Goal: Task Accomplishment & Management: Manage account settings

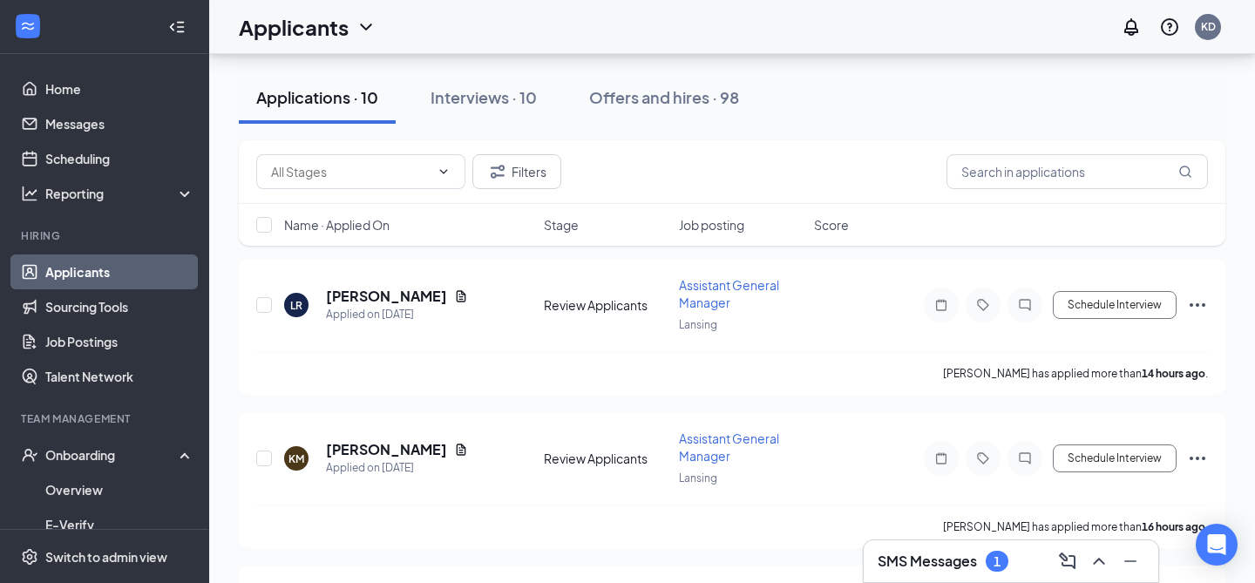
scroll to position [78, 0]
click at [915, 570] on h3 "SMS Messages" at bounding box center [927, 561] width 99 height 19
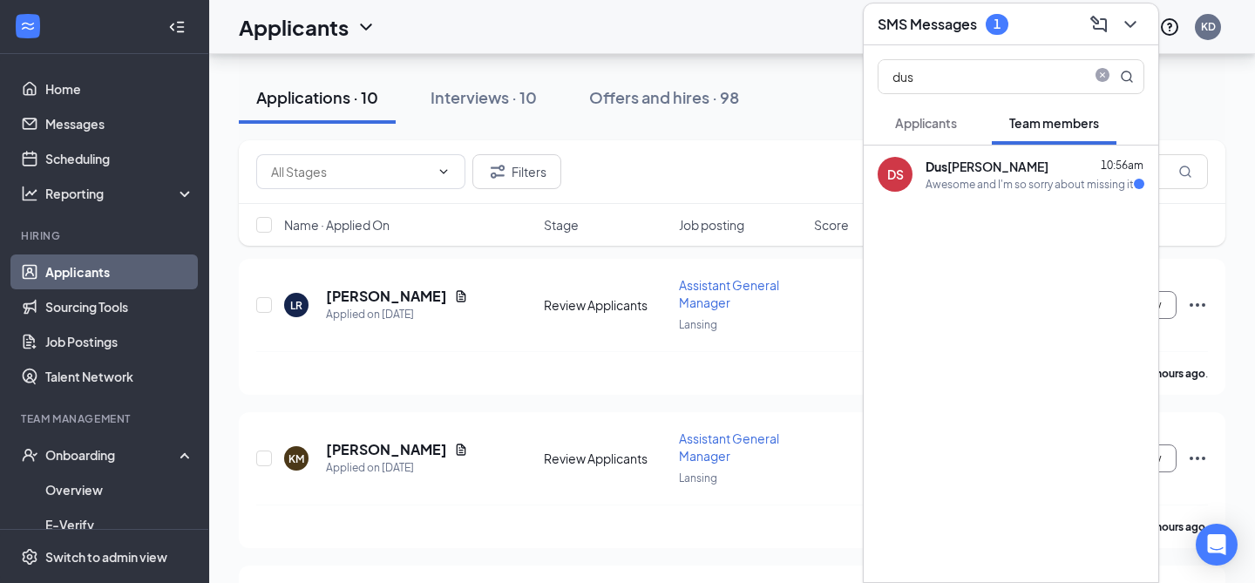
click at [961, 203] on div "DS Dus tin Smith 10:56am Awesome and I'm so sorry about missing it" at bounding box center [1011, 364] width 295 height 437
click at [1017, 173] on div "Dus tin Smith 10:56am" at bounding box center [1035, 166] width 219 height 17
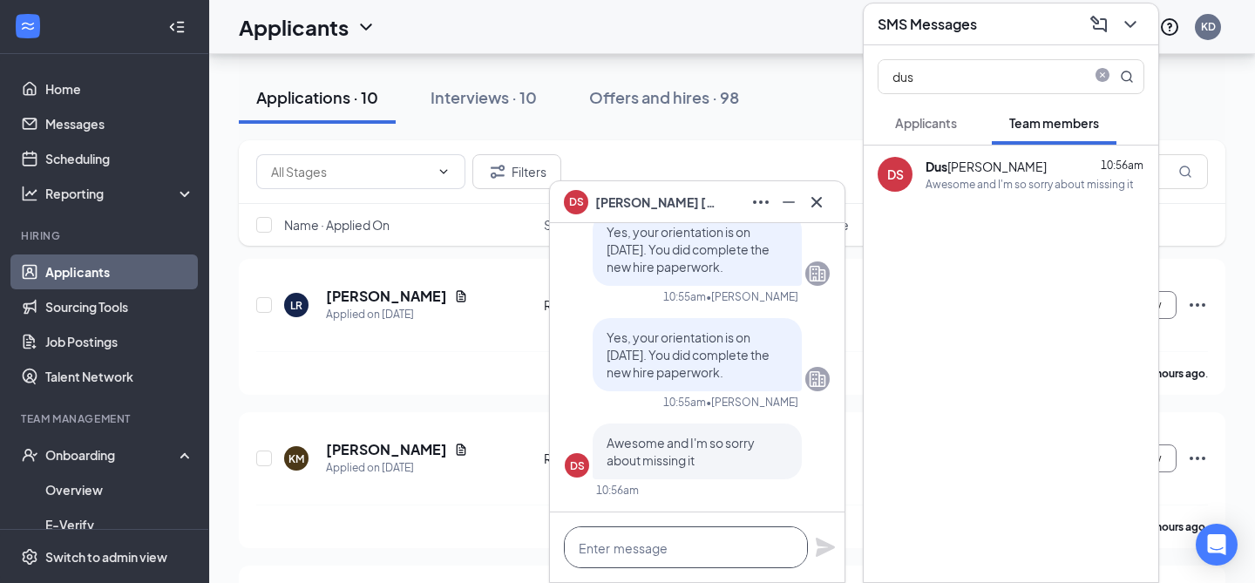
click at [651, 561] on textarea at bounding box center [686, 547] width 244 height 42
click at [642, 547] on textarea "To enrich screen reader interactions, please activate Accessibility in Grammarl…" at bounding box center [686, 547] width 244 height 42
type textarea "I"
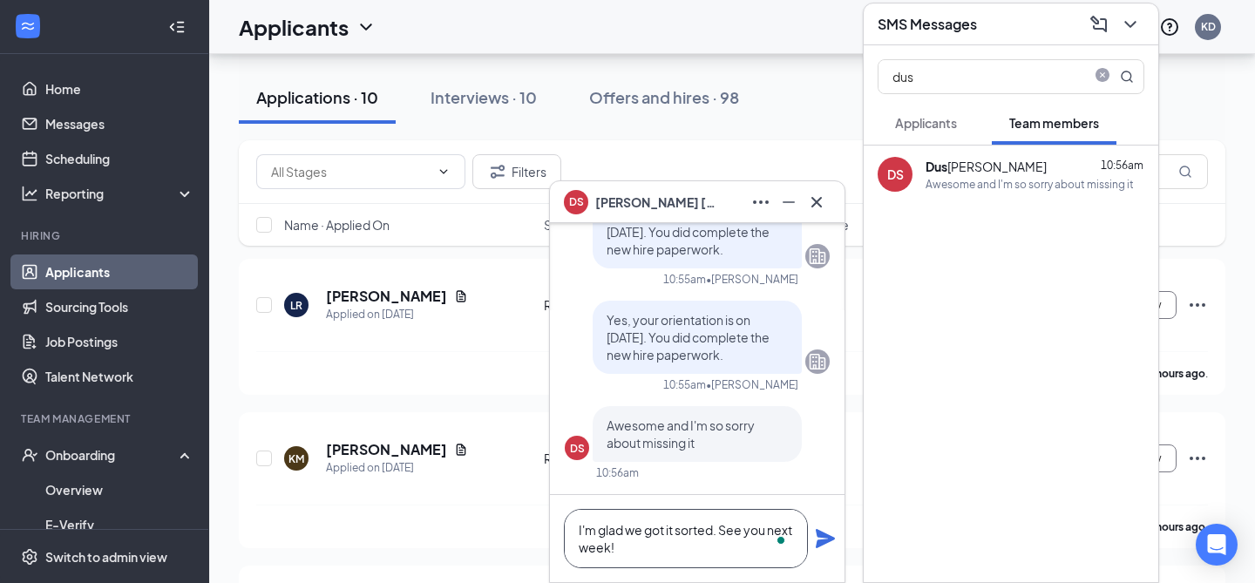
type textarea "I'm glad we got it sorted. See you next week!"
click at [822, 544] on icon "Plane" at bounding box center [825, 538] width 19 height 19
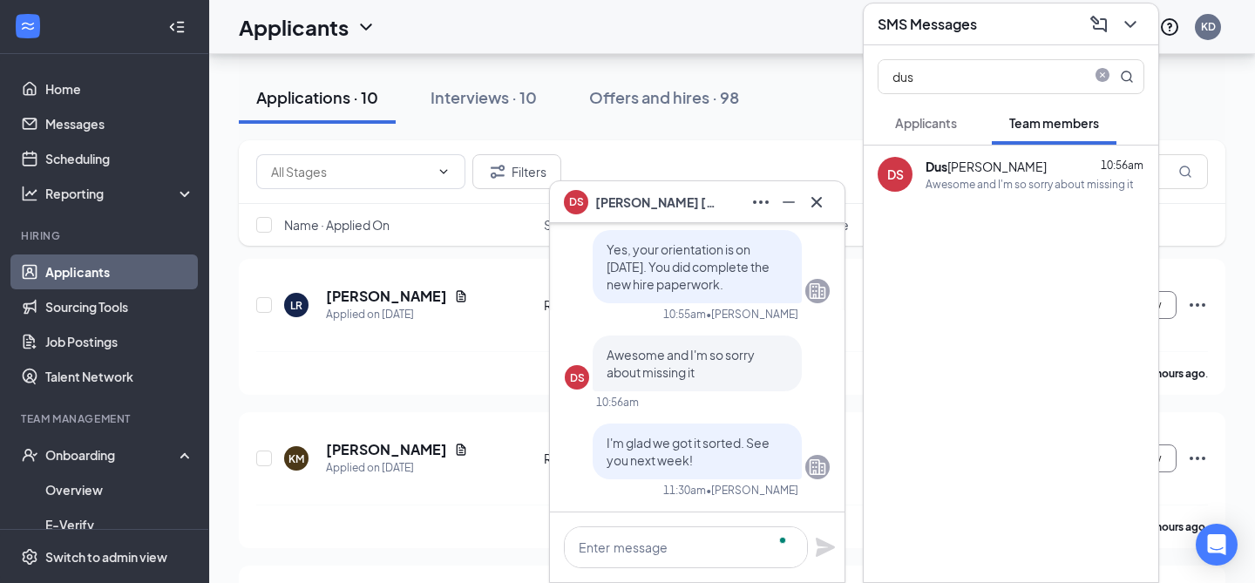
scroll to position [0, 0]
click at [822, 200] on icon "Cross" at bounding box center [816, 202] width 21 height 21
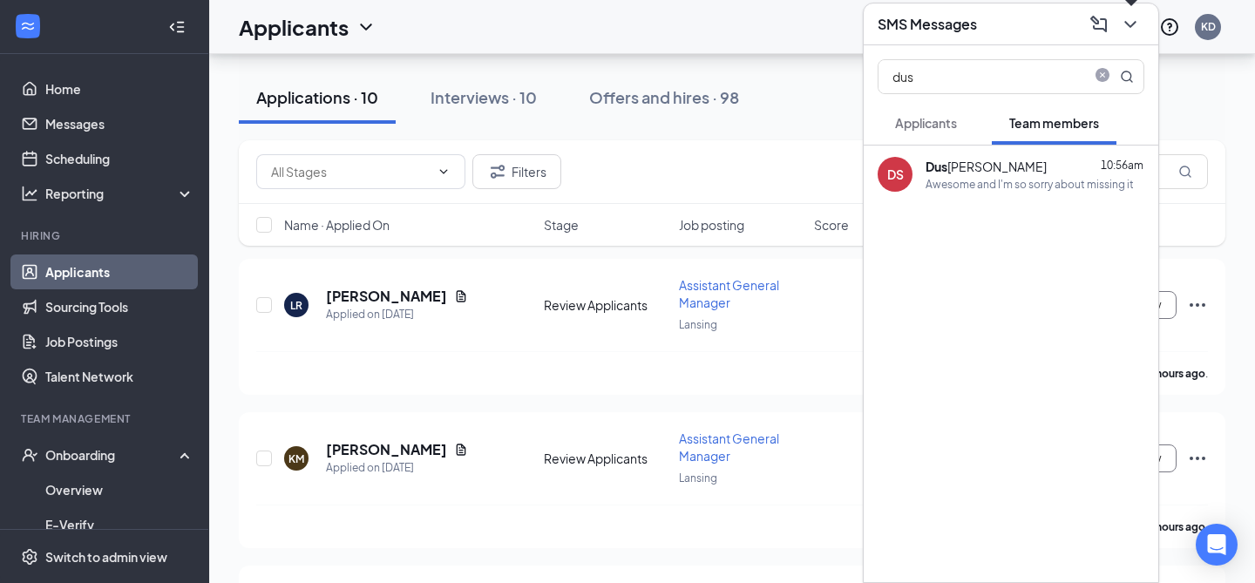
click at [1132, 15] on icon "ChevronDown" at bounding box center [1130, 24] width 21 height 21
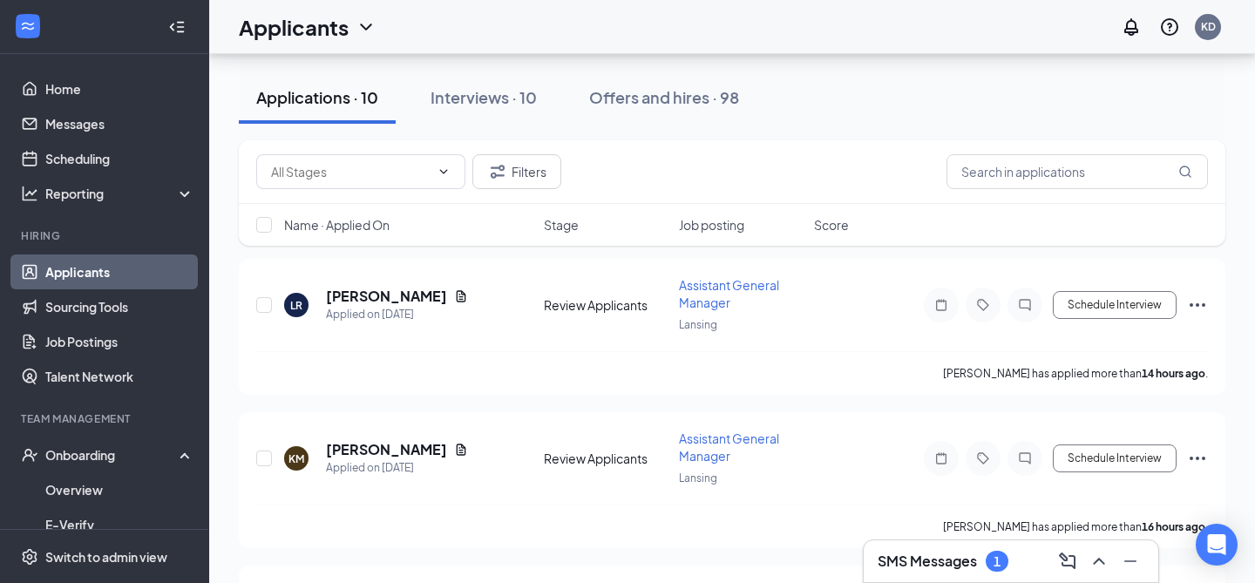
click at [937, 556] on h3 "SMS Messages" at bounding box center [927, 561] width 99 height 19
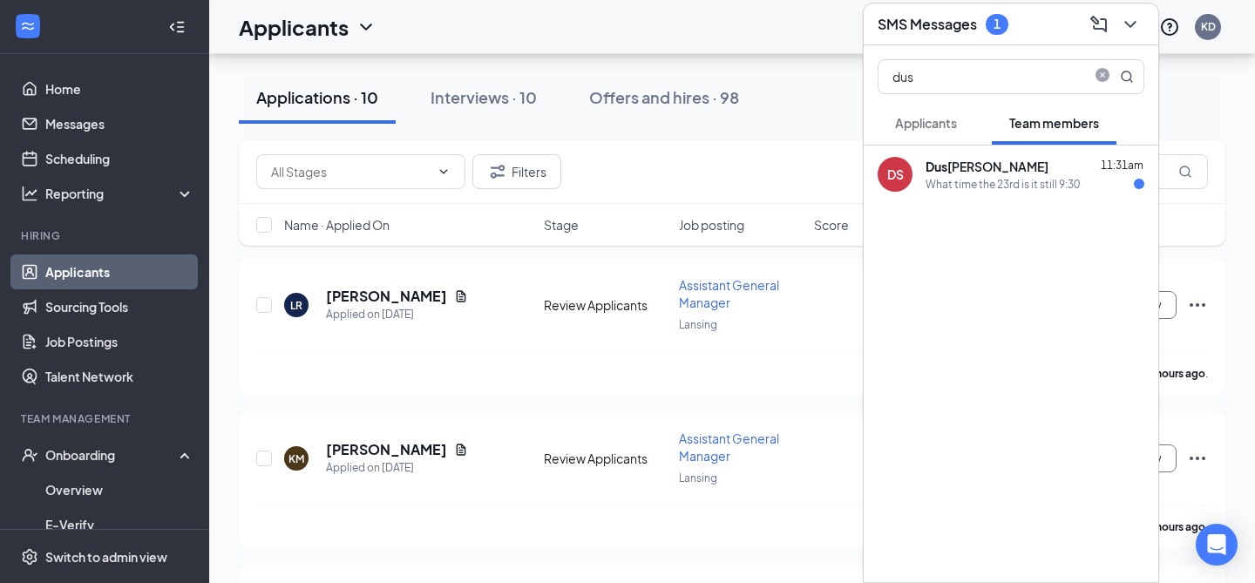
click at [1038, 169] on div "Dus tin Smith 11:31am" at bounding box center [1035, 166] width 219 height 17
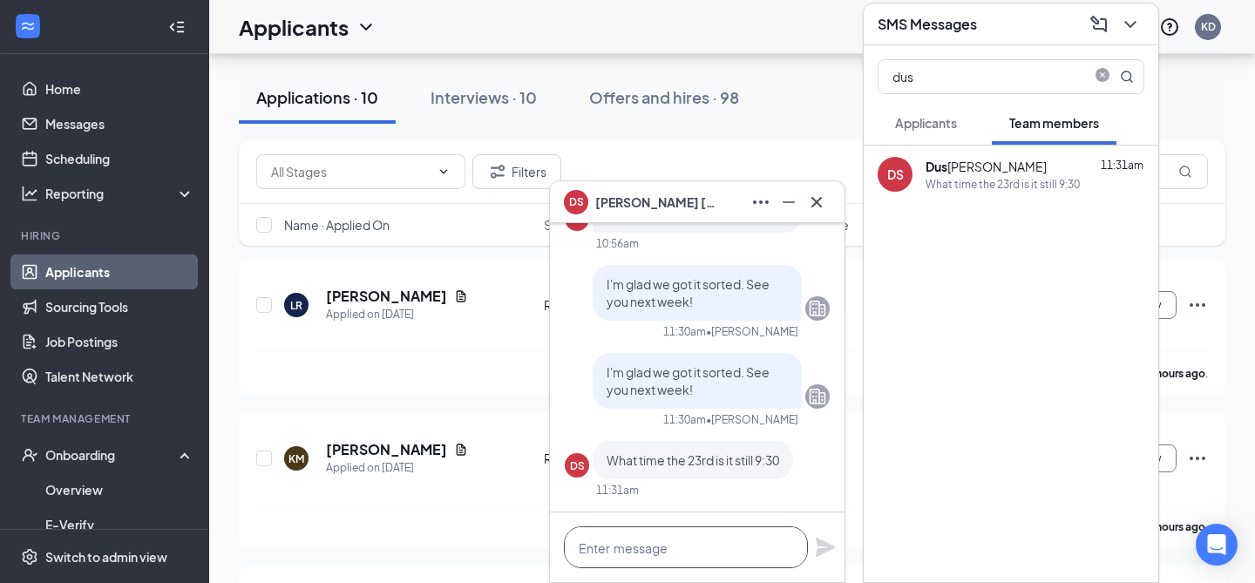
click at [662, 532] on textarea at bounding box center [686, 547] width 244 height 42
click at [662, 536] on textarea "To enrich screen reader interactions, please activate Accessibility in Grammarl…" at bounding box center [686, 547] width 244 height 42
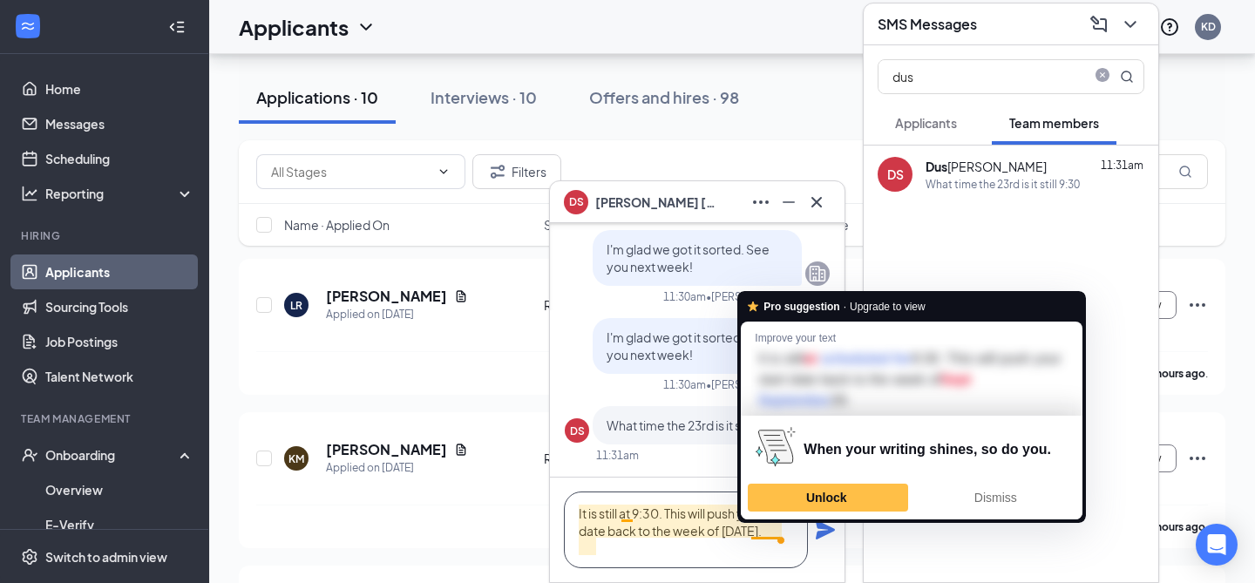
click at [766, 530] on textarea "It is still at 9:30. This will push your start date back to the week of Sept 29." at bounding box center [686, 530] width 244 height 77
click at [975, 496] on span "Dismiss" at bounding box center [996, 498] width 43 height 14
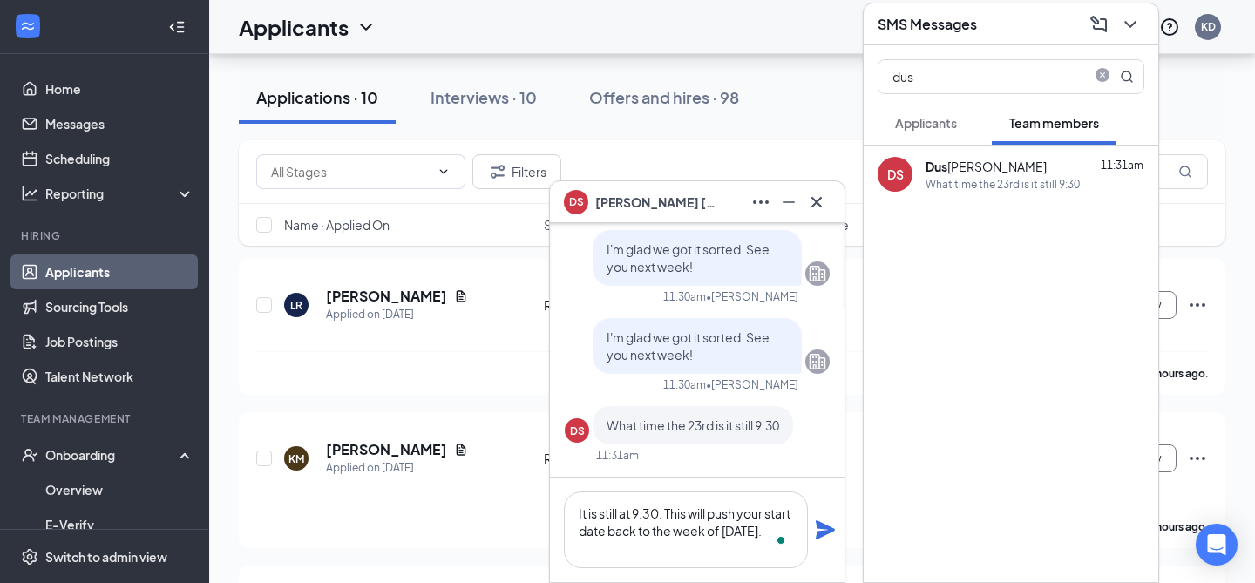
click at [778, 529] on span at bounding box center [782, 540] width 16 height 23
click at [765, 536] on textarea "It is still at 9:30. This will push your start date back to the week of Sept 29." at bounding box center [686, 530] width 244 height 77
click at [680, 542] on textarea "It is still at 9:30. This will push your start date back to the week of Sept. 2…" at bounding box center [686, 530] width 244 height 77
click at [662, 557] on textarea "It is still at 9:30. This will push your start date back to the week of Sept. 2…" at bounding box center [686, 530] width 244 height 77
click at [640, 552] on textarea "It is still at 9:30. This will push your start date back to the week of Sept. 2…" at bounding box center [686, 530] width 244 height 77
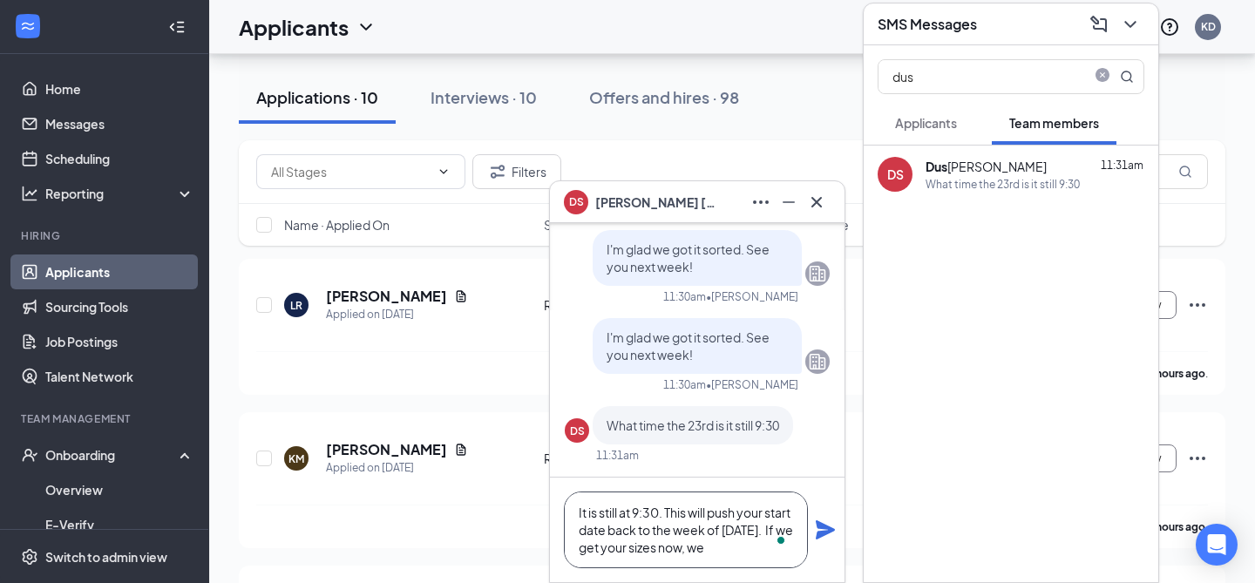
click at [680, 553] on textarea "It is still at 9:30. This will push your start date back to the week of Sept. 2…" at bounding box center [686, 530] width 244 height 77
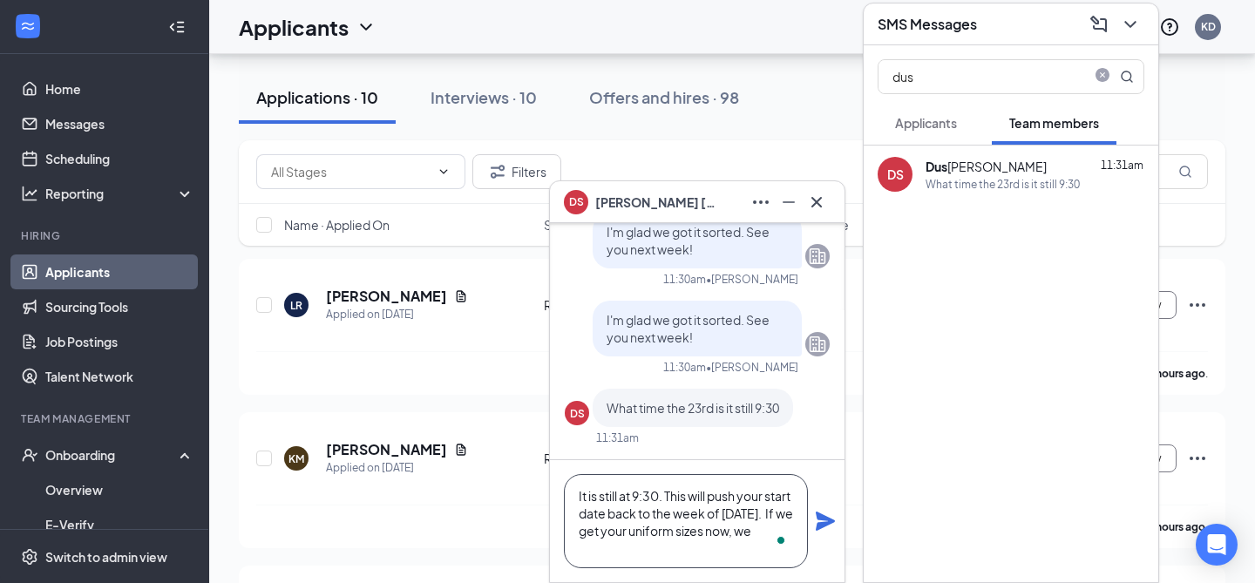
click at [621, 545] on textarea "It is still at 9:30. This will push your start date back to the week of Sept. 2…" at bounding box center [686, 521] width 244 height 94
drag, startPoint x: 595, startPoint y: 525, endPoint x: 669, endPoint y: 492, distance: 80.8
click at [669, 492] on textarea "It is still at 9:30. This will push your start date back to the week of Sept. 2…" at bounding box center [686, 521] width 244 height 94
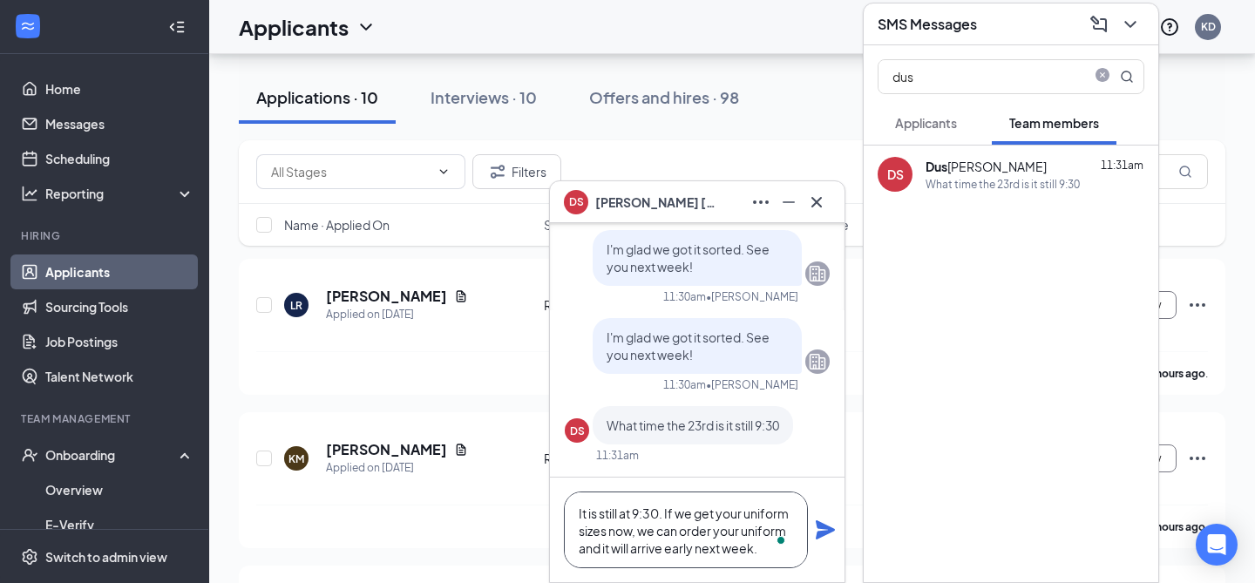
click at [764, 550] on textarea "It is still at 9:30. If we get your uniform sizes now, we can order your unifor…" at bounding box center [686, 530] width 244 height 77
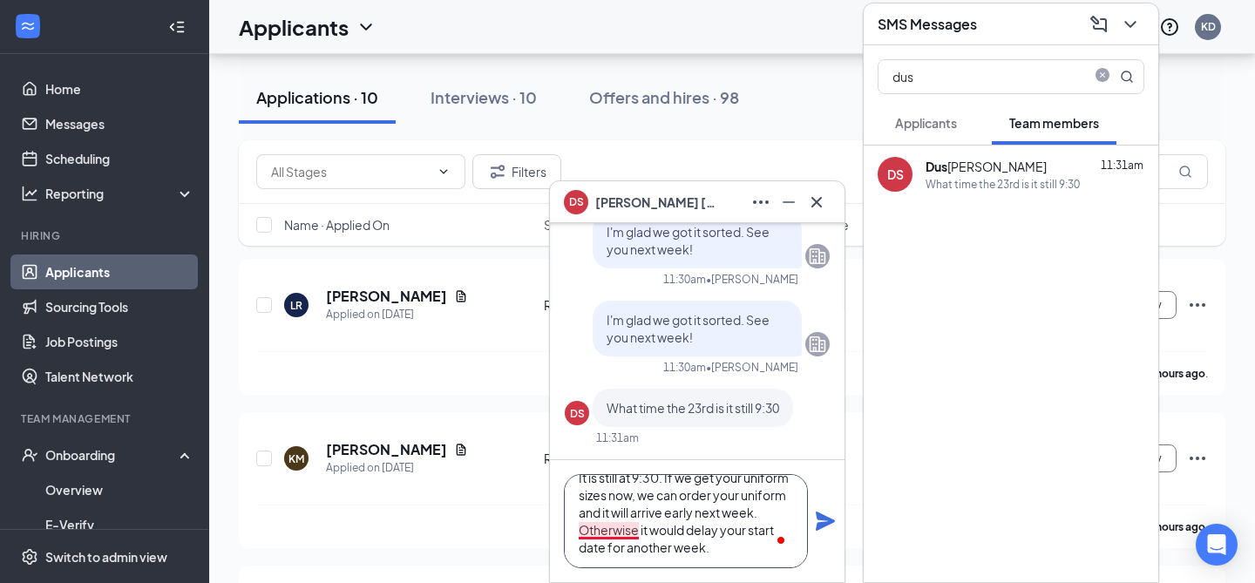
click at [637, 531] on textarea "It is still at 9:30. If we get your uniform sizes now, we can order your unifor…" at bounding box center [686, 521] width 244 height 94
click at [669, 479] on textarea "It is still at 9:30. If we get your uniform sizes now, we can order your unifor…" at bounding box center [686, 521] width 244 height 94
drag, startPoint x: 668, startPoint y: 480, endPoint x: 698, endPoint y: 542, distance: 69.0
click at [676, 503] on textarea "It is still at 9:30. If we get your uniform sizes now, we can order your unifor…" at bounding box center [686, 521] width 244 height 94
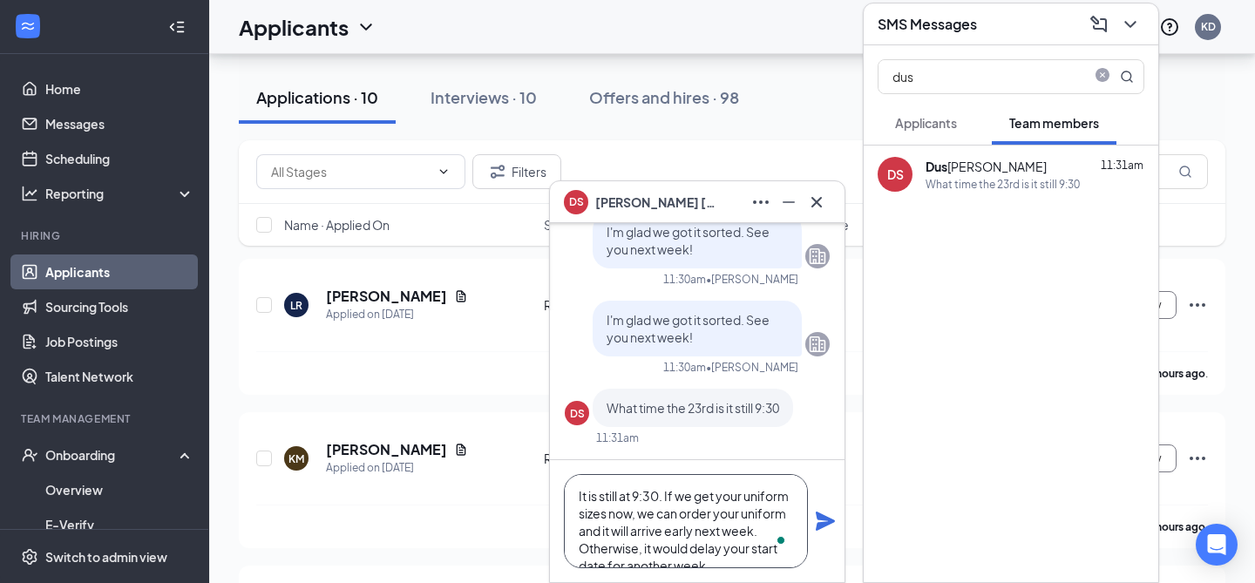
click at [764, 532] on textarea "It is still at 9:30. If we get your uniform sizes now, we can order your unifor…" at bounding box center [686, 521] width 244 height 94
type textarea "It is still at 9:30. If we get your uniform sizes now, we can order your unifor…"
click at [835, 514] on icon "Plane" at bounding box center [825, 521] width 21 height 21
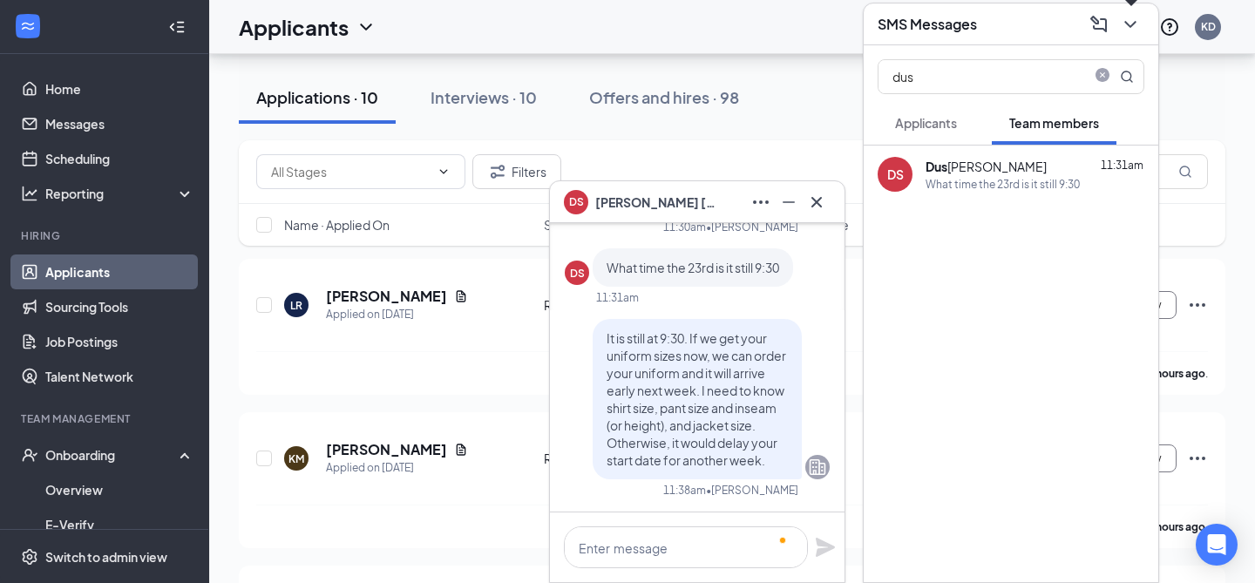
click at [1128, 29] on icon "ChevronDown" at bounding box center [1130, 24] width 21 height 21
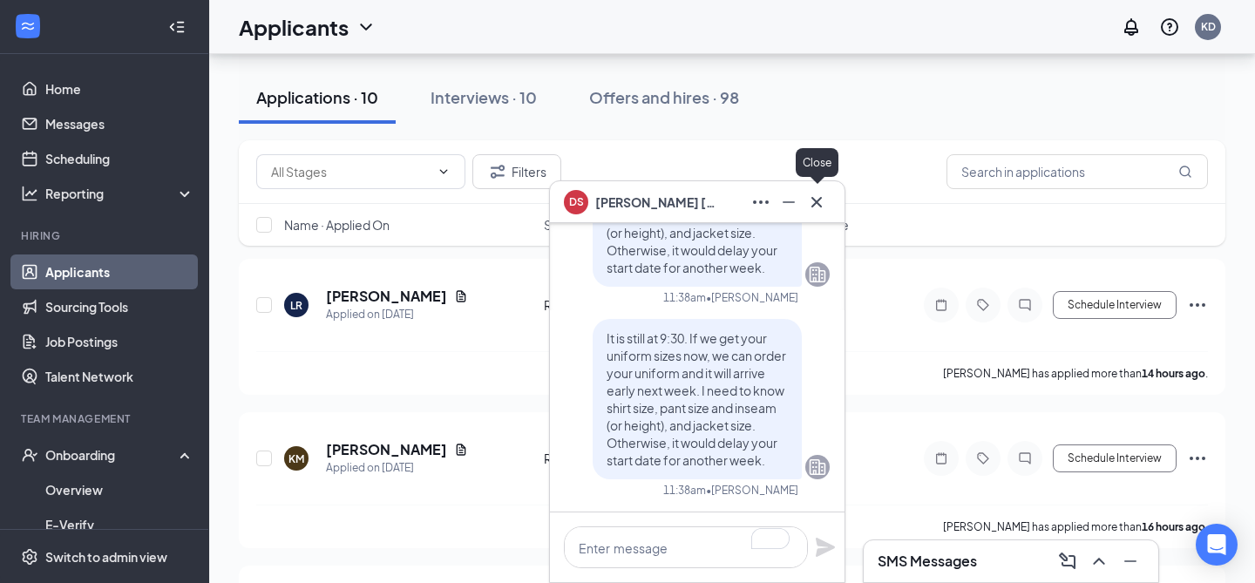
click at [811, 193] on icon "Cross" at bounding box center [816, 202] width 21 height 21
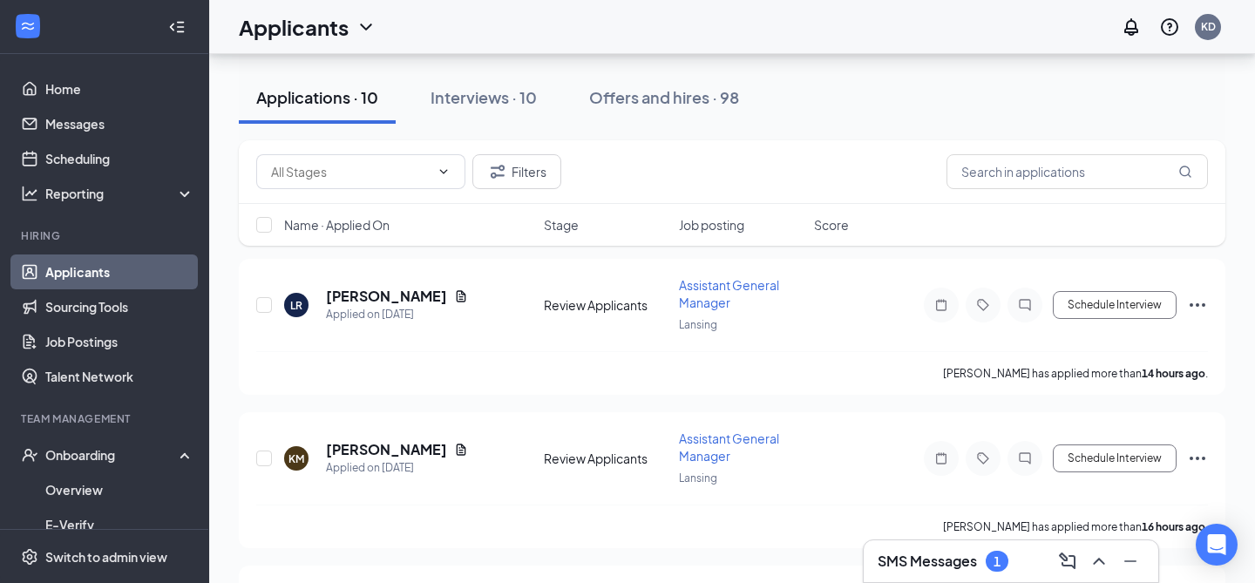
click at [914, 576] on div "SMS Messages 1" at bounding box center [1011, 561] width 295 height 42
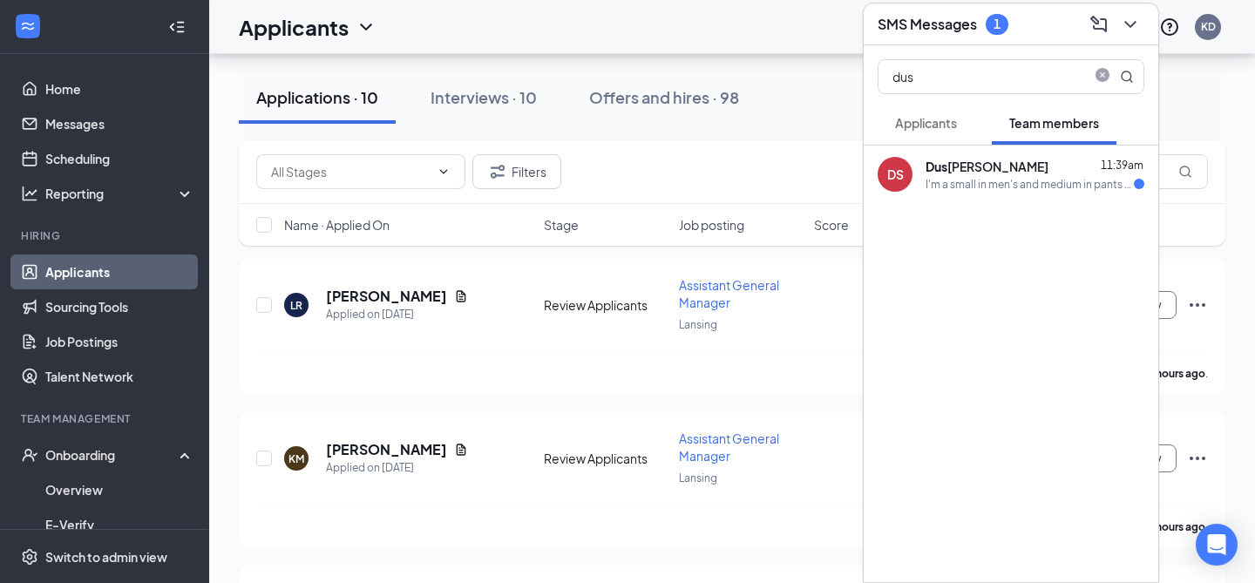
click at [979, 180] on div "I'm a small in men's and medium in pants too but I'm 5-6 in height" at bounding box center [1030, 184] width 208 height 15
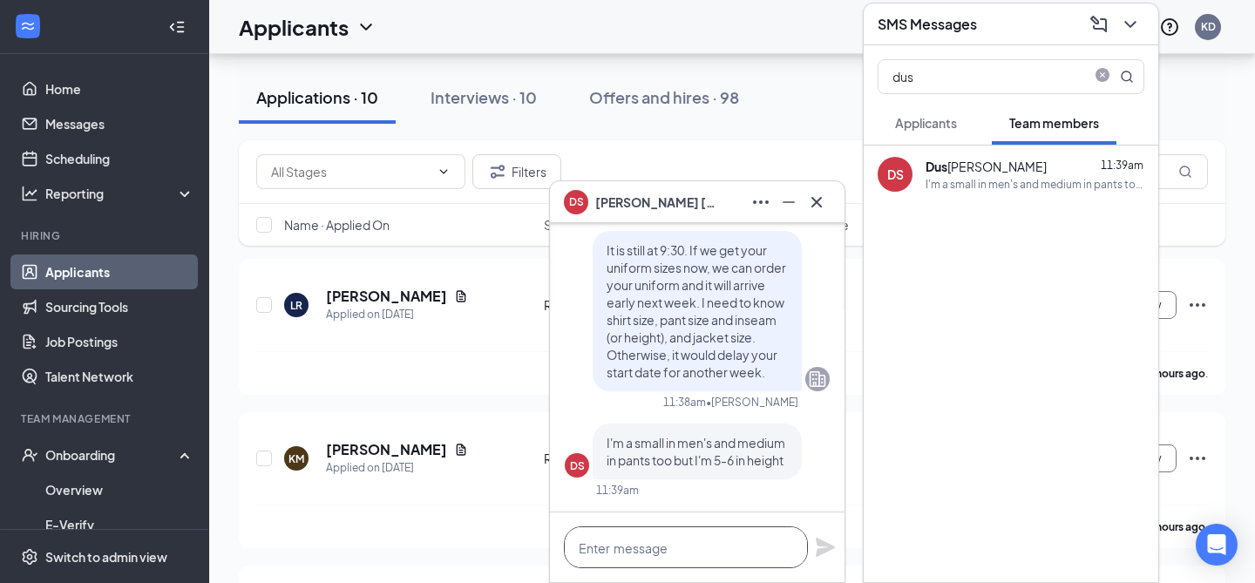
click at [682, 540] on textarea at bounding box center [686, 547] width 244 height 42
click at [682, 540] on textarea "To enrich screen reader interactions, please activate Accessibility in Grammarl…" at bounding box center [686, 547] width 244 height 42
type textarea "Do you know your waist size?"
click at [818, 554] on icon "Plane" at bounding box center [825, 547] width 19 height 19
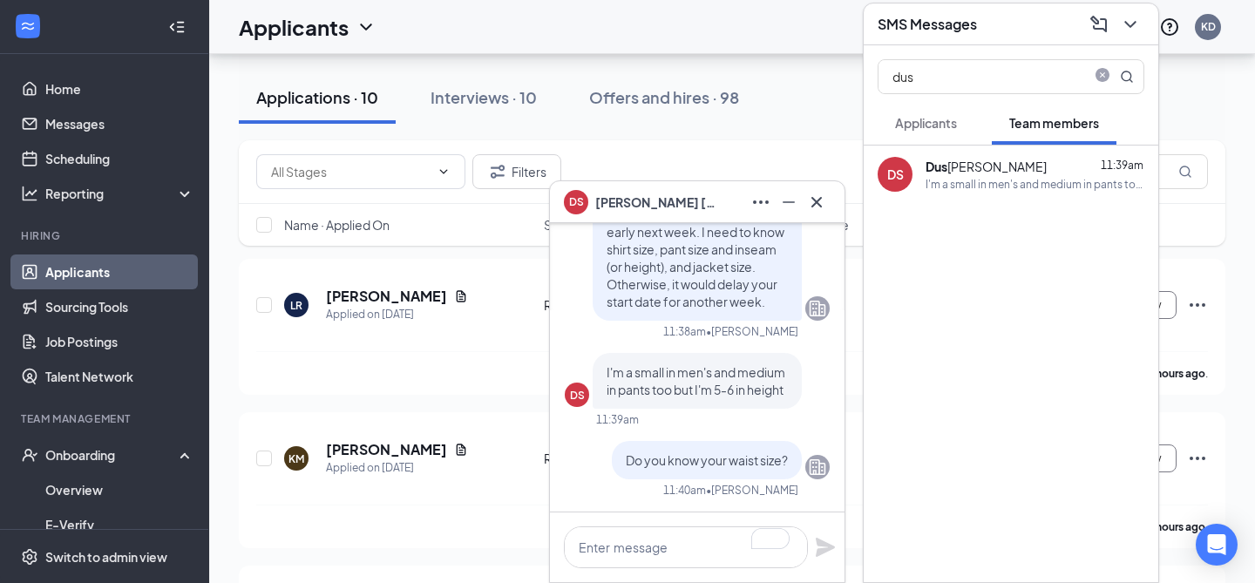
scroll to position [0, 0]
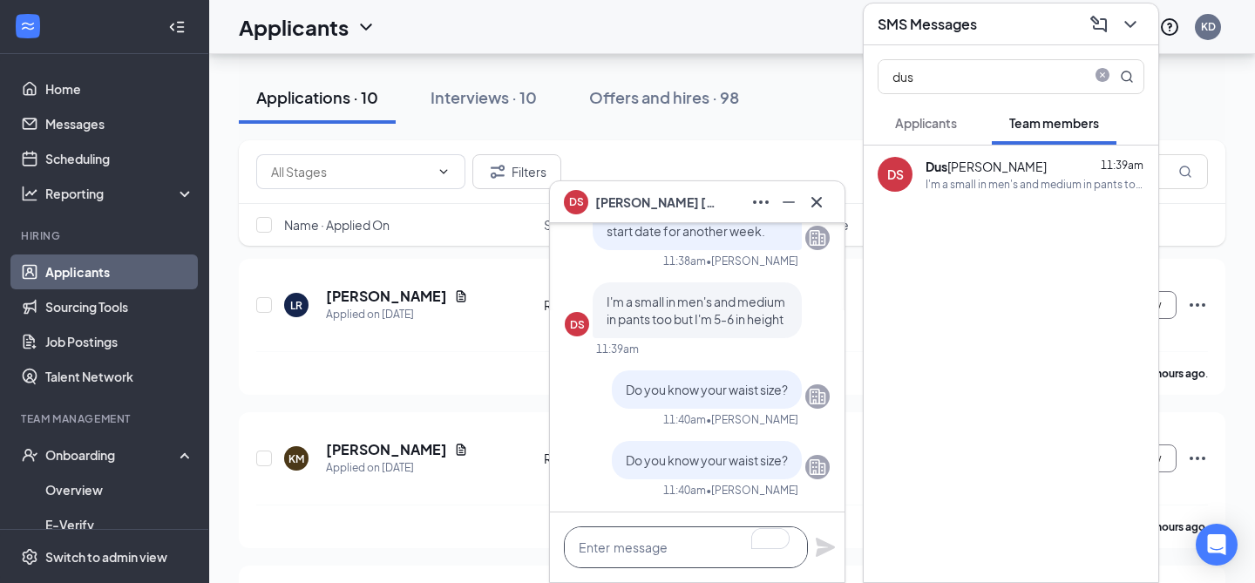
click at [642, 552] on textarea "To enrich screen reader interactions, please activate Accessibility in Grammarl…" at bounding box center [686, 547] width 244 height 42
click at [1134, 23] on icon "ChevronDown" at bounding box center [1129, 24] width 11 height 7
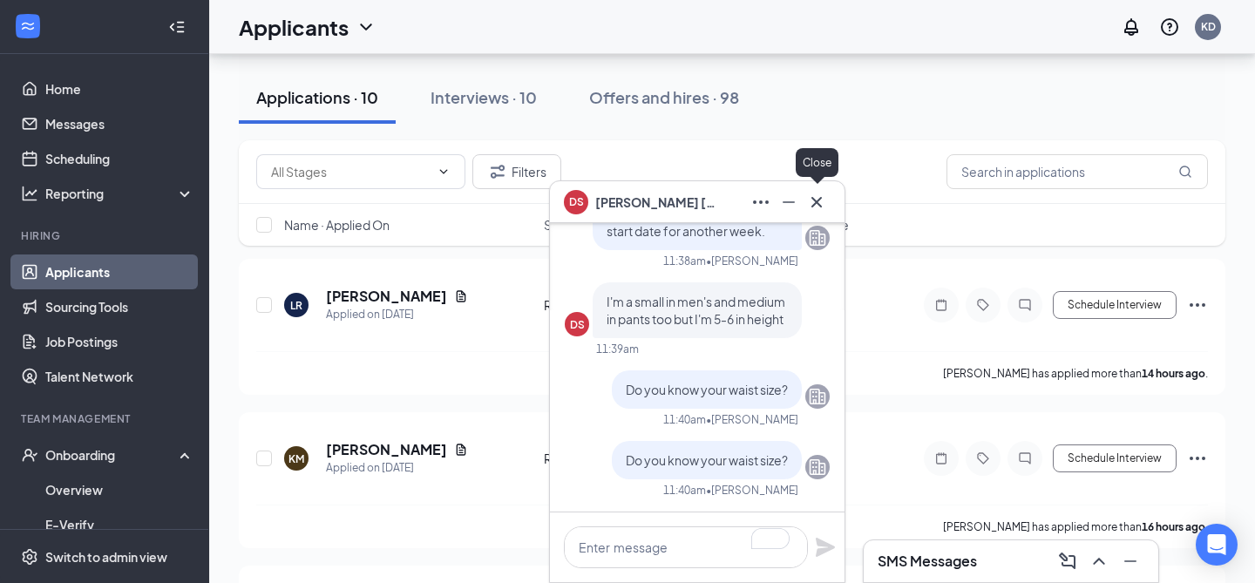
click at [819, 199] on icon "Cross" at bounding box center [817, 201] width 10 height 10
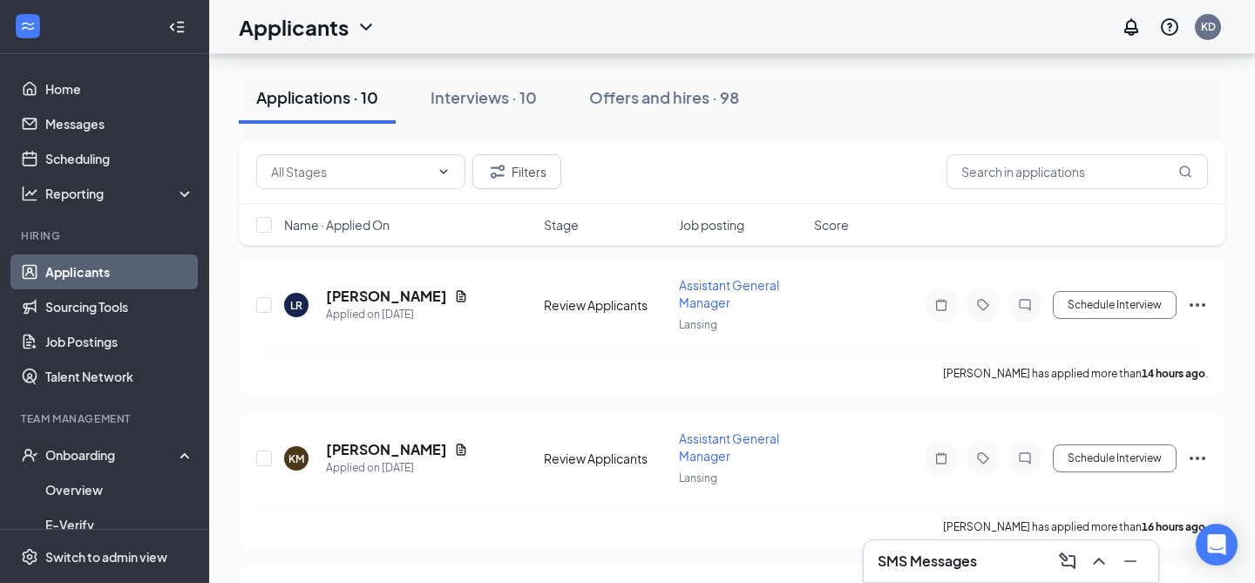
click at [106, 273] on link "Applicants" at bounding box center [119, 272] width 149 height 35
click at [1203, 302] on icon "Ellipses" at bounding box center [1197, 305] width 21 height 21
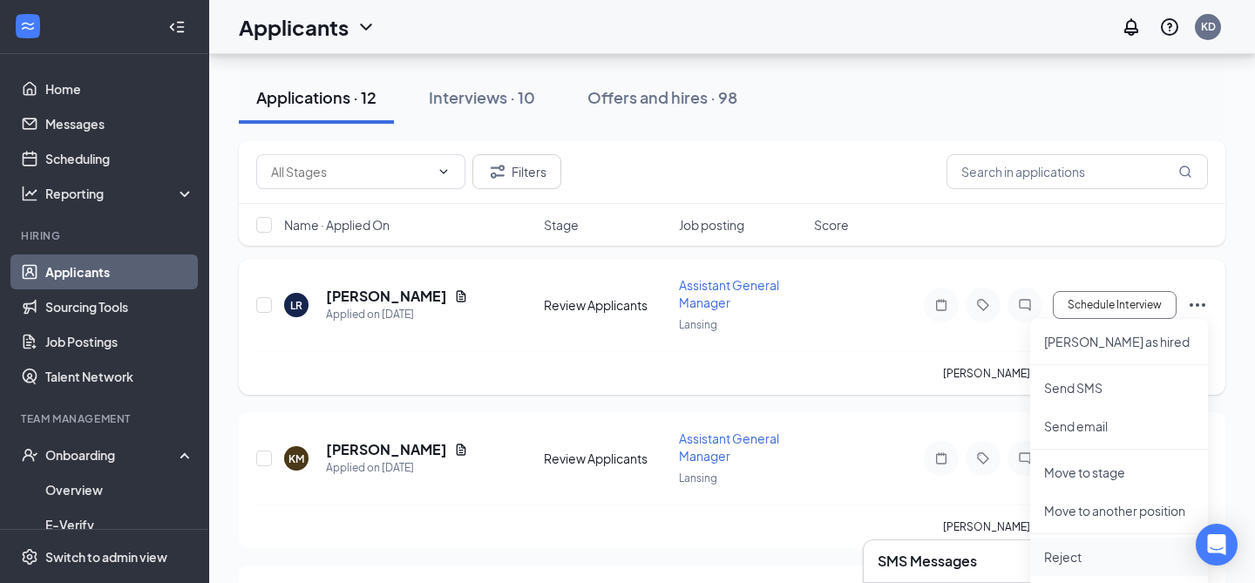
click at [1082, 553] on p "Reject" at bounding box center [1119, 556] width 150 height 17
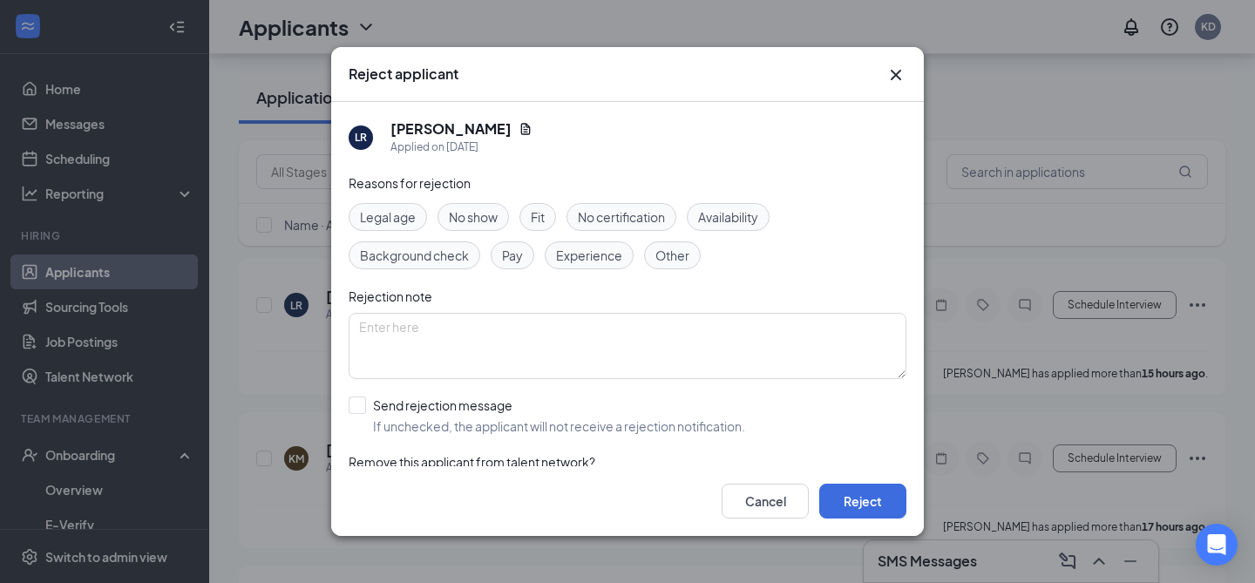
click at [543, 221] on span "Fit" at bounding box center [538, 216] width 14 height 19
click at [445, 416] on input "Send rejection message If unchecked, the applicant will not receive a rejection…" at bounding box center [547, 416] width 397 height 38
checkbox input "true"
click at [859, 507] on button "Reject" at bounding box center [862, 501] width 87 height 35
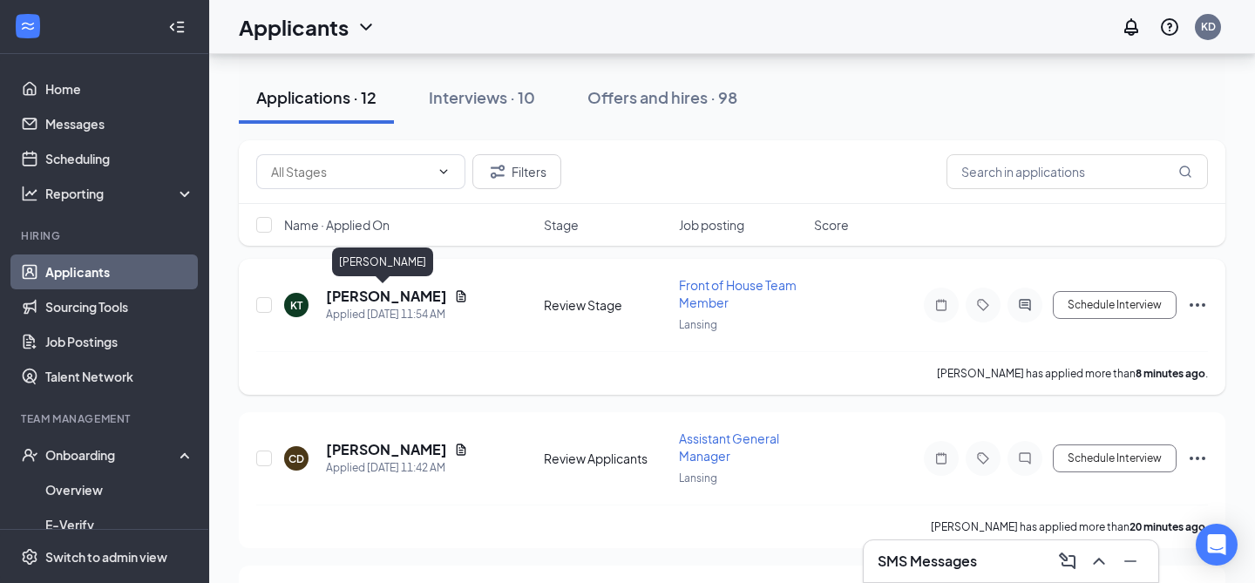
click at [402, 297] on h5 "Kevin Thocker" at bounding box center [386, 296] width 121 height 19
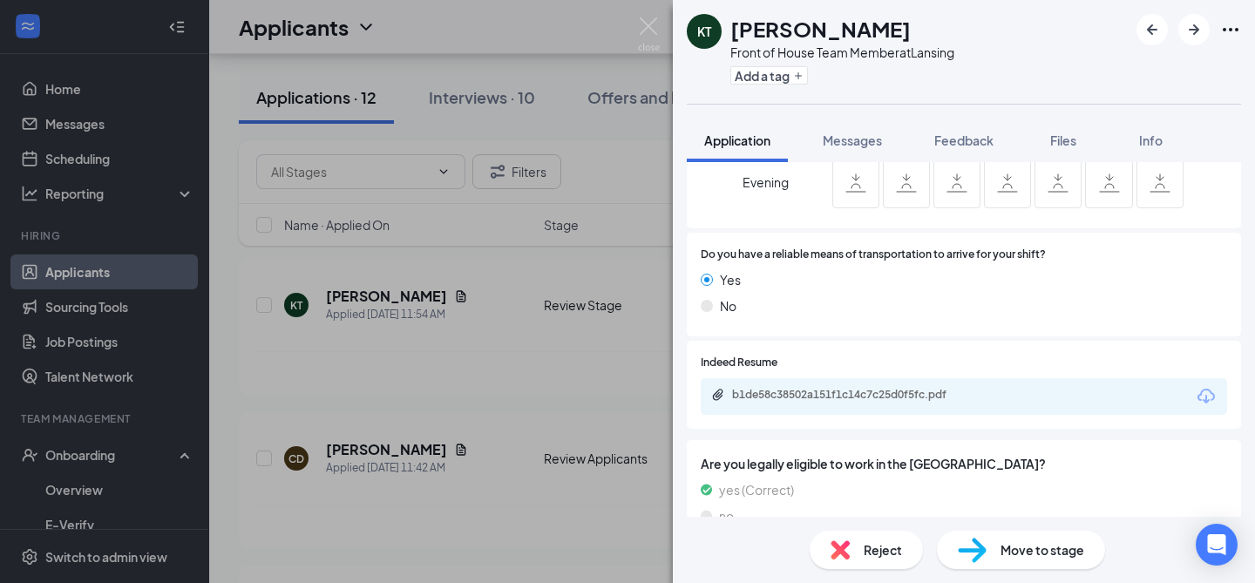
scroll to position [1130, 0]
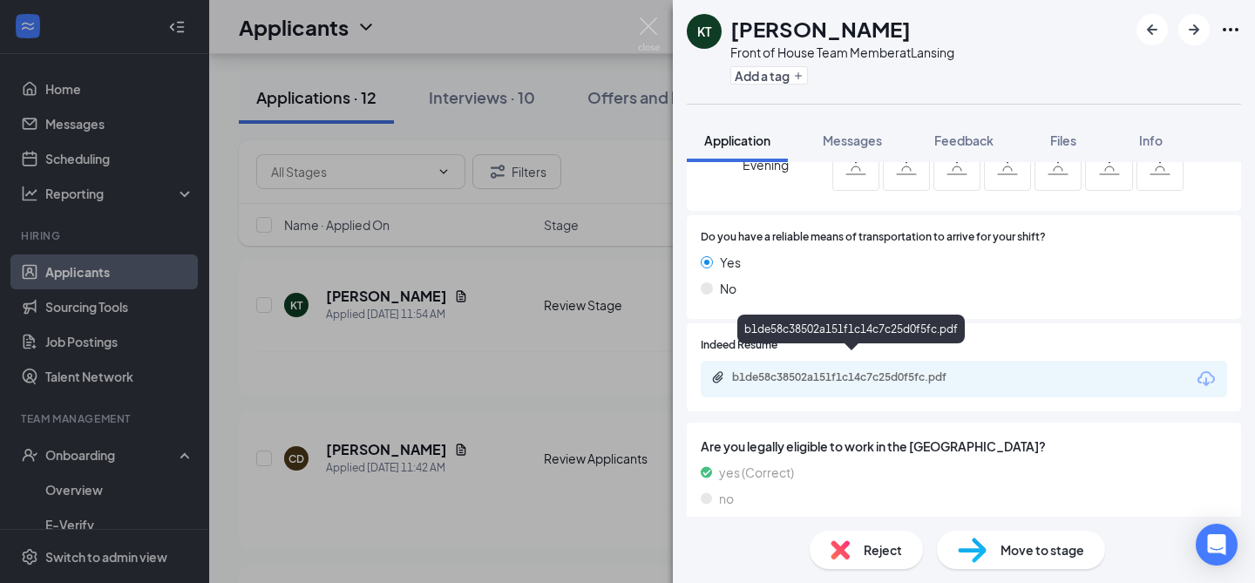
click at [839, 370] on div "b1de58c38502a151f1c14c7c25d0f5fc.pdf" at bounding box center [854, 377] width 244 height 14
click at [856, 550] on div "Reject" at bounding box center [866, 550] width 113 height 38
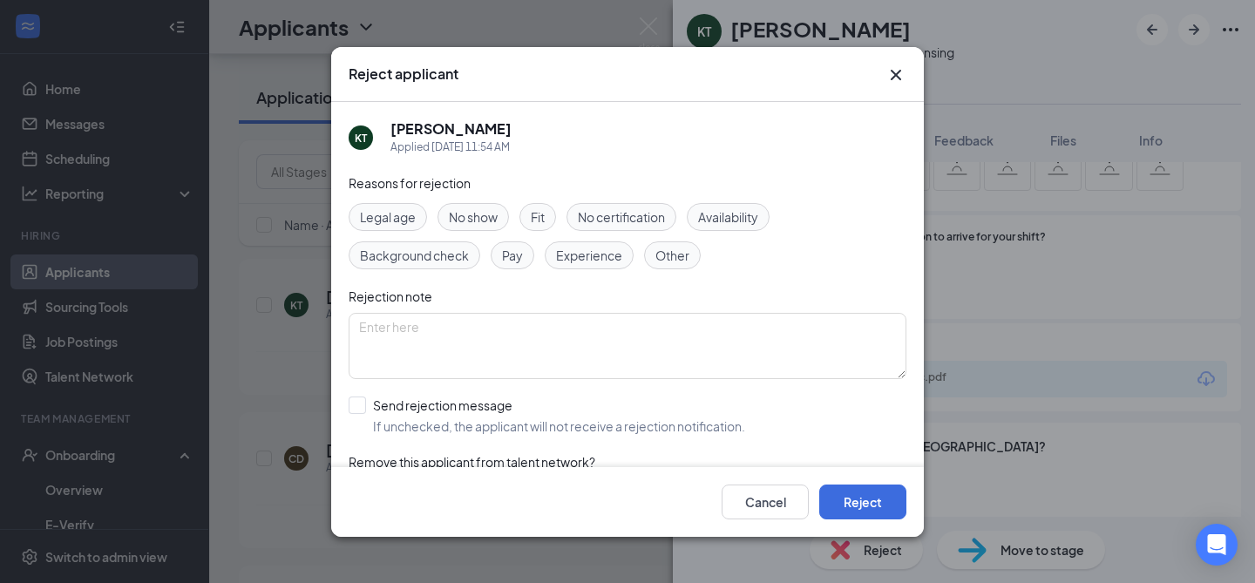
scroll to position [1123, 0]
click at [454, 412] on input "Send rejection message If unchecked, the applicant will not receive a rejection…" at bounding box center [547, 416] width 397 height 38
checkbox input "true"
click at [727, 214] on span "Availability" at bounding box center [728, 216] width 60 height 19
click at [540, 217] on span "Fit" at bounding box center [538, 216] width 14 height 19
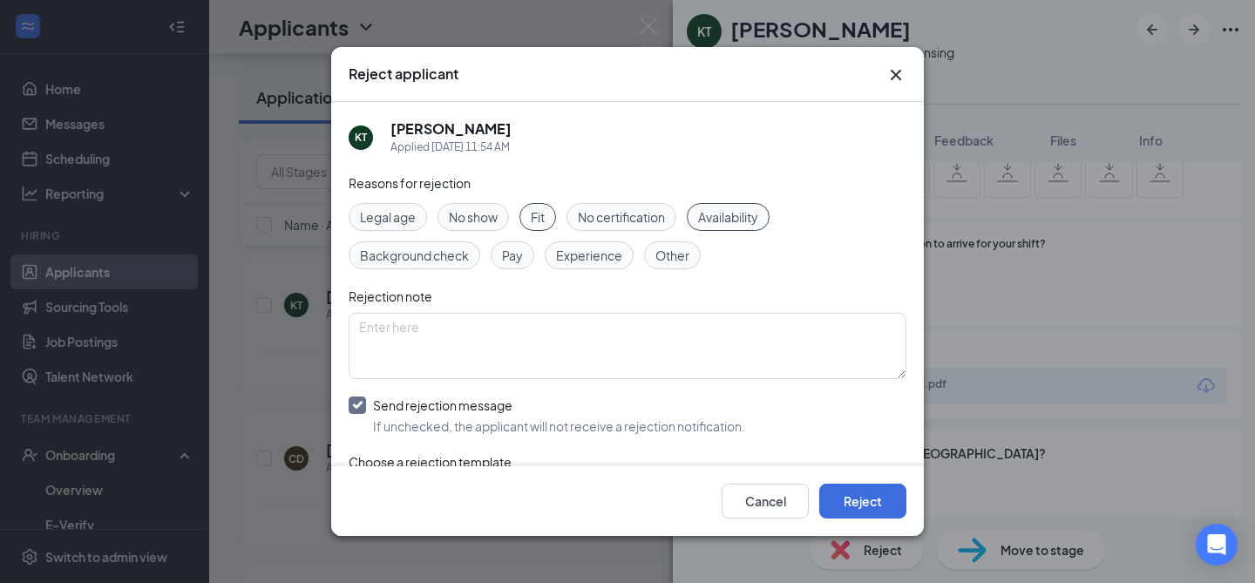
click at [848, 479] on div "Cancel Reject" at bounding box center [627, 501] width 593 height 70
click at [854, 506] on button "Reject" at bounding box center [862, 501] width 87 height 35
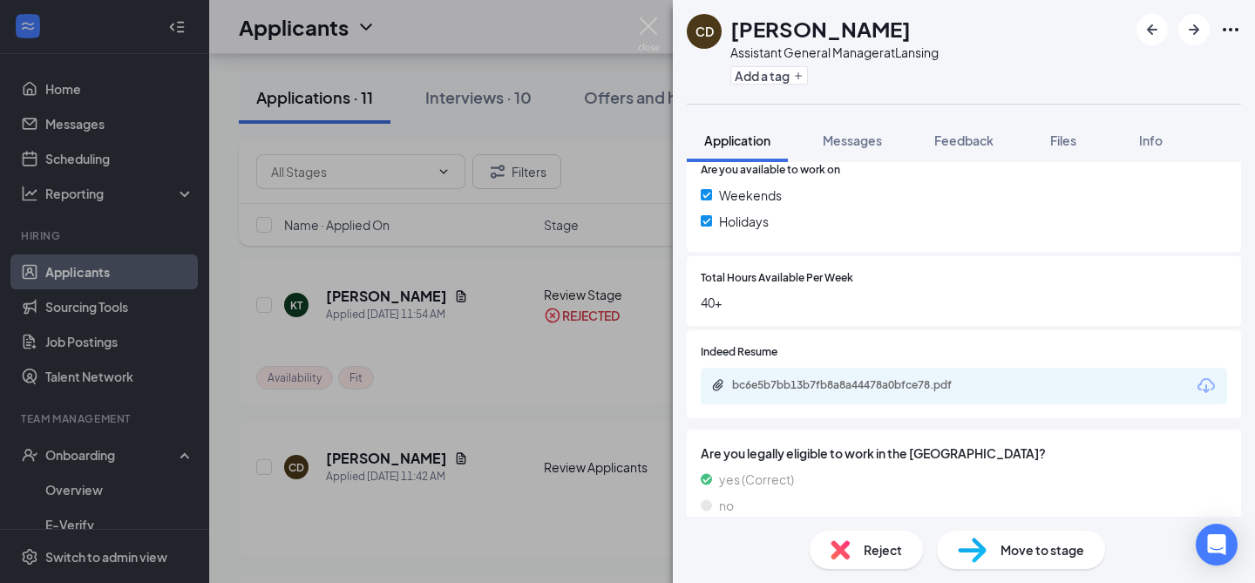
scroll to position [670, 0]
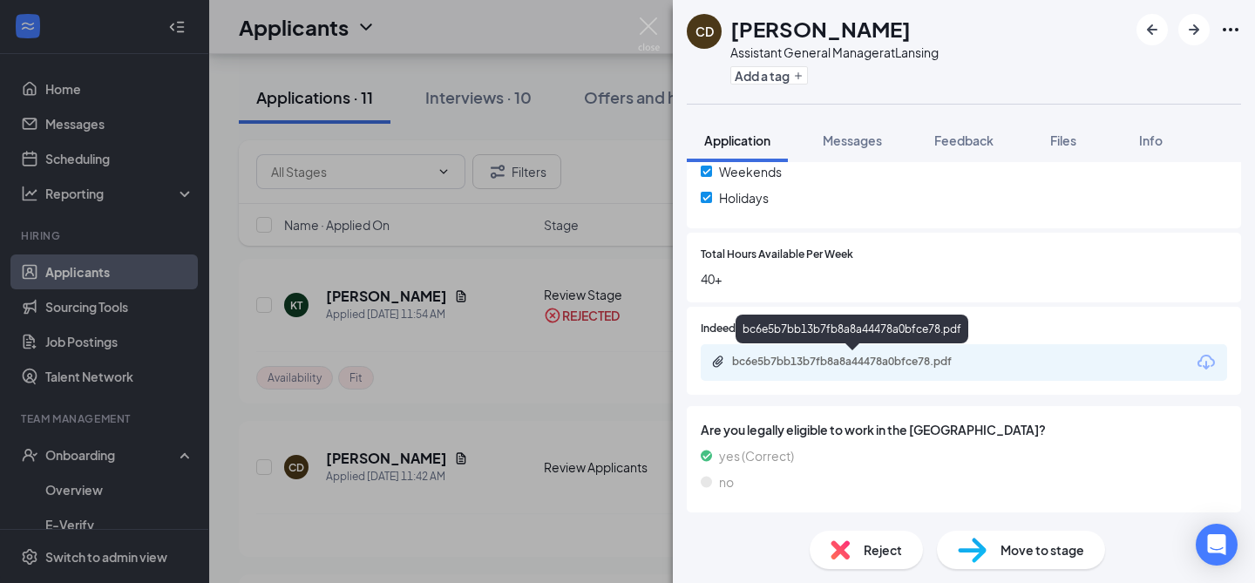
click at [932, 353] on div "bc6e5b7bb13b7fb8a8a44478a0bfce78.pdf" at bounding box center [964, 362] width 526 height 37
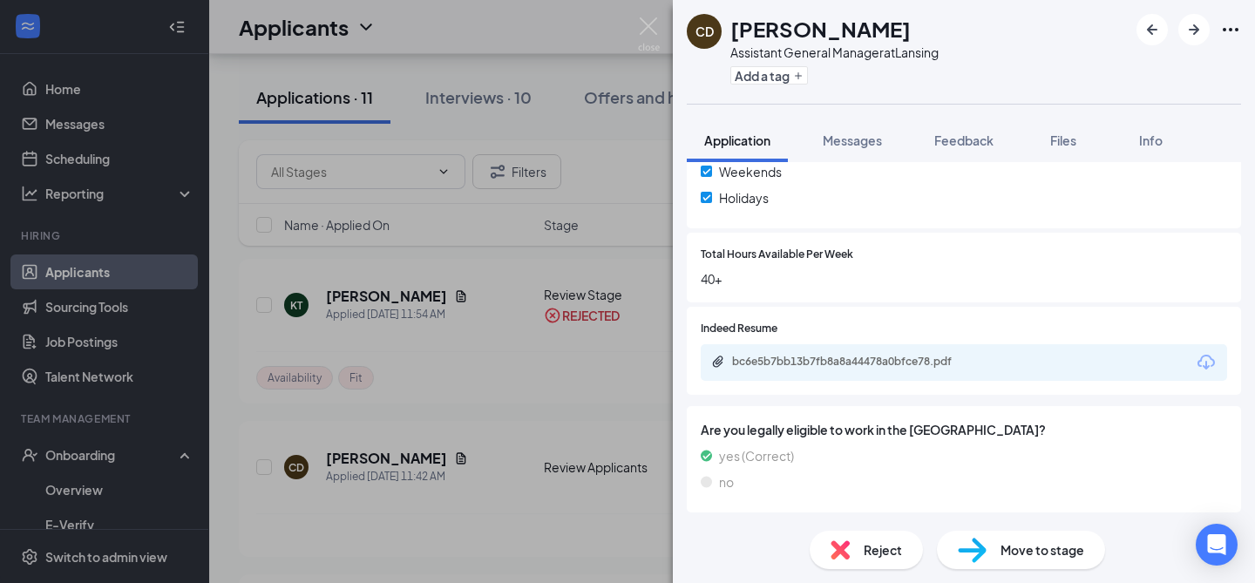
click at [933, 359] on div "bc6e5b7bb13b7fb8a8a44478a0bfce78.pdf" at bounding box center [854, 362] width 244 height 14
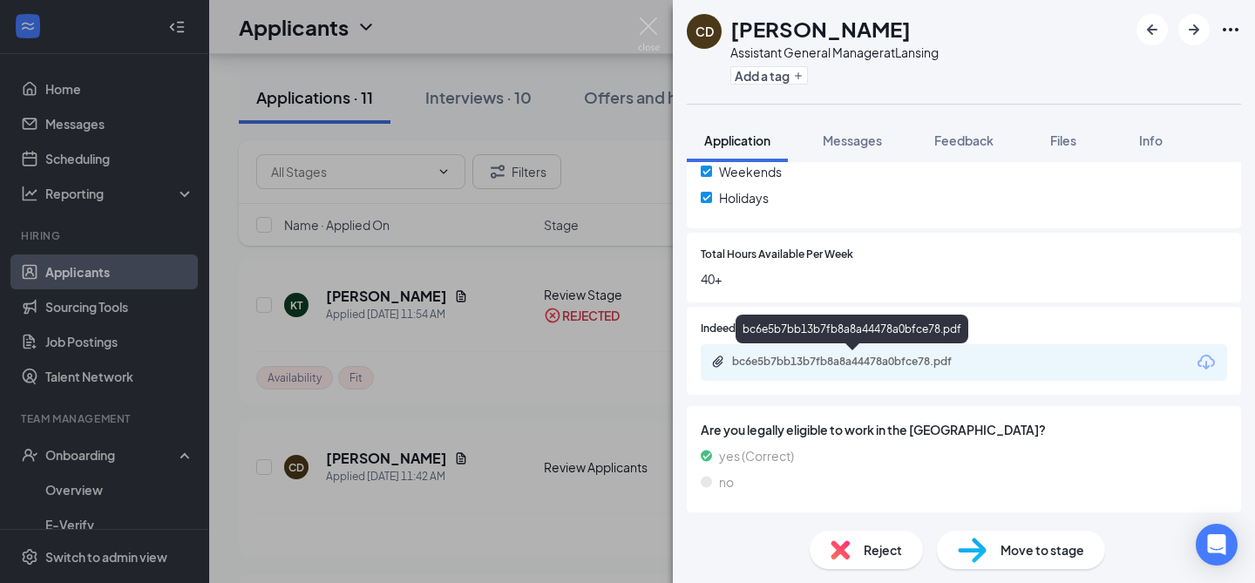
click at [873, 550] on span "Reject" at bounding box center [883, 549] width 38 height 19
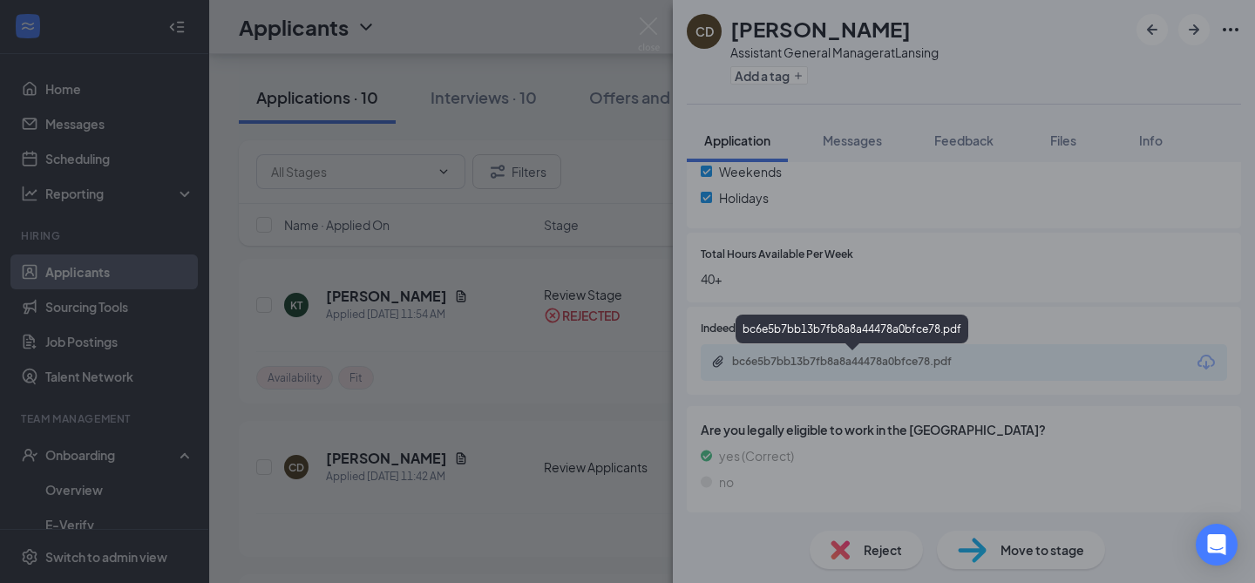
scroll to position [664, 0]
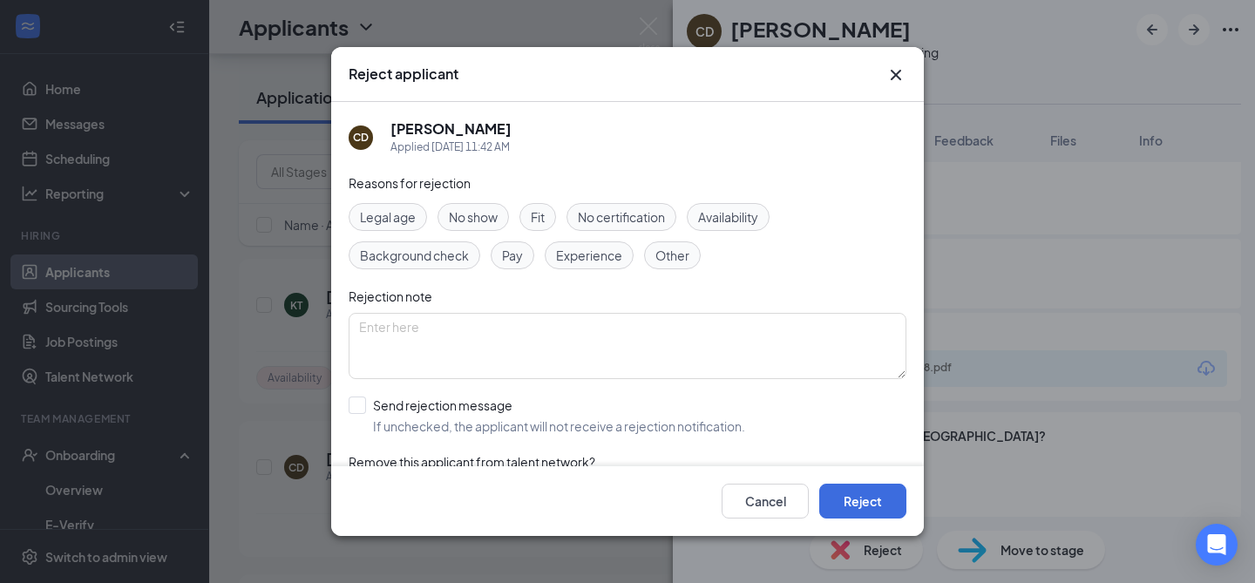
click at [555, 224] on div "Fit" at bounding box center [538, 217] width 37 height 28
click at [452, 406] on input "Send rejection message If unchecked, the applicant will not receive a rejection…" at bounding box center [547, 416] width 397 height 38
checkbox input "true"
click at [841, 502] on button "Reject" at bounding box center [862, 501] width 87 height 35
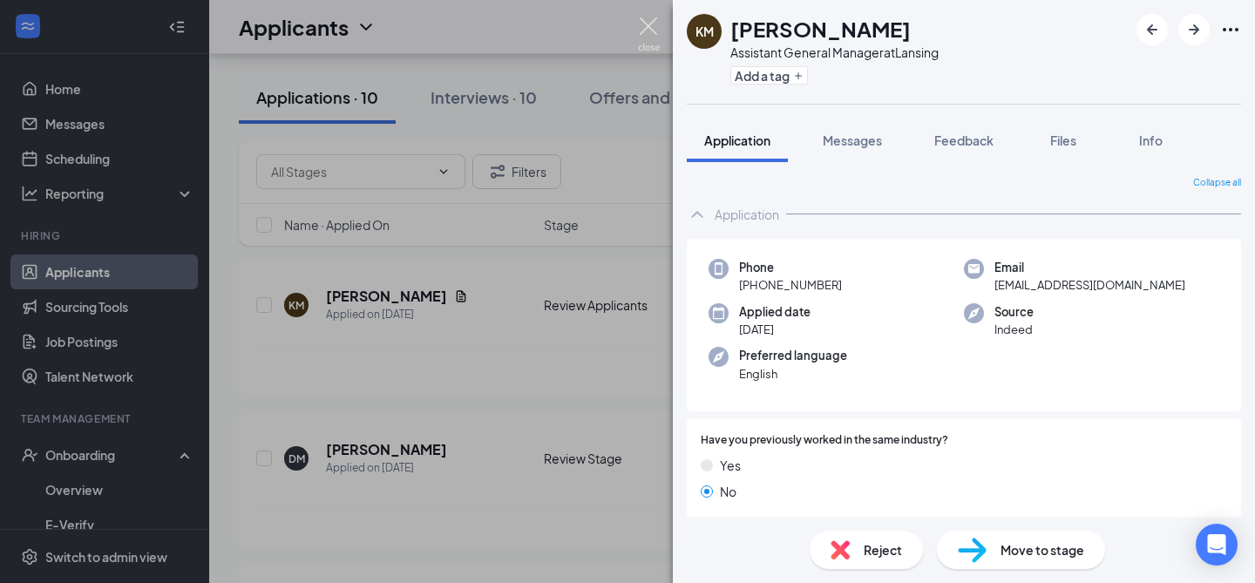
click at [654, 23] on img at bounding box center [649, 34] width 22 height 34
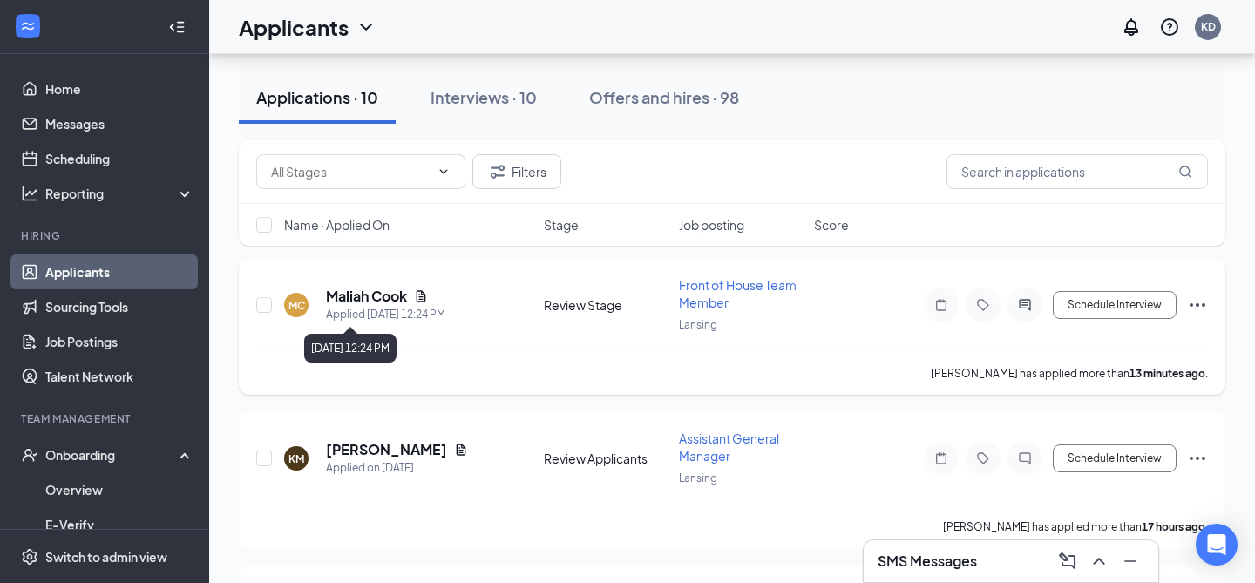
click at [385, 309] on div "Applied Today 12:24 PM" at bounding box center [385, 314] width 119 height 17
click at [380, 296] on h5 "Maliah Cook" at bounding box center [366, 296] width 81 height 19
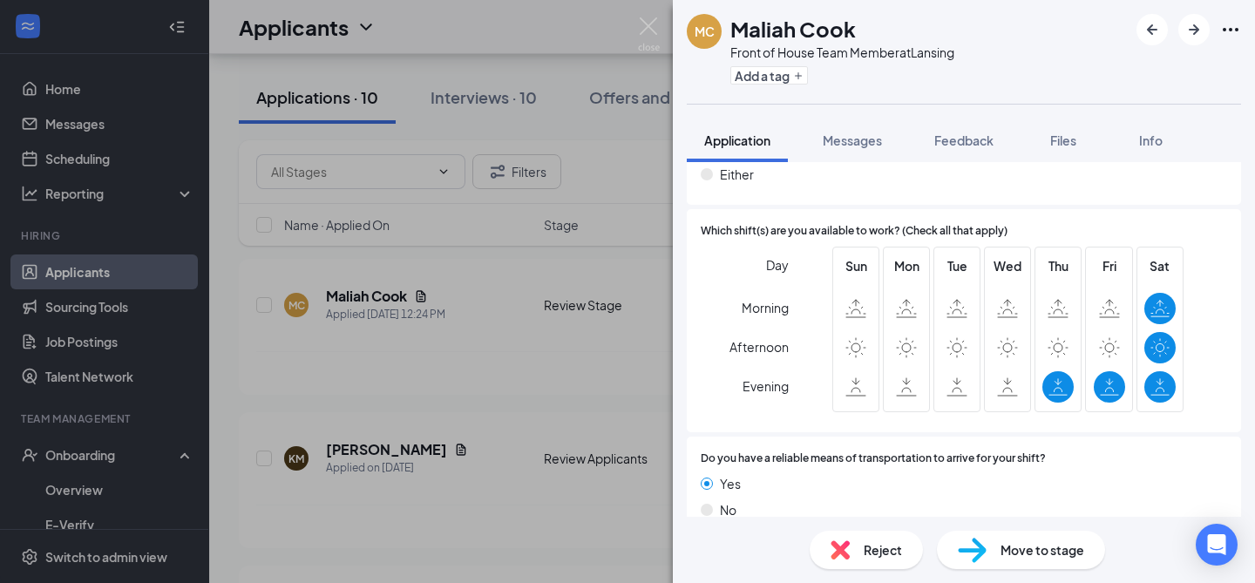
scroll to position [911, 0]
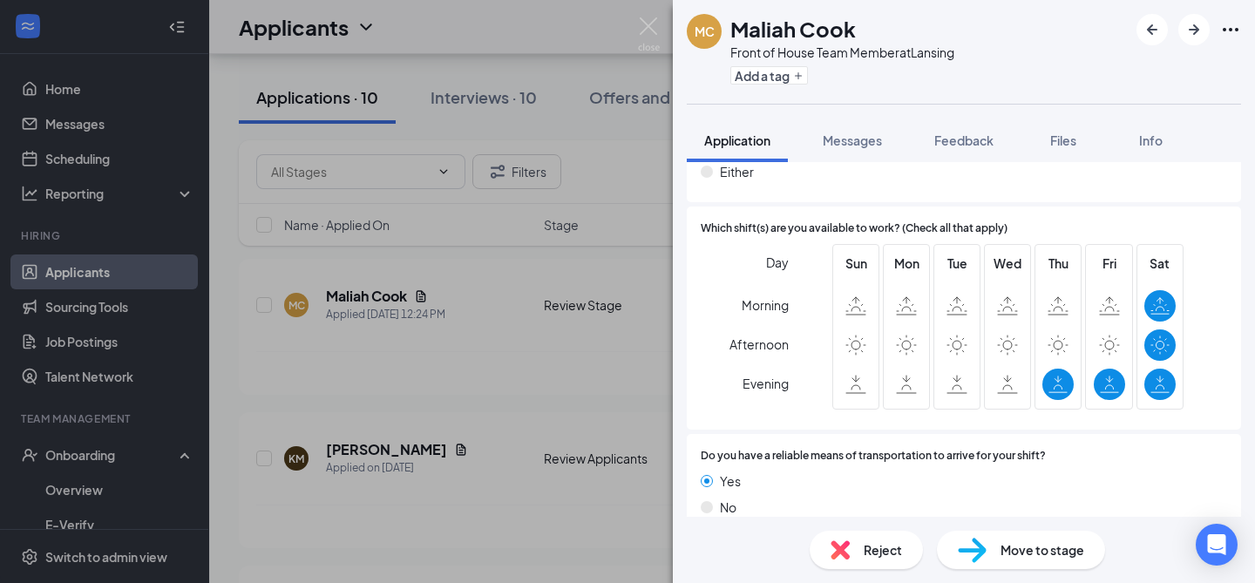
click at [859, 554] on div "Reject" at bounding box center [866, 550] width 113 height 38
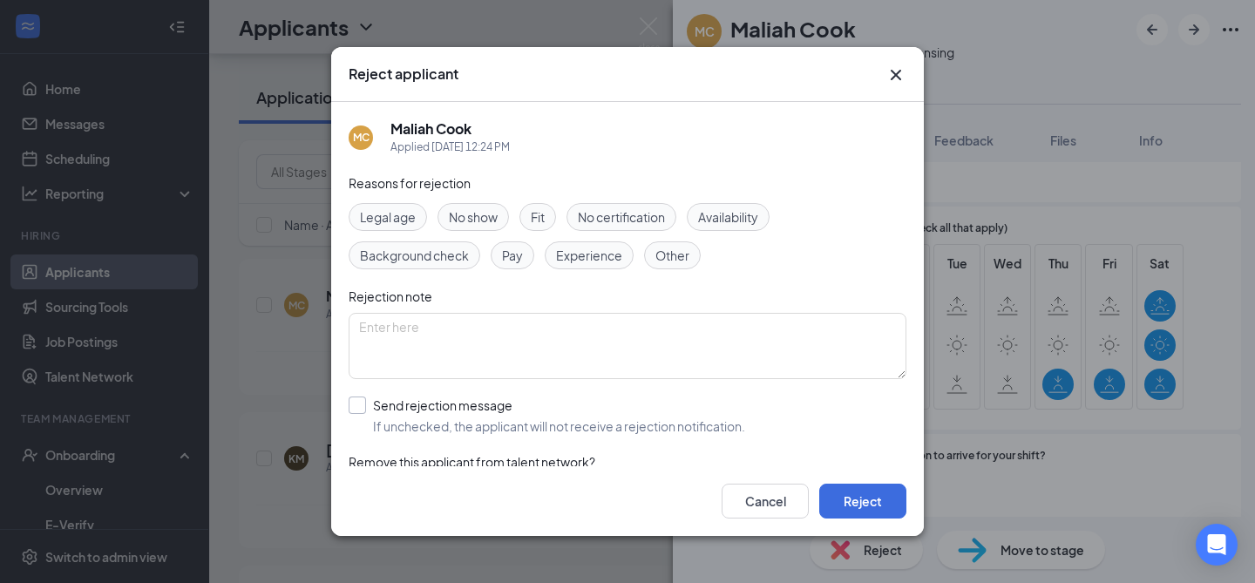
click at [382, 424] on input "Send rejection message If unchecked, the applicant will not receive a rejection…" at bounding box center [547, 416] width 397 height 38
checkbox input "true"
click at [715, 221] on span "Availability" at bounding box center [728, 216] width 60 height 19
click at [880, 508] on button "Reject" at bounding box center [862, 501] width 87 height 35
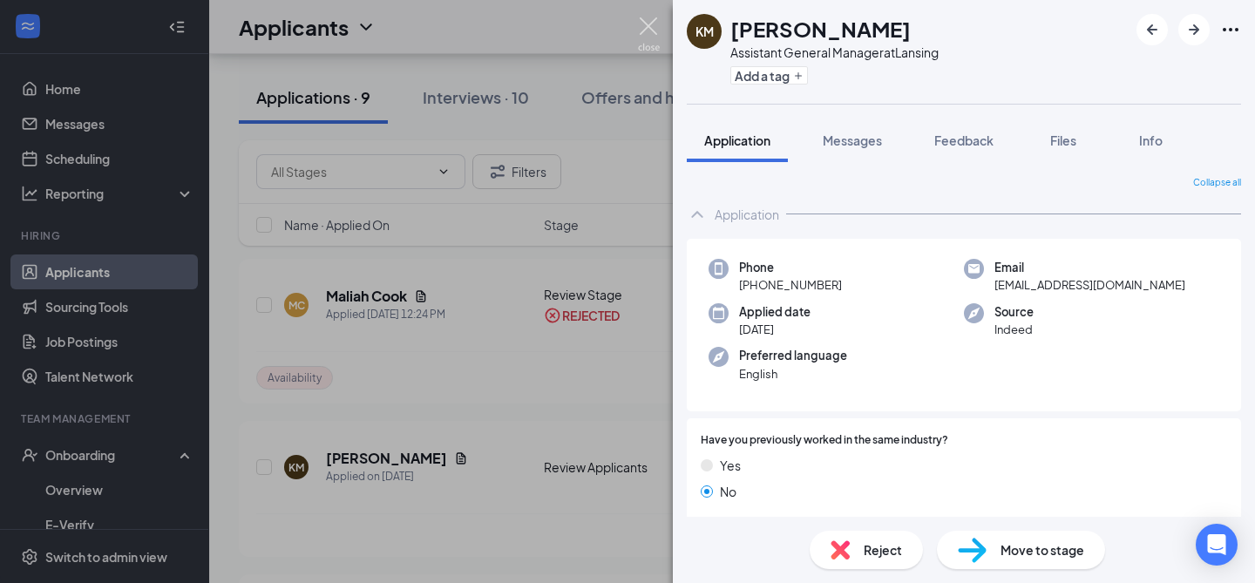
click at [644, 28] on img at bounding box center [649, 34] width 22 height 34
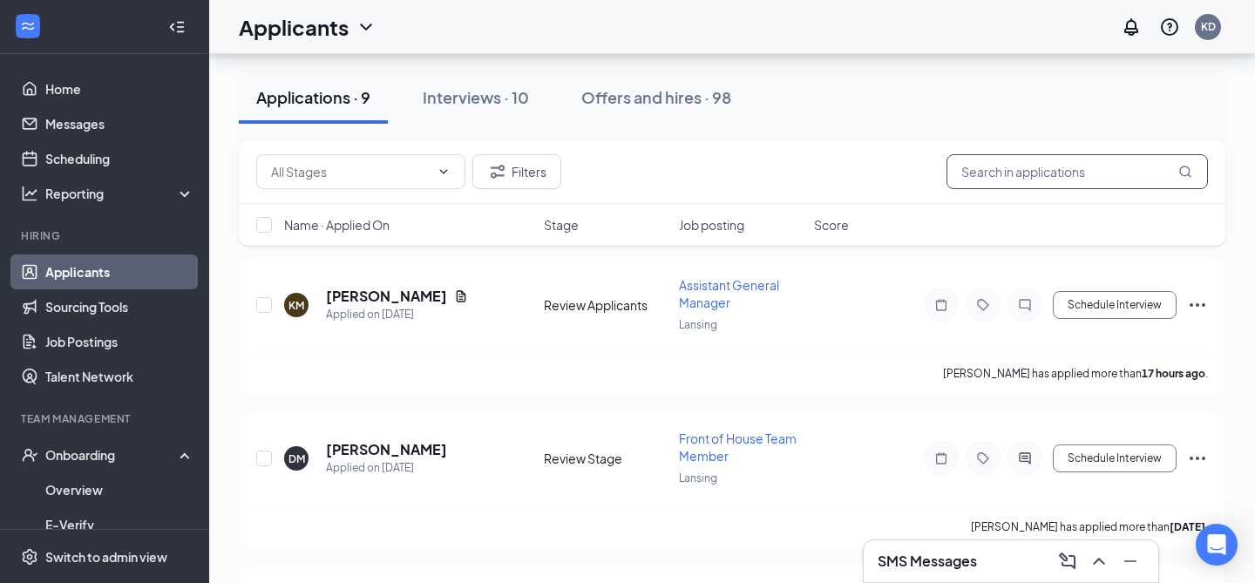
click at [996, 176] on input "text" at bounding box center [1077, 171] width 261 height 35
click at [983, 172] on input "text" at bounding box center [1077, 171] width 261 height 35
type input "glorie"
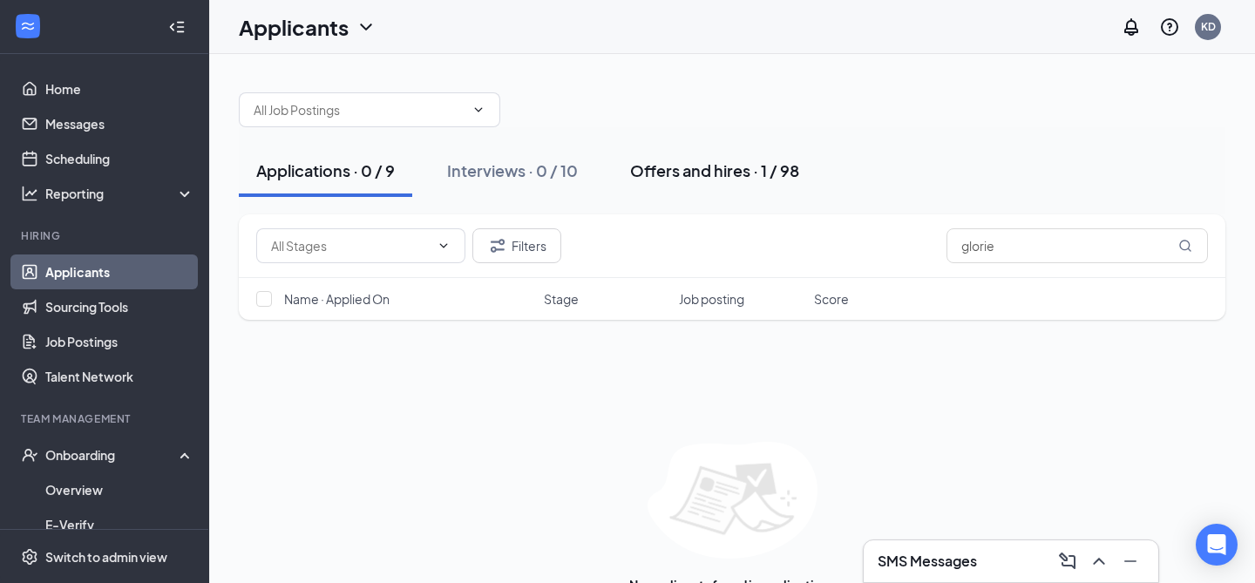
click at [721, 177] on div "Offers and hires · 1 / 98" at bounding box center [714, 171] width 169 height 22
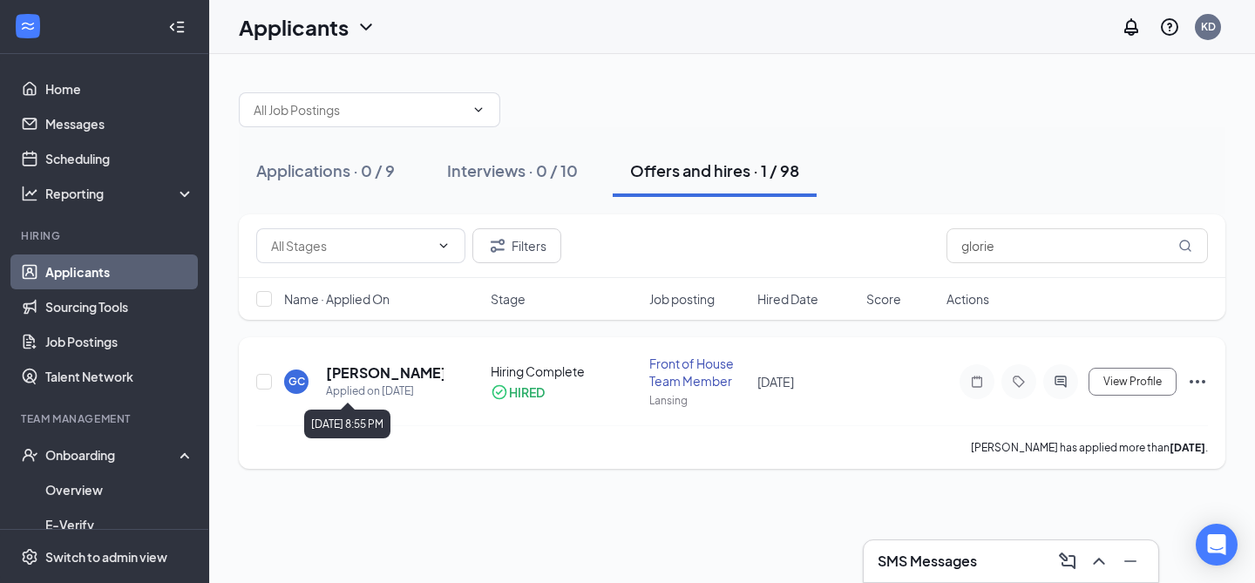
click at [367, 384] on div "Applied on Aug 22" at bounding box center [385, 391] width 118 height 17
click at [364, 375] on h5 "Glorie Clay" at bounding box center [385, 372] width 118 height 19
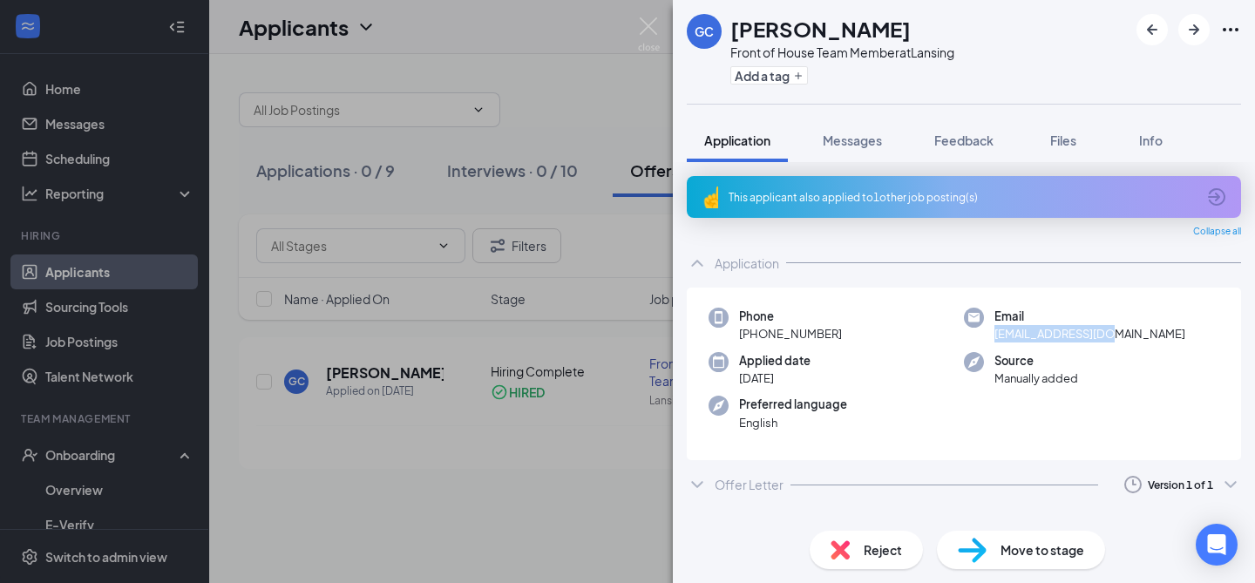
drag, startPoint x: 1144, startPoint y: 335, endPoint x: 992, endPoint y: 342, distance: 152.7
click at [992, 342] on div "Email gddu0212@gmail.com" at bounding box center [1091, 326] width 255 height 36
copy span "gddu0212@gmail.com"
click at [869, 554] on span "Reject" at bounding box center [883, 549] width 38 height 19
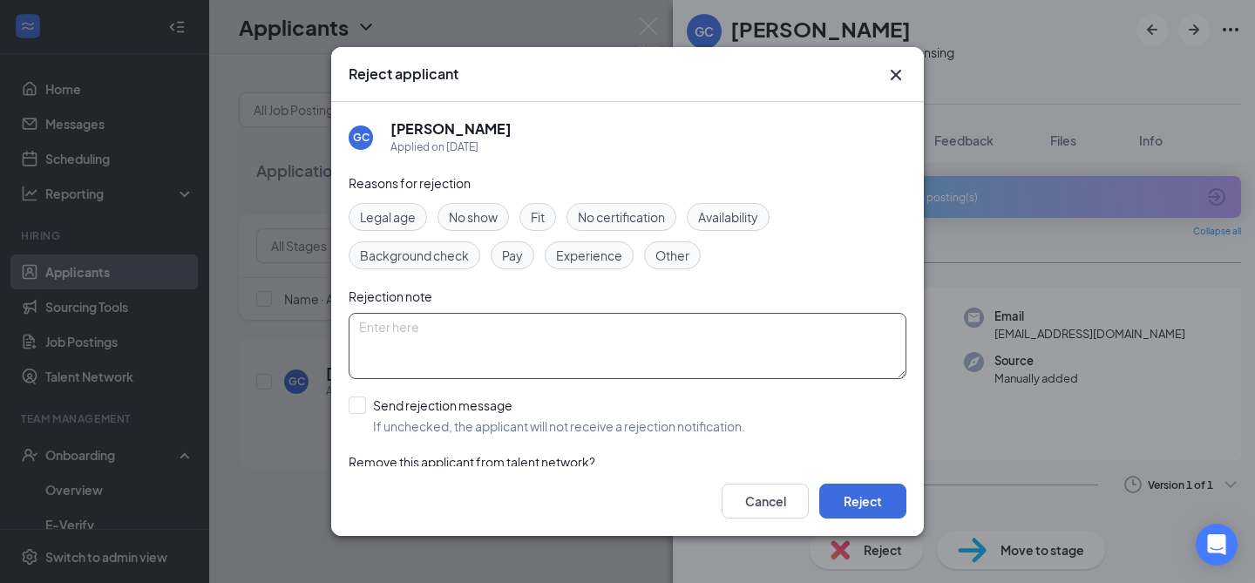
click at [527, 348] on textarea at bounding box center [628, 346] width 558 height 66
click at [420, 326] on textarea "didn't get documents to us in a timely manner" at bounding box center [628, 346] width 558 height 66
type textarea "didn't get new hire documents to us in a timely manner"
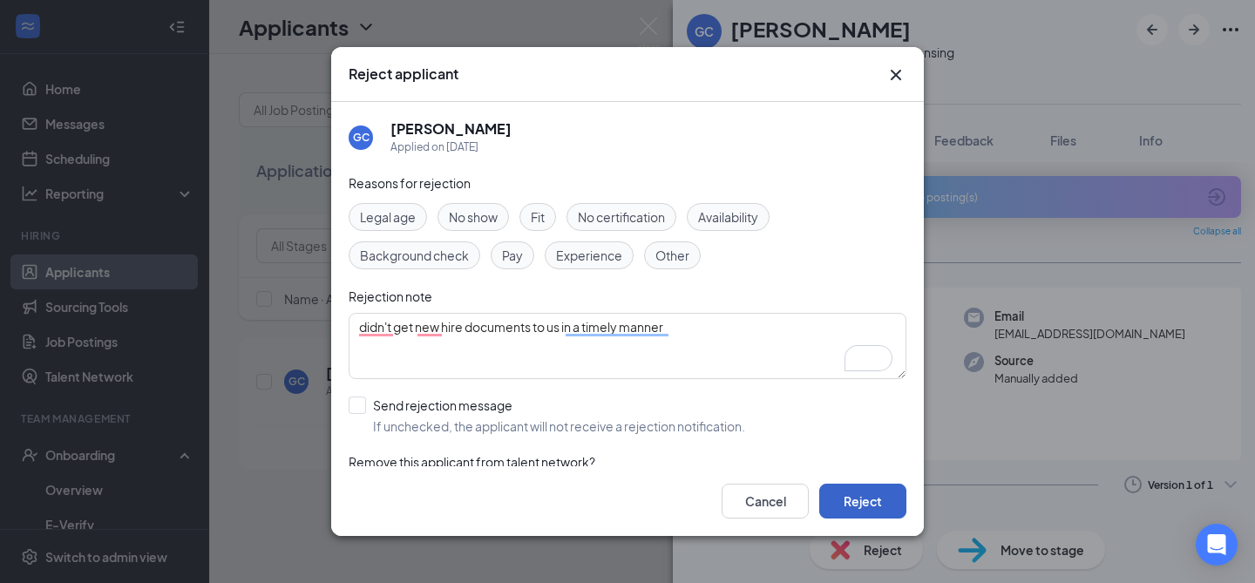
drag, startPoint x: 877, startPoint y: 499, endPoint x: 644, endPoint y: 389, distance: 257.7
click at [644, 384] on div "Reject applicant GC Glorie Clay Applied on Aug 22 Reasons for rejection Legal a…" at bounding box center [627, 292] width 593 height 490
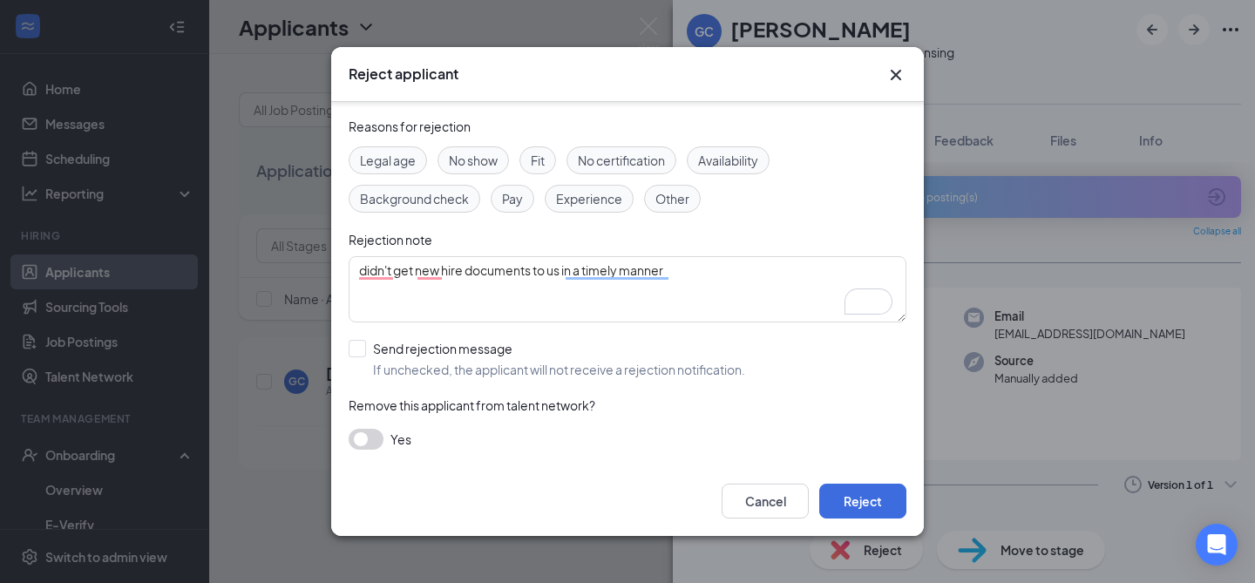
click at [367, 440] on button "button" at bounding box center [366, 439] width 35 height 21
click at [886, 491] on button "Reject" at bounding box center [862, 501] width 87 height 35
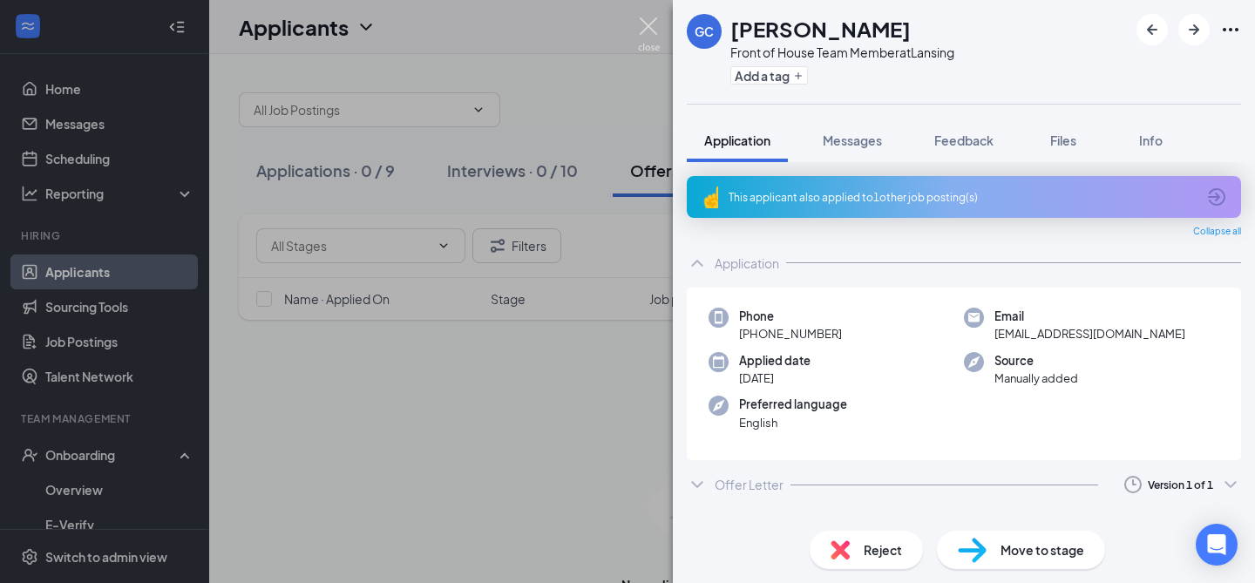
click at [645, 22] on img at bounding box center [649, 34] width 22 height 34
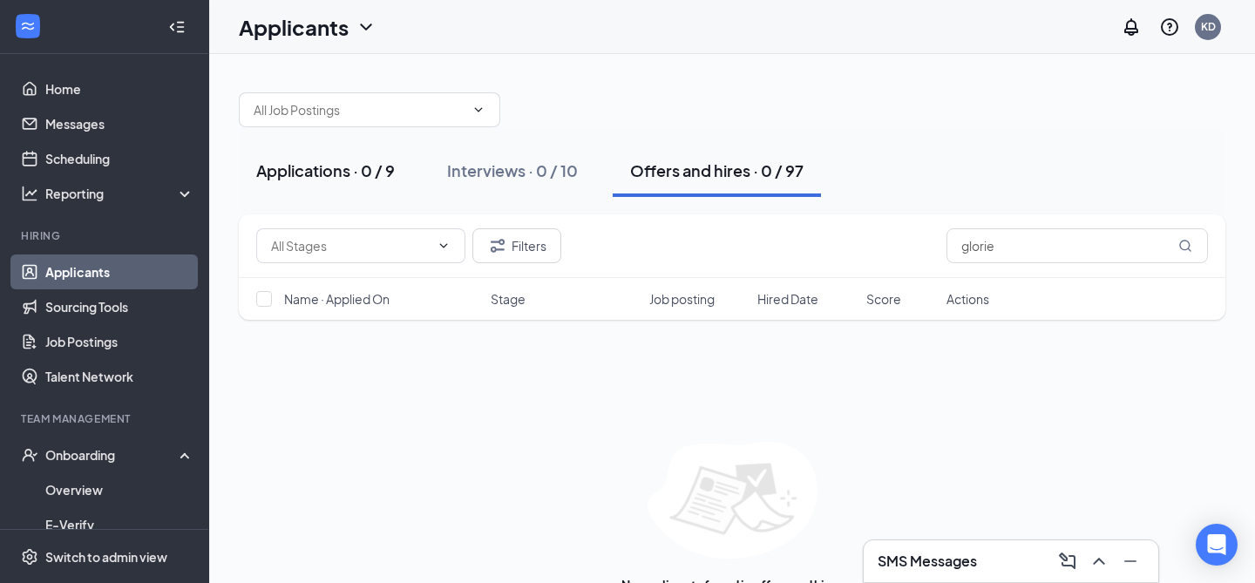
click at [342, 188] on button "Applications · 0 / 9" at bounding box center [325, 171] width 173 height 52
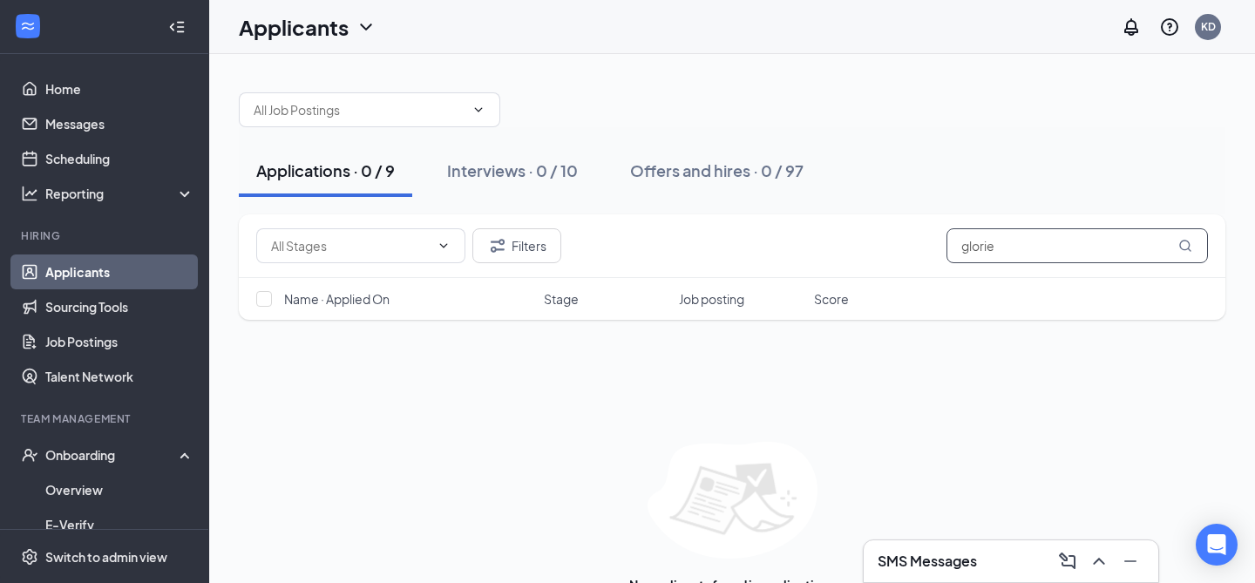
drag, startPoint x: 1014, startPoint y: 253, endPoint x: 880, endPoint y: 252, distance: 133.4
click at [880, 252] on div "Filters glorie" at bounding box center [732, 245] width 952 height 35
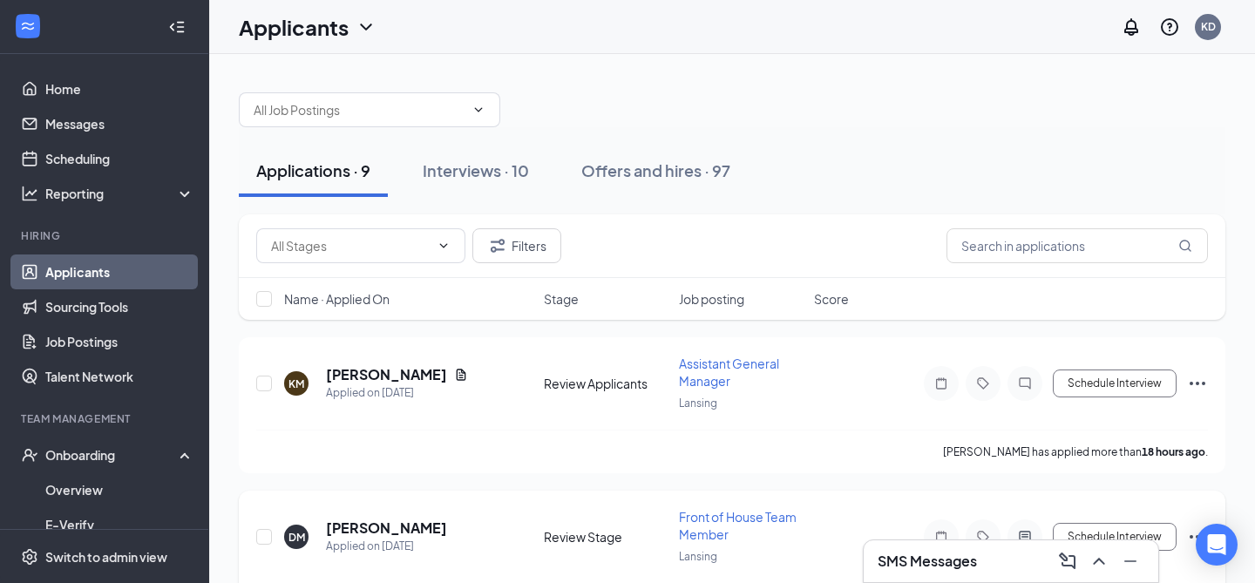
click at [398, 519] on h5 "Derrick Mitchell" at bounding box center [386, 528] width 121 height 19
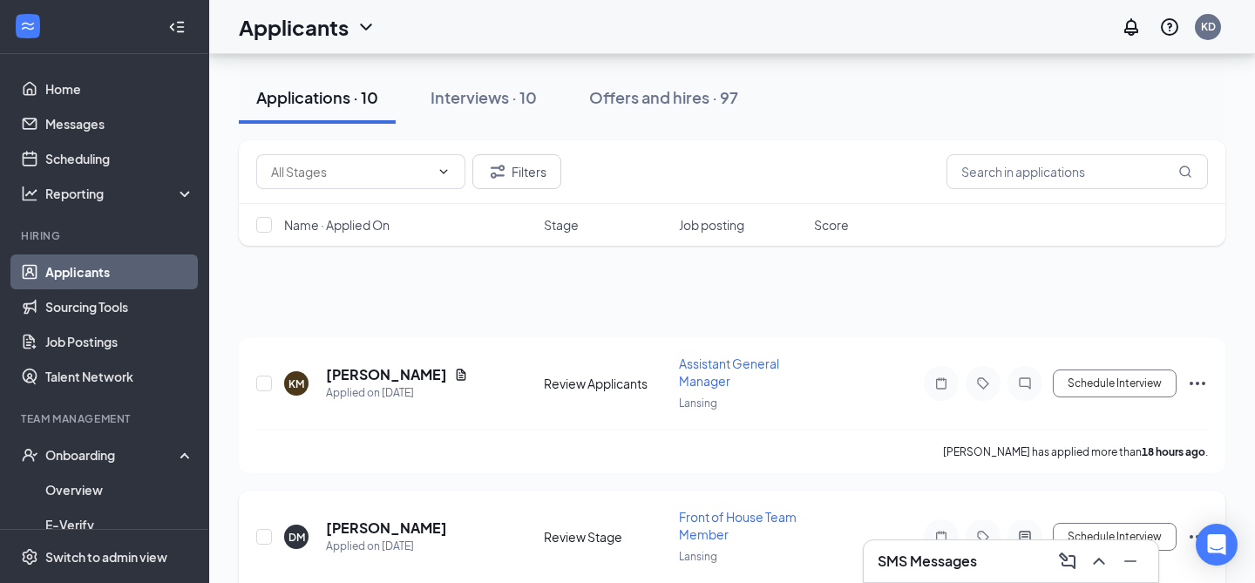
scroll to position [237, 0]
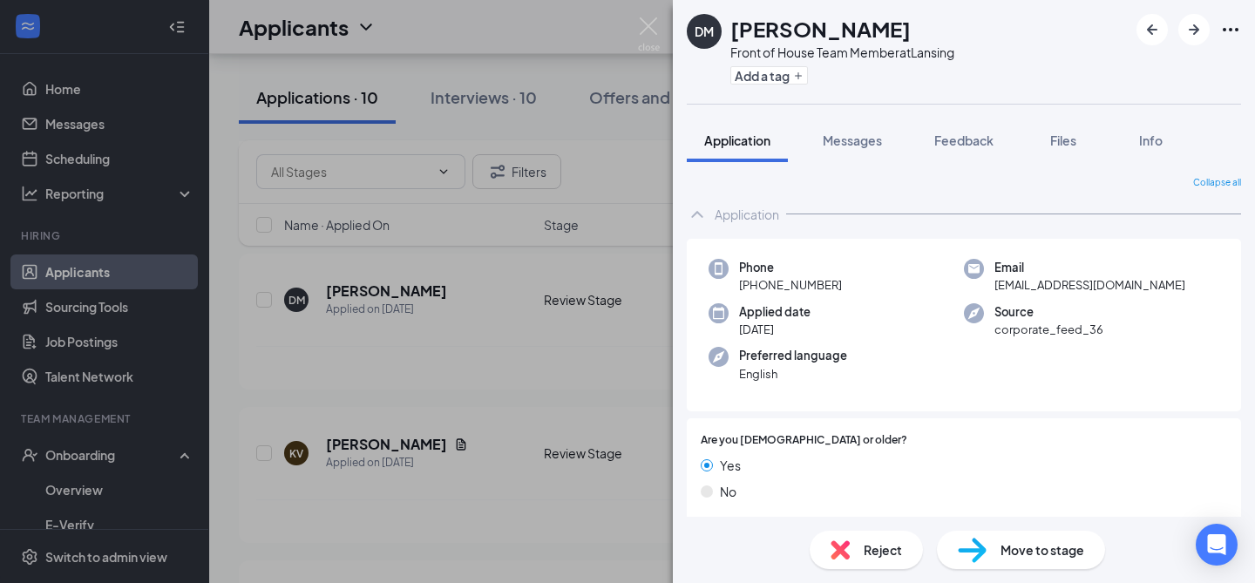
click at [1019, 557] on span "Move to stage" at bounding box center [1043, 549] width 84 height 19
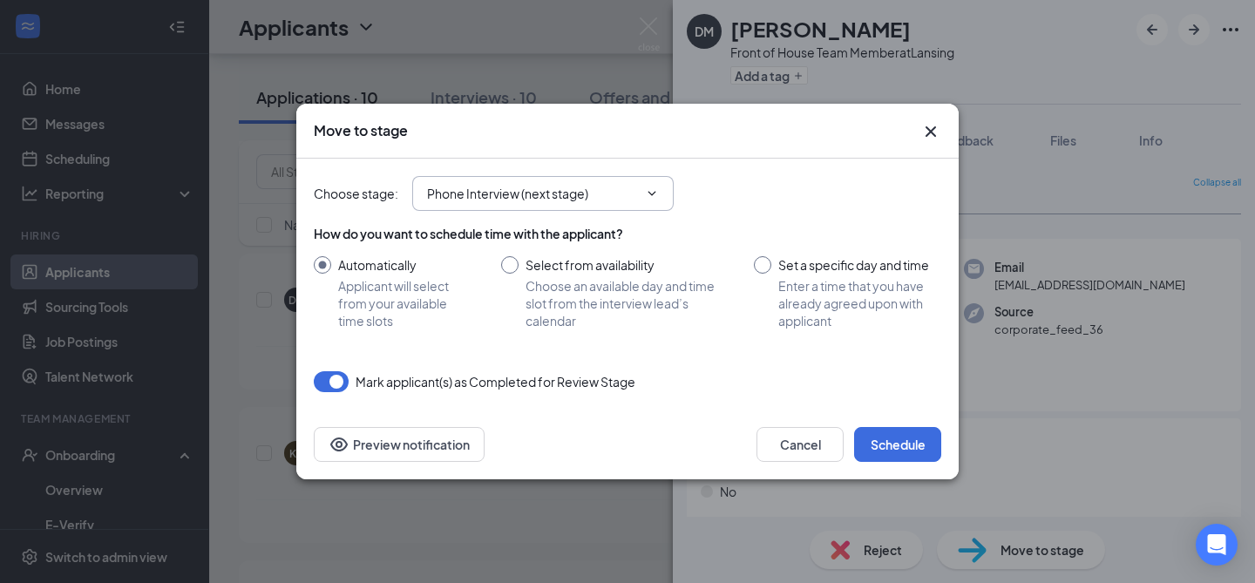
click at [603, 186] on input "Phone Interview (next stage)" at bounding box center [532, 193] width 211 height 19
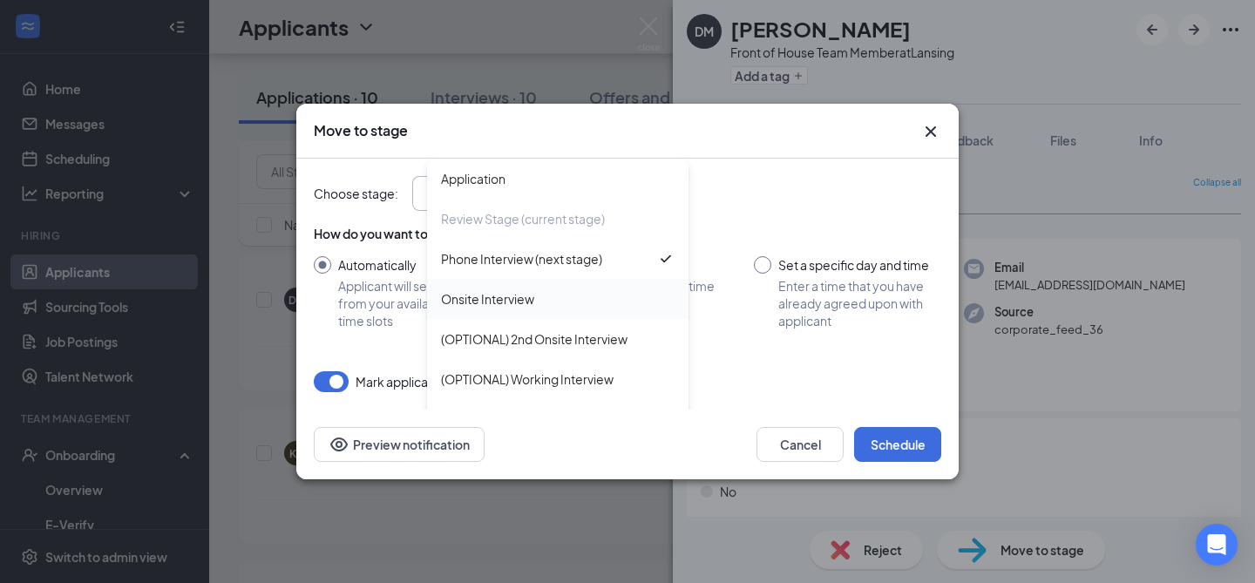
click at [545, 295] on div "Onsite Interview" at bounding box center [558, 298] width 234 height 19
type input "Onsite Interview"
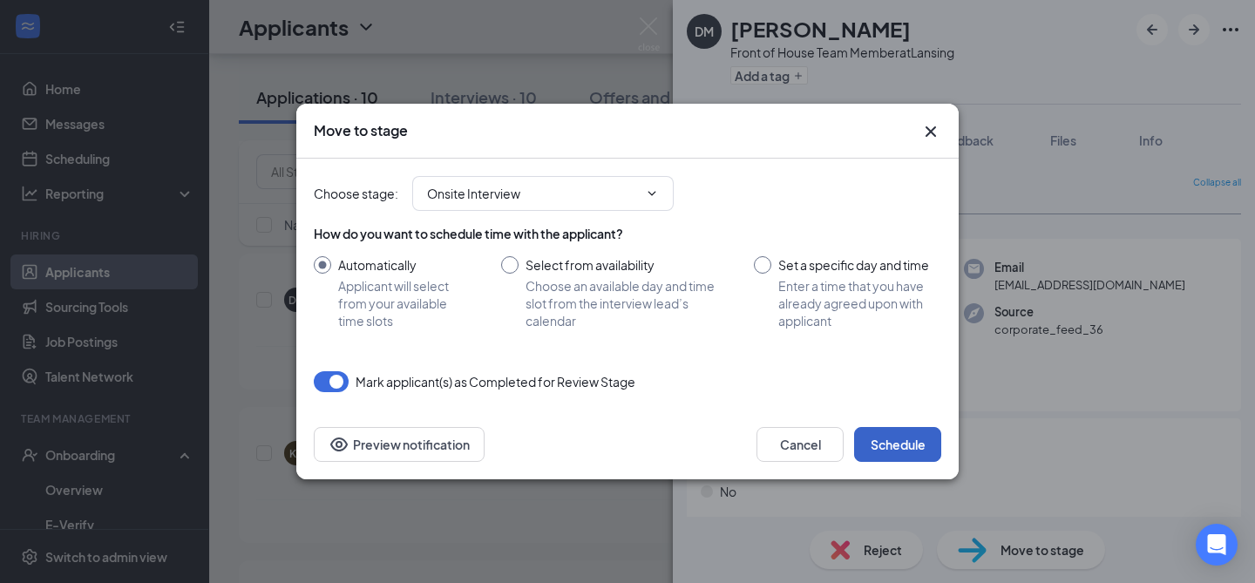
click at [907, 444] on button "Schedule" at bounding box center [897, 444] width 87 height 35
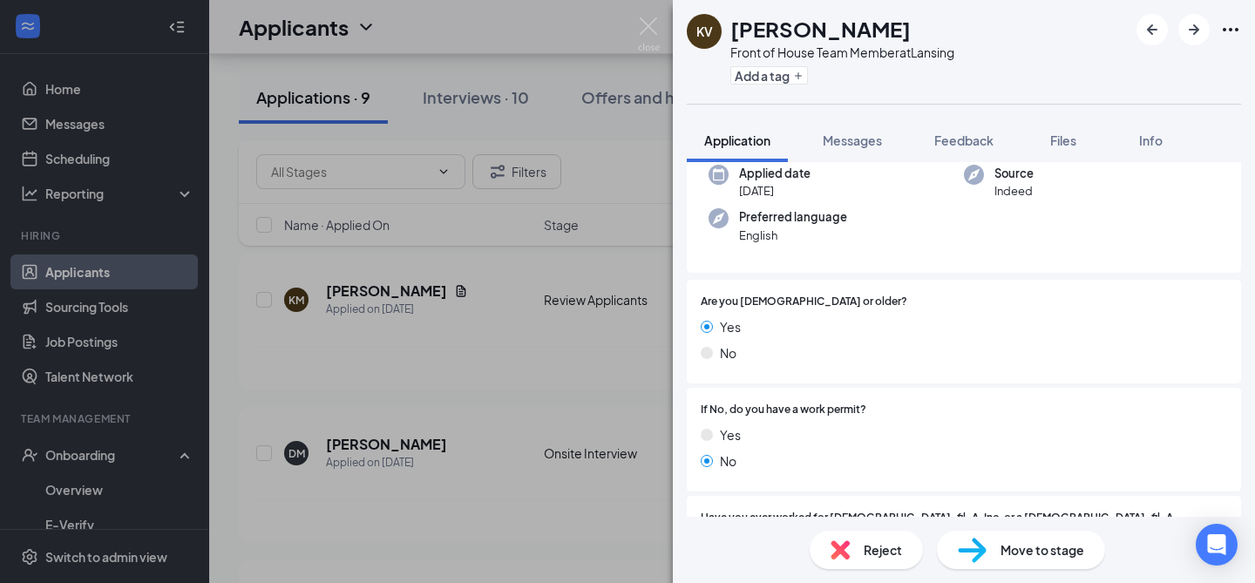
scroll to position [137, 0]
click at [1015, 554] on span "Move to stage" at bounding box center [1043, 549] width 84 height 19
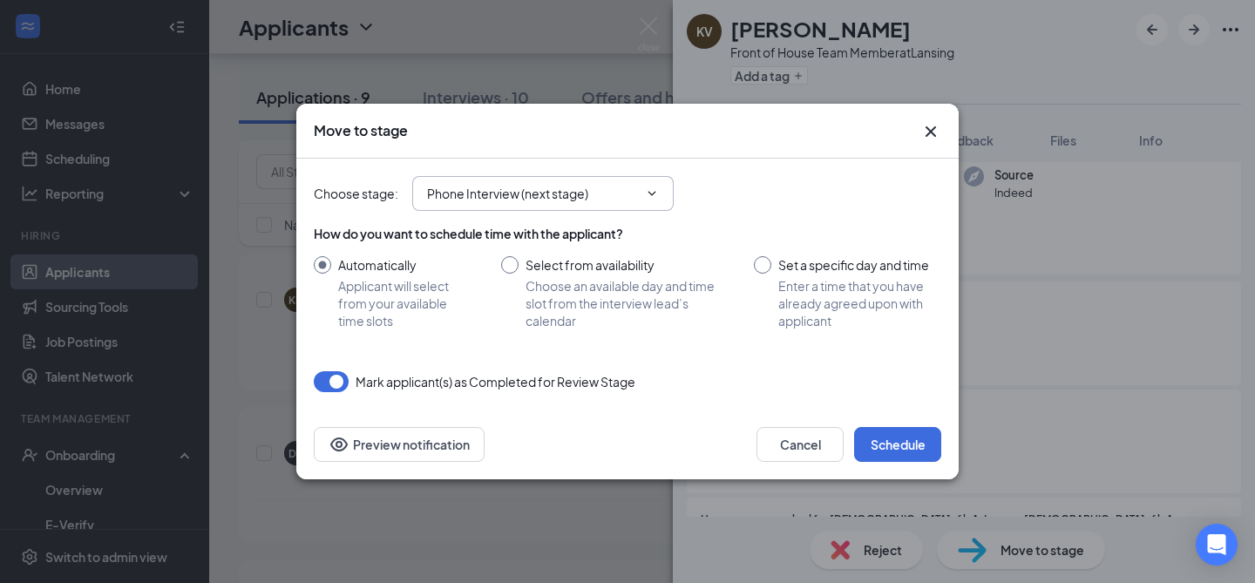
click at [613, 184] on input "Phone Interview (next stage)" at bounding box center [532, 193] width 211 height 19
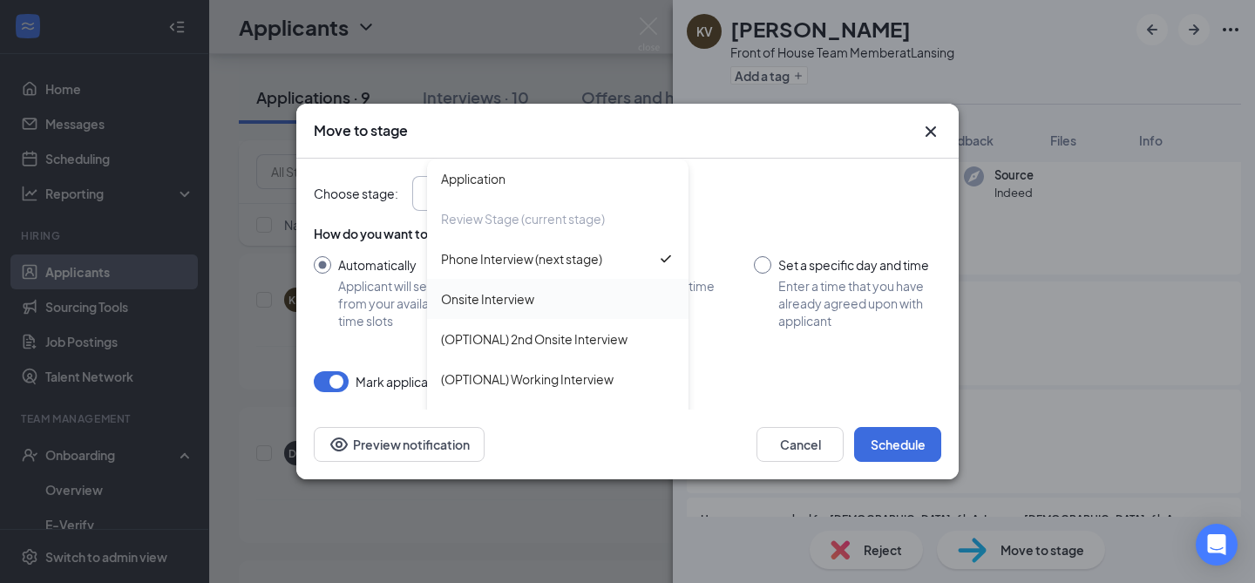
click at [567, 309] on div "Onsite Interview" at bounding box center [557, 299] width 261 height 40
type input "Onsite Interview"
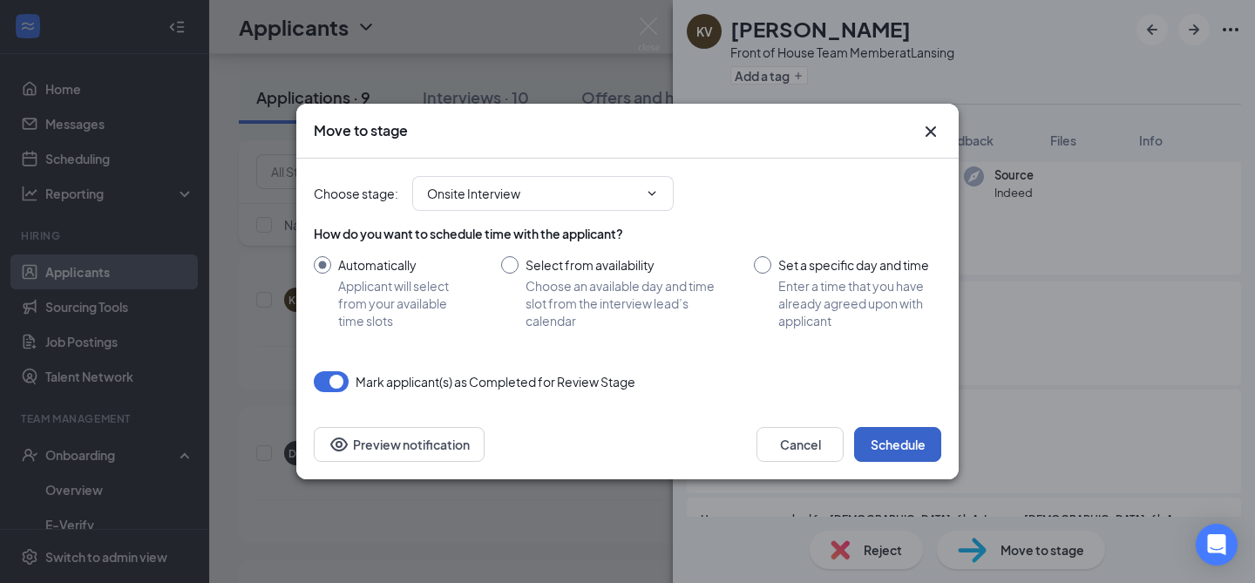
click at [914, 456] on button "Schedule" at bounding box center [897, 444] width 87 height 35
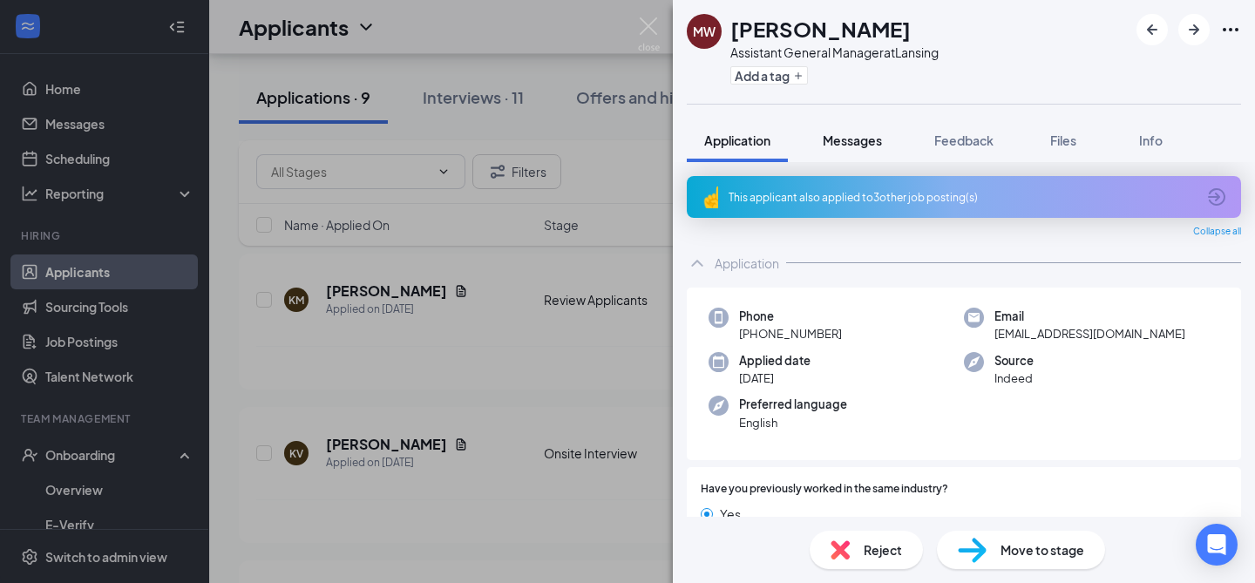
click at [868, 151] on button "Messages" at bounding box center [852, 141] width 94 height 44
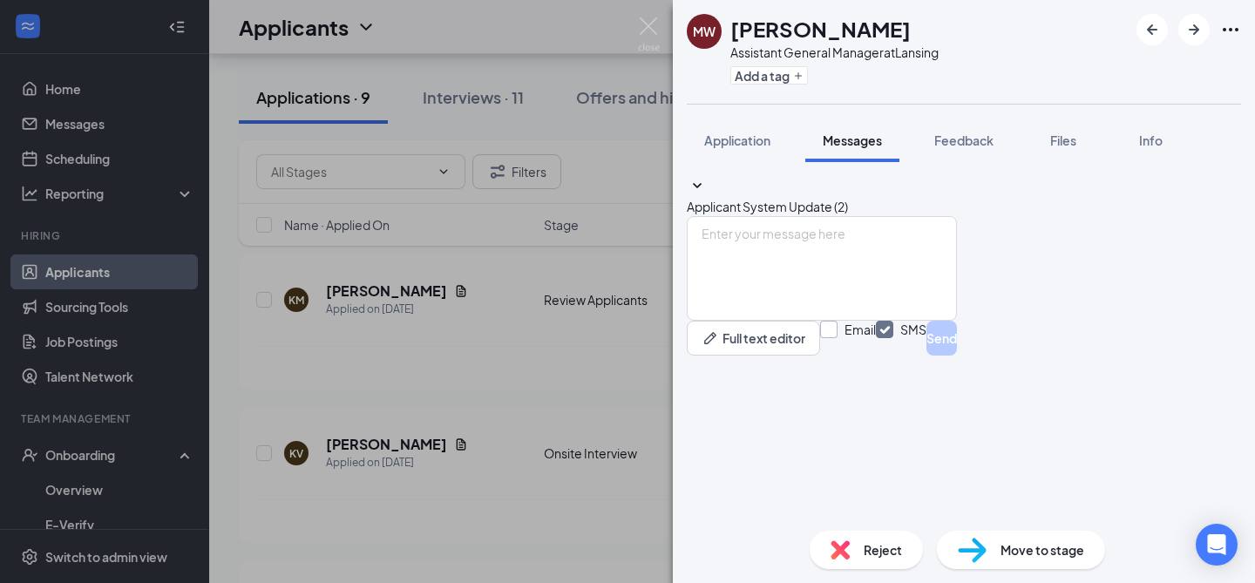
click at [876, 356] on input "Email" at bounding box center [848, 338] width 56 height 35
checkbox input "true"
click at [760, 321] on textarea at bounding box center [822, 268] width 270 height 105
click at [770, 321] on textarea "To enrich screen reader interactions, please activate Accessibility in Grammarl…" at bounding box center [822, 268] width 270 height 105
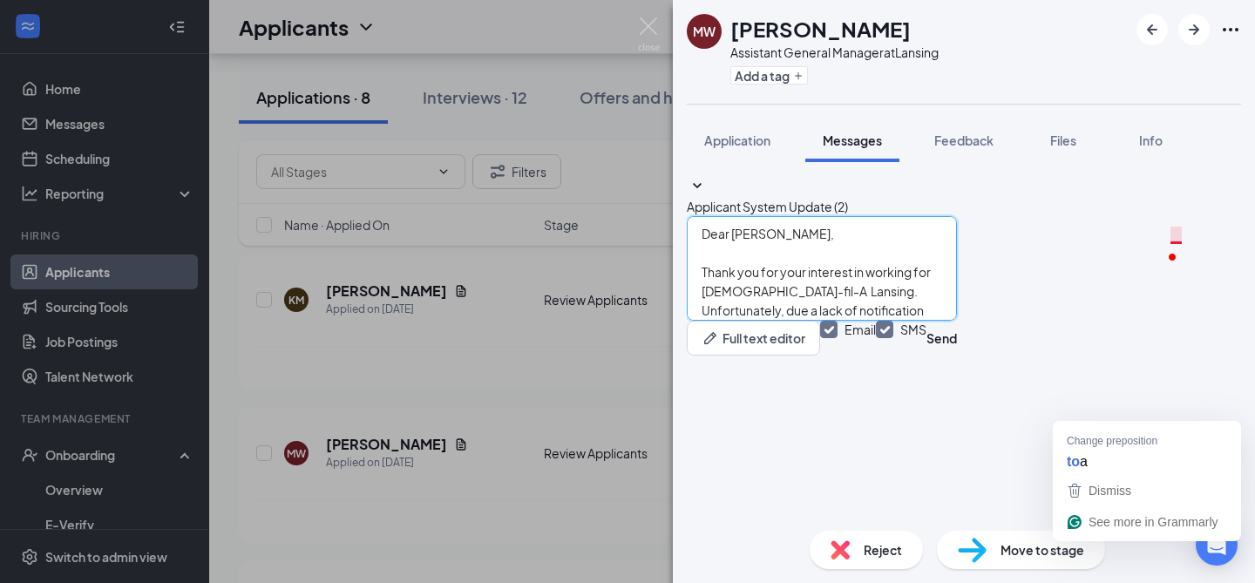
click at [957, 321] on textarea "Dear Mackenzie, Thank you for your interest in working for Chick-fil-A Lansing.…" at bounding box center [822, 268] width 270 height 105
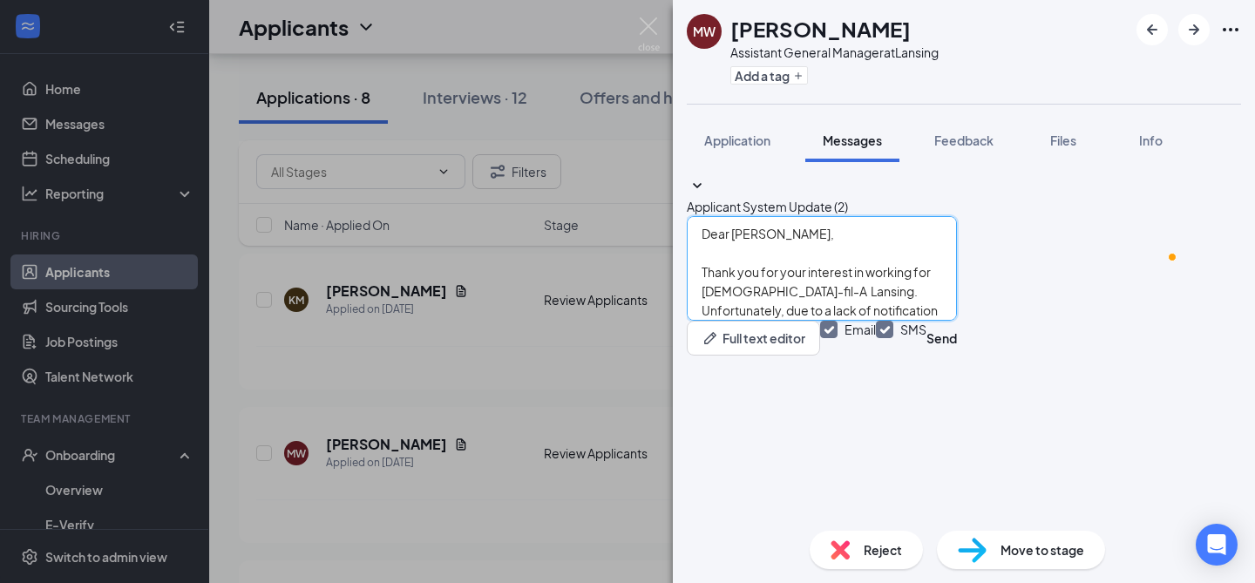
click at [886, 321] on textarea "Dear Mackenzie, Thank you for your interest in working for Chick-fil-A Lansing.…" at bounding box center [822, 268] width 270 height 105
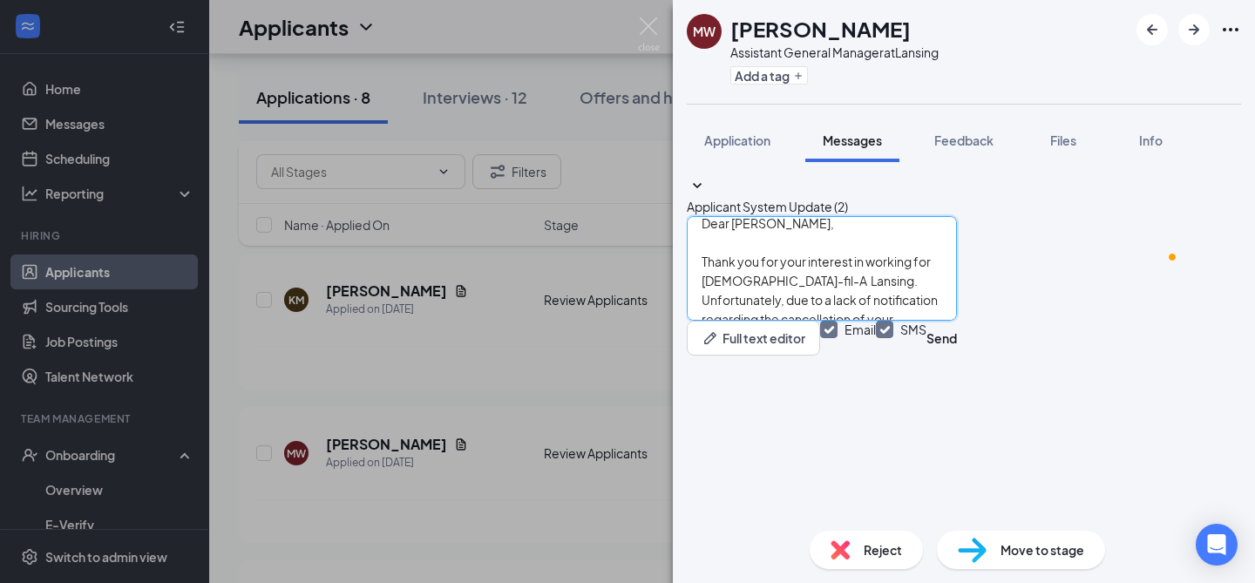
click at [897, 321] on textarea "Dear Mackenzie, Thank you for your interest in working for Chick-fil-A Lansing.…" at bounding box center [822, 268] width 270 height 105
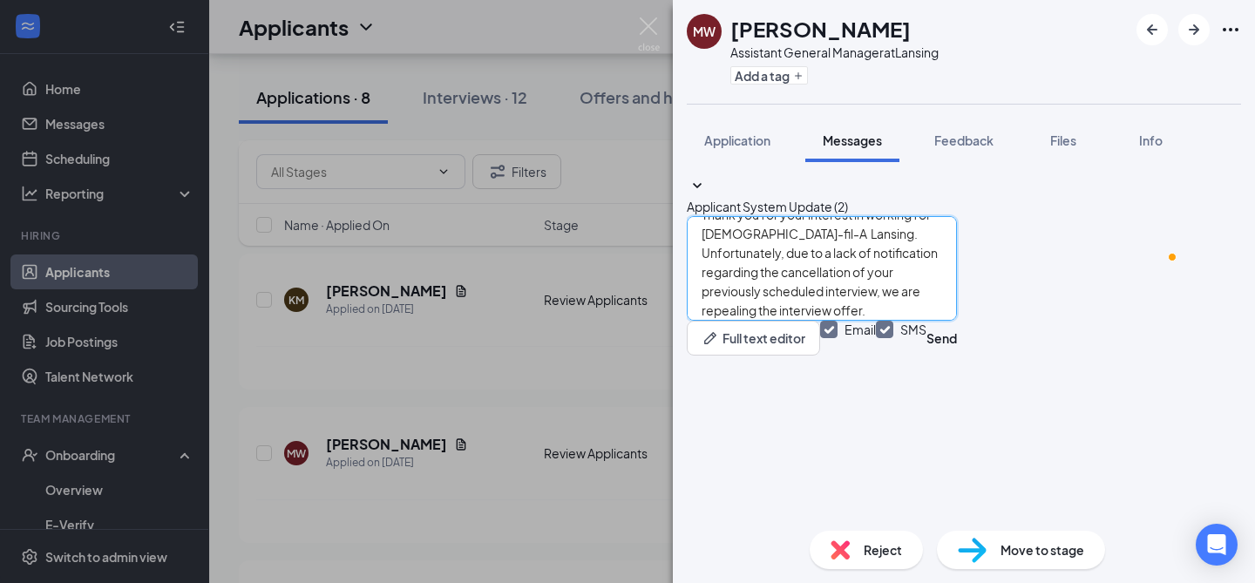
scroll to position [77, 0]
type textarea "Dear Mackenzie, Thank you for your interest in working for Chick-fil-A Lansing.…"
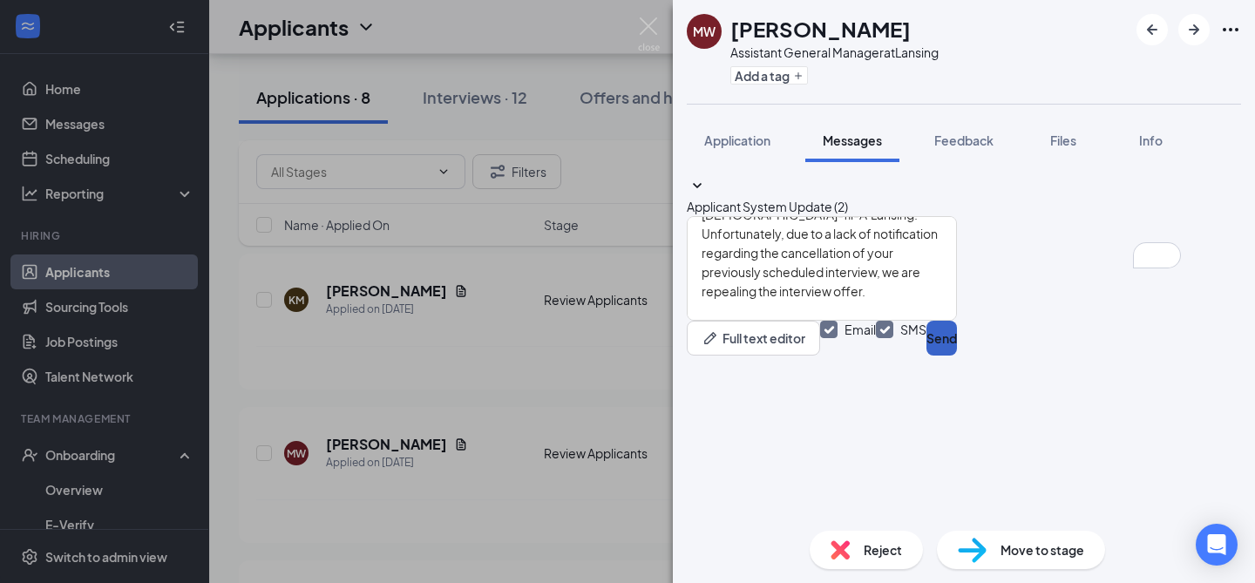
click at [957, 356] on button "Send" at bounding box center [942, 338] width 31 height 35
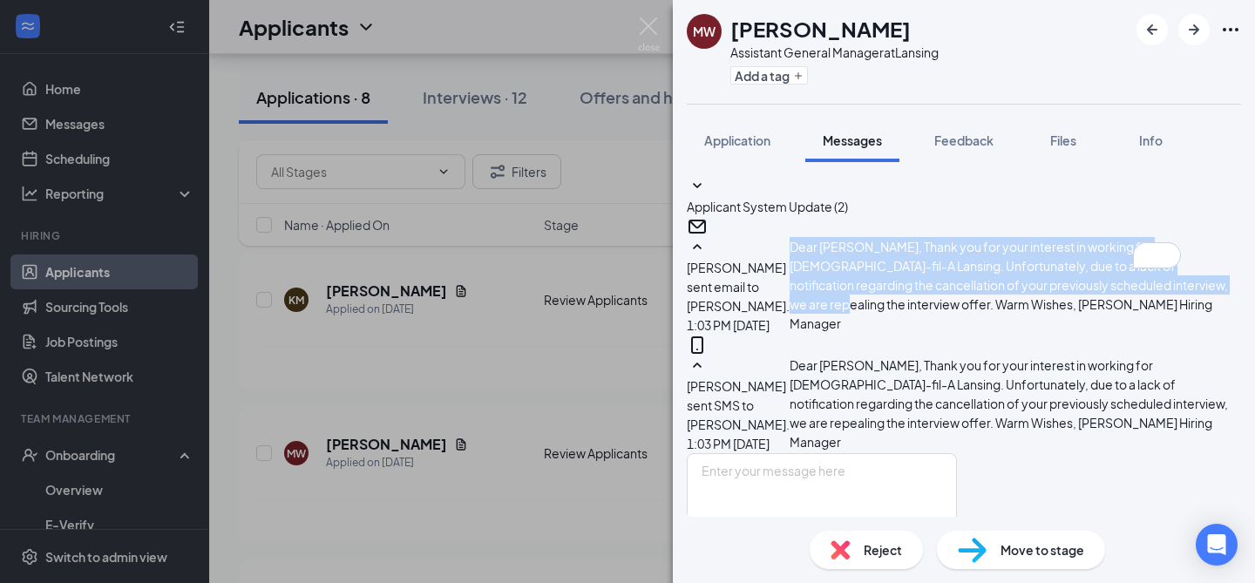
scroll to position [173, 0]
drag, startPoint x: 818, startPoint y: 302, endPoint x: 1036, endPoint y: 294, distance: 218.9
click at [1036, 294] on div "Dear Mackenzie, Thank you for your interest in working for Chick-fil-A Lansing.…" at bounding box center [1016, 286] width 452 height 98
copy span "Dear Mackenzie, Thank you for your interest in working for Chick-fil-A Lansing.…"
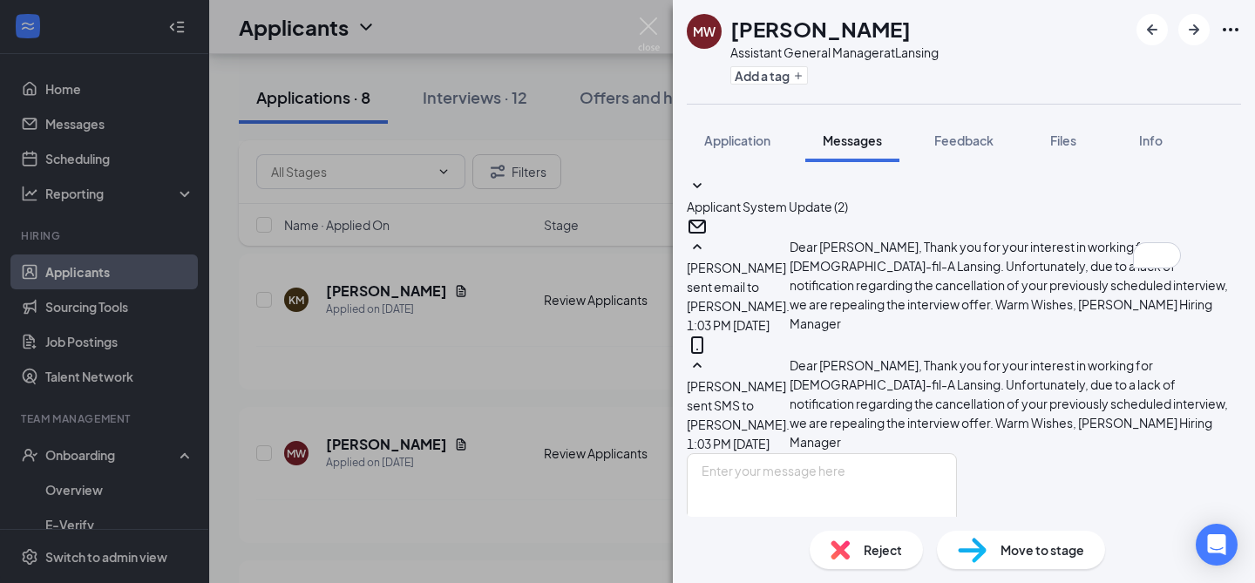
click at [862, 554] on div "Reject" at bounding box center [866, 550] width 113 height 38
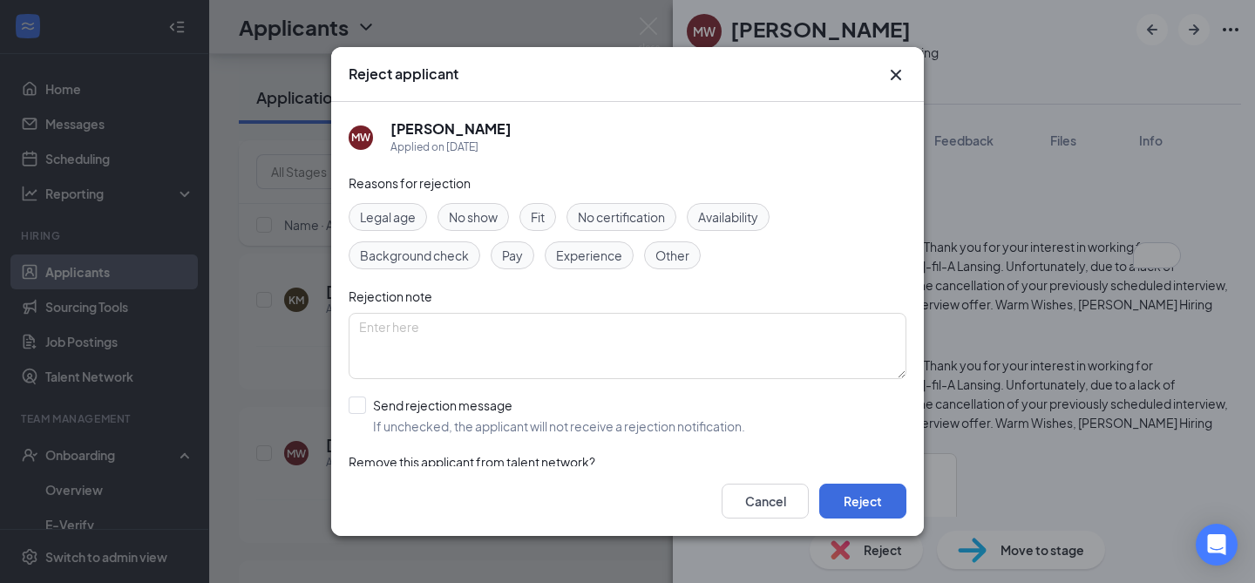
click at [545, 223] on span "Fit" at bounding box center [538, 216] width 14 height 19
click at [524, 376] on textarea at bounding box center [628, 346] width 558 height 66
click at [490, 343] on textarea "To enrich screen reader interactions, please activate Accessibility in Grammarl…" at bounding box center [628, 346] width 558 height 66
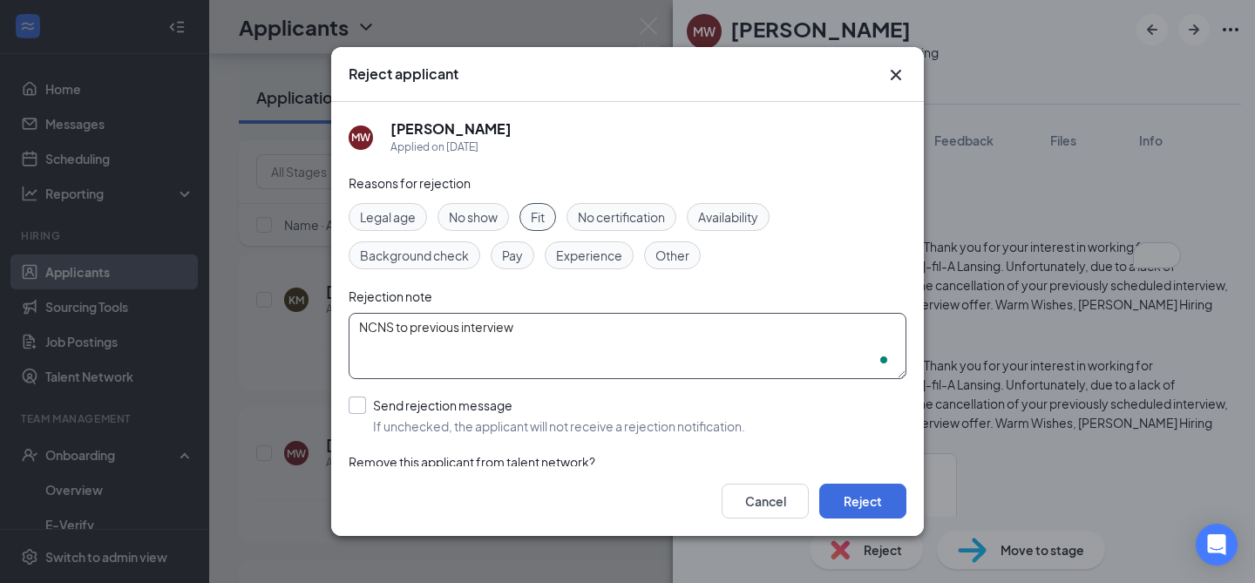
type textarea "NCNS to previous interview"
click at [427, 421] on input "Send rejection message If unchecked, the applicant will not receive a rejection…" at bounding box center [547, 416] width 397 height 38
click at [393, 413] on input "Send rejection message If unchecked, the applicant will not receive a rejection…" at bounding box center [547, 416] width 397 height 38
checkbox input "false"
click at [840, 519] on div "Cancel Reject" at bounding box center [814, 501] width 185 height 35
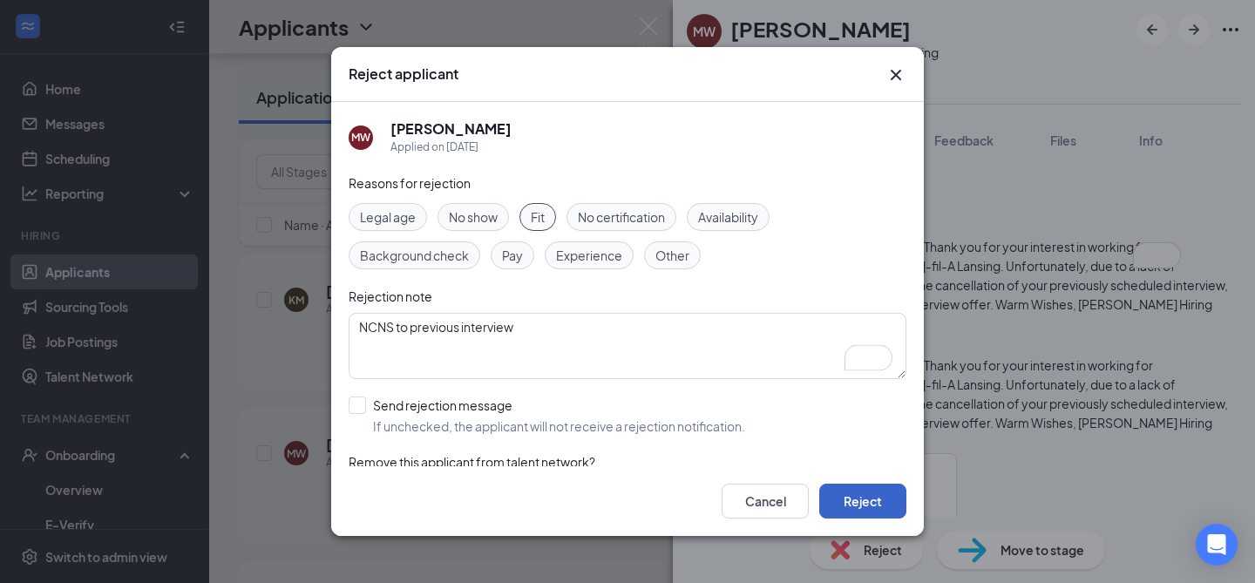
click at [834, 498] on button "Reject" at bounding box center [862, 501] width 87 height 35
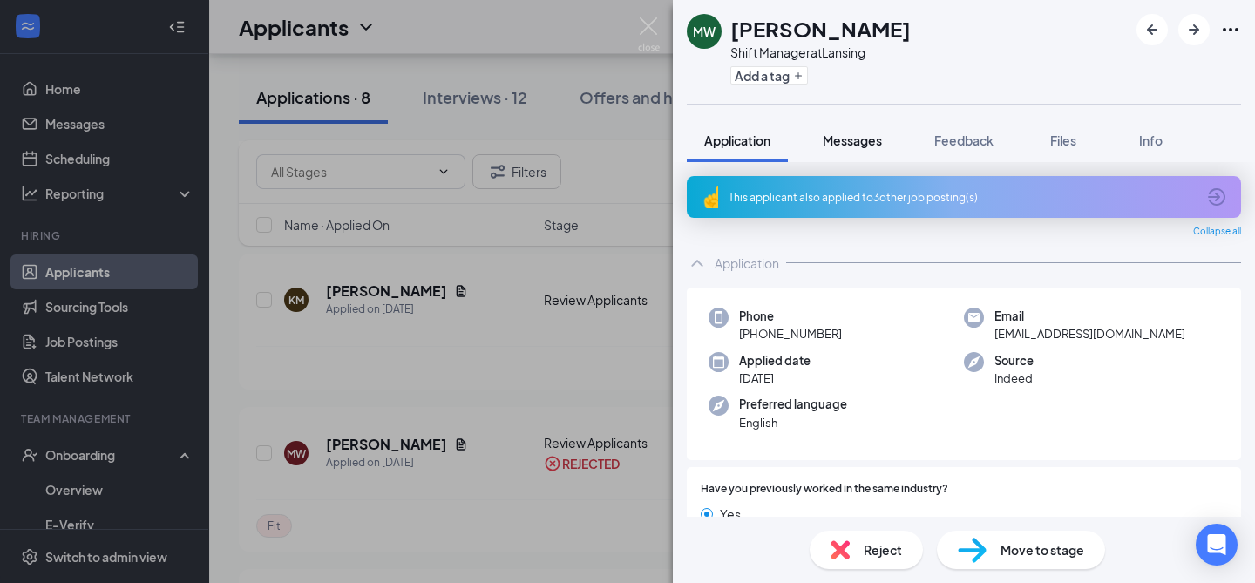
click at [864, 150] on button "Messages" at bounding box center [852, 141] width 94 height 44
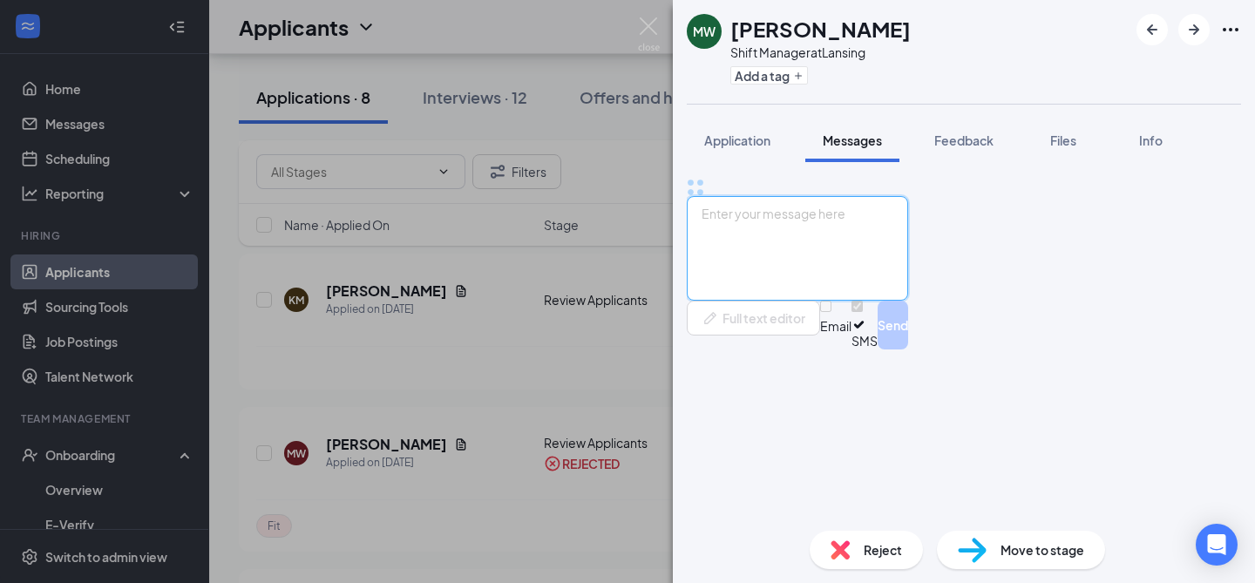
click at [853, 301] on textarea at bounding box center [797, 248] width 221 height 105
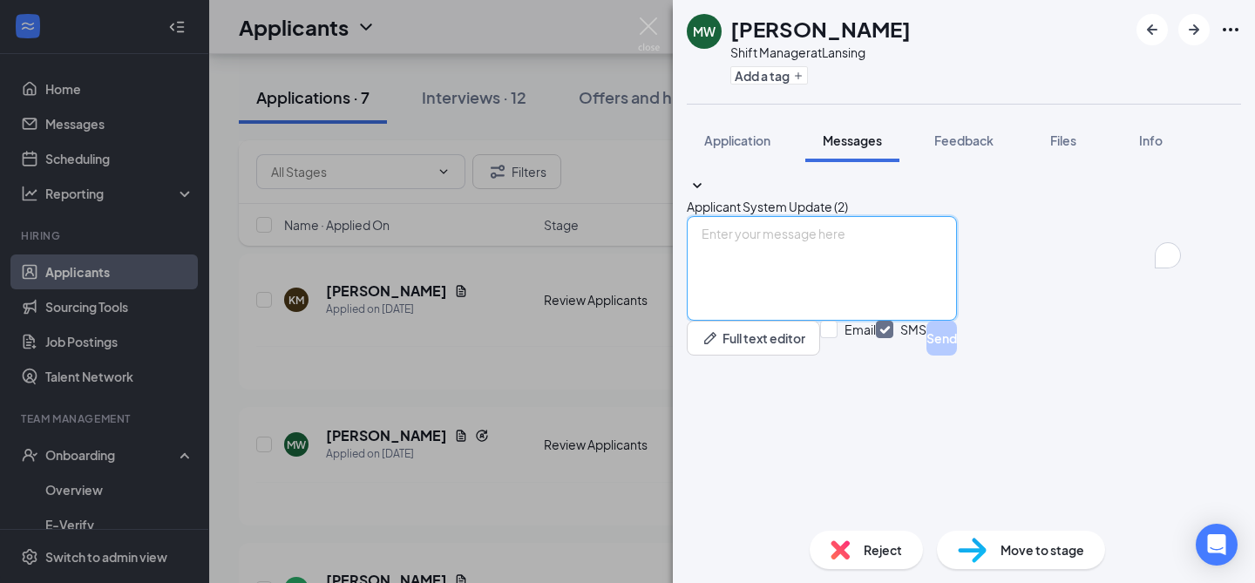
paste textarea "Dear Mackenzie, Thank you for your interest in working for Chick-fil-A Lansing.…"
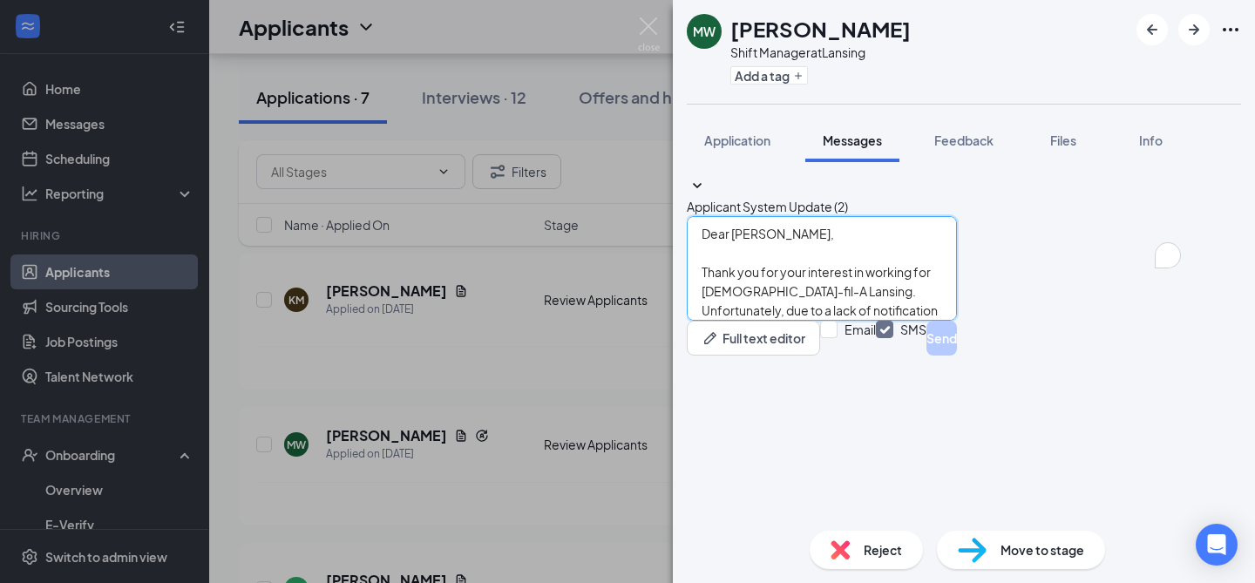
scroll to position [77, 0]
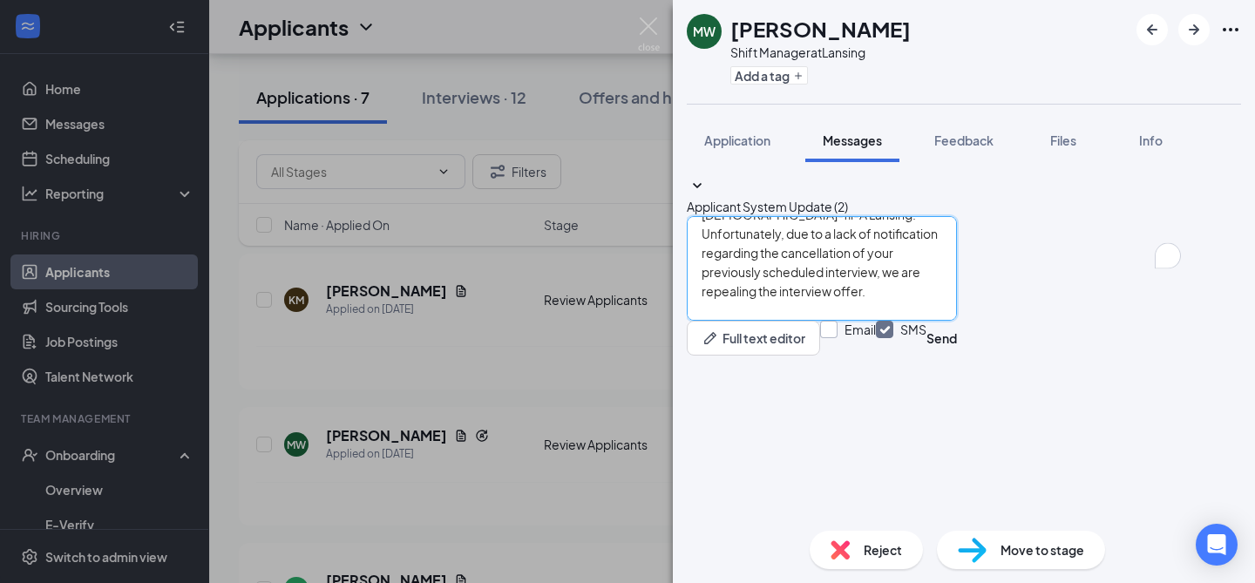
type textarea "Dear Mackenzie, Thank you for your interest in working for Chick-fil-A Lansing.…"
click at [876, 356] on input "Email" at bounding box center [848, 338] width 56 height 35
checkbox input "true"
drag, startPoint x: 1160, startPoint y: 499, endPoint x: 1047, endPoint y: 491, distance: 113.6
click at [957, 356] on div "Email SMS Send" at bounding box center [888, 338] width 137 height 35
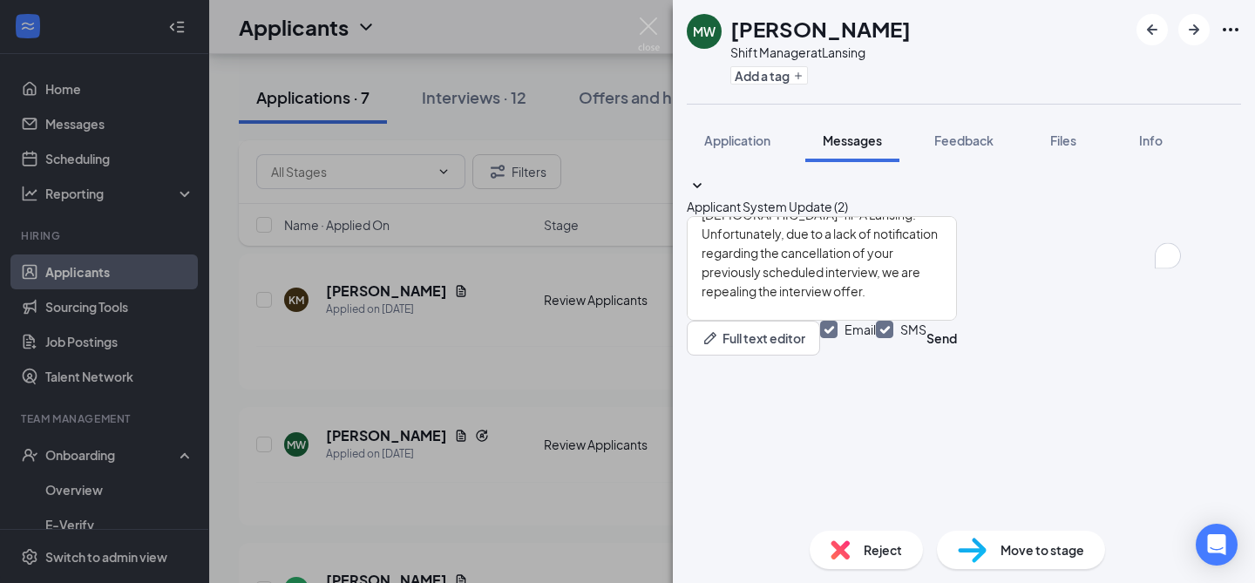
click at [927, 356] on input "SMS" at bounding box center [901, 338] width 51 height 35
checkbox input "false"
click at [957, 356] on button "Send" at bounding box center [942, 338] width 31 height 35
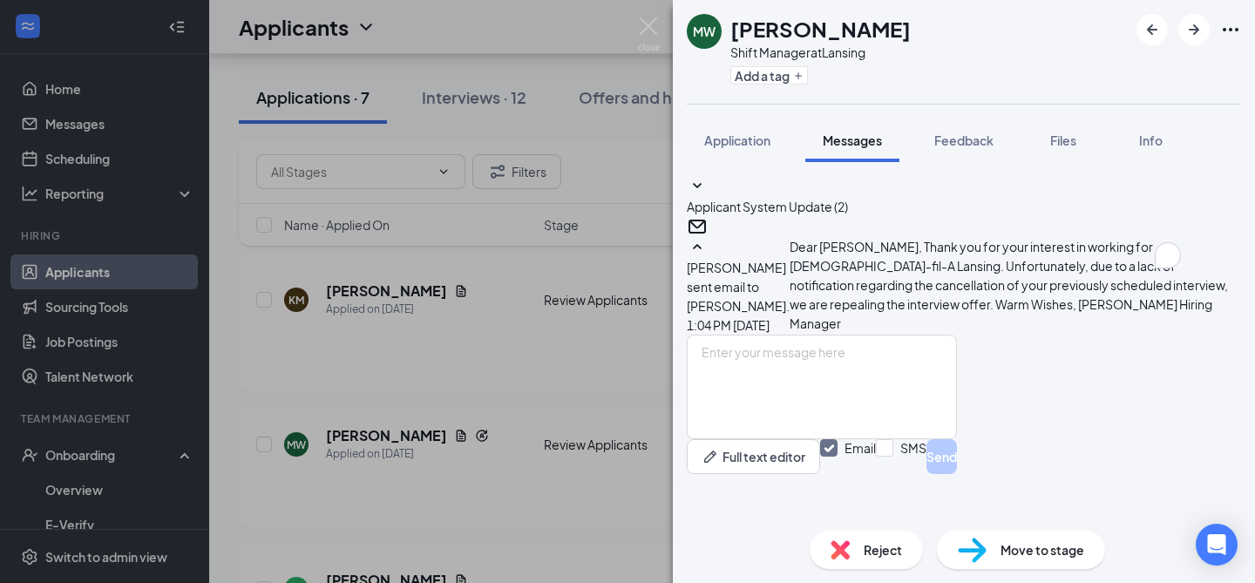
scroll to position [173, 0]
click at [881, 556] on span "Reject" at bounding box center [883, 549] width 38 height 19
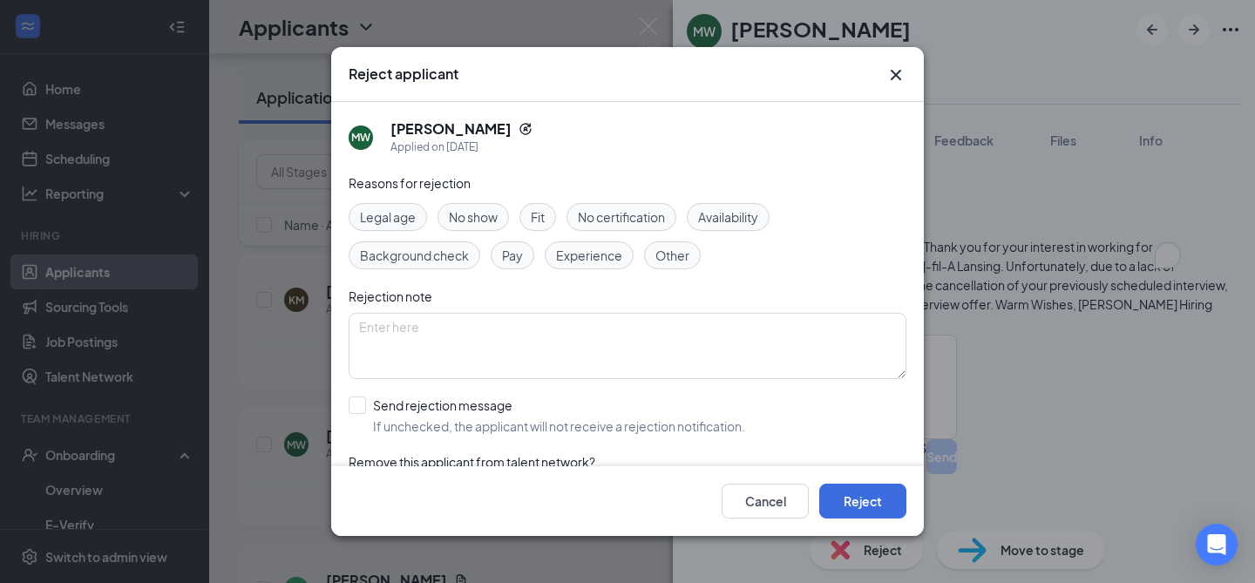
click at [537, 217] on span "Fit" at bounding box center [538, 216] width 14 height 19
click at [489, 350] on textarea "To enrich screen reader interactions, please activate Accessibility in Grammarl…" at bounding box center [628, 346] width 558 height 66
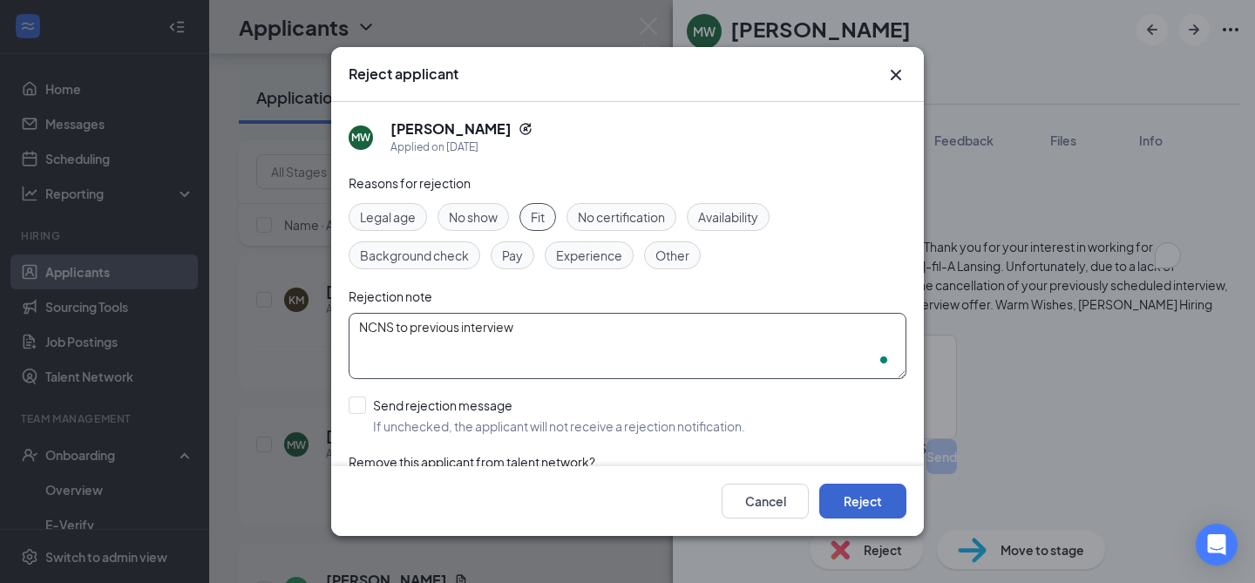
type textarea "NCNS to previous interview"
click at [863, 506] on button "Reject" at bounding box center [862, 501] width 87 height 35
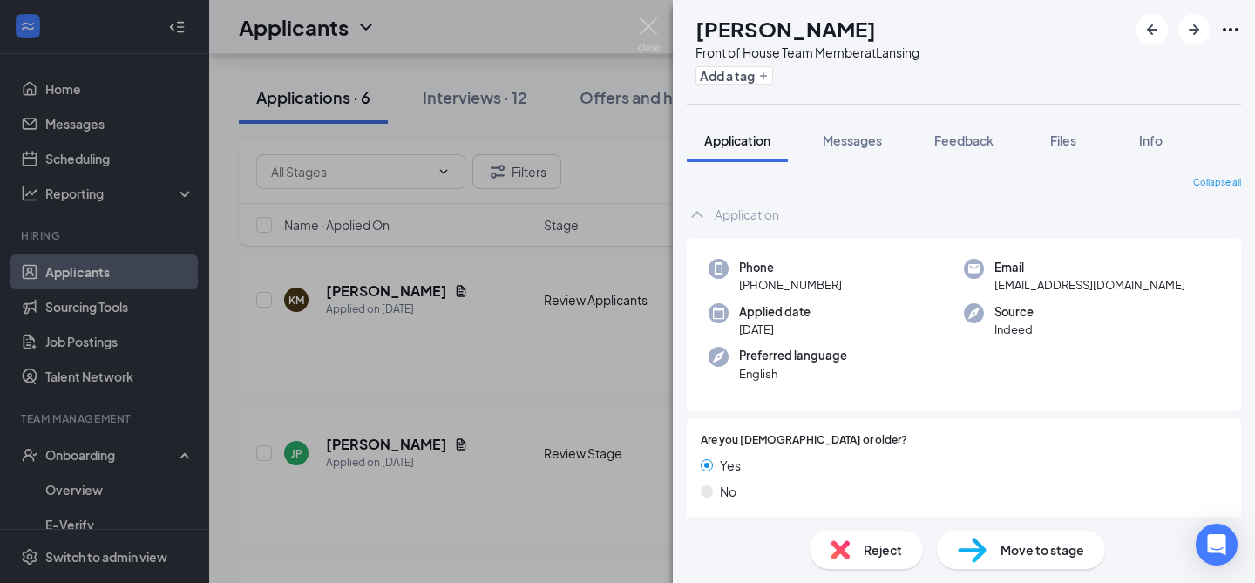
click at [991, 553] on div "Move to stage" at bounding box center [1021, 550] width 168 height 38
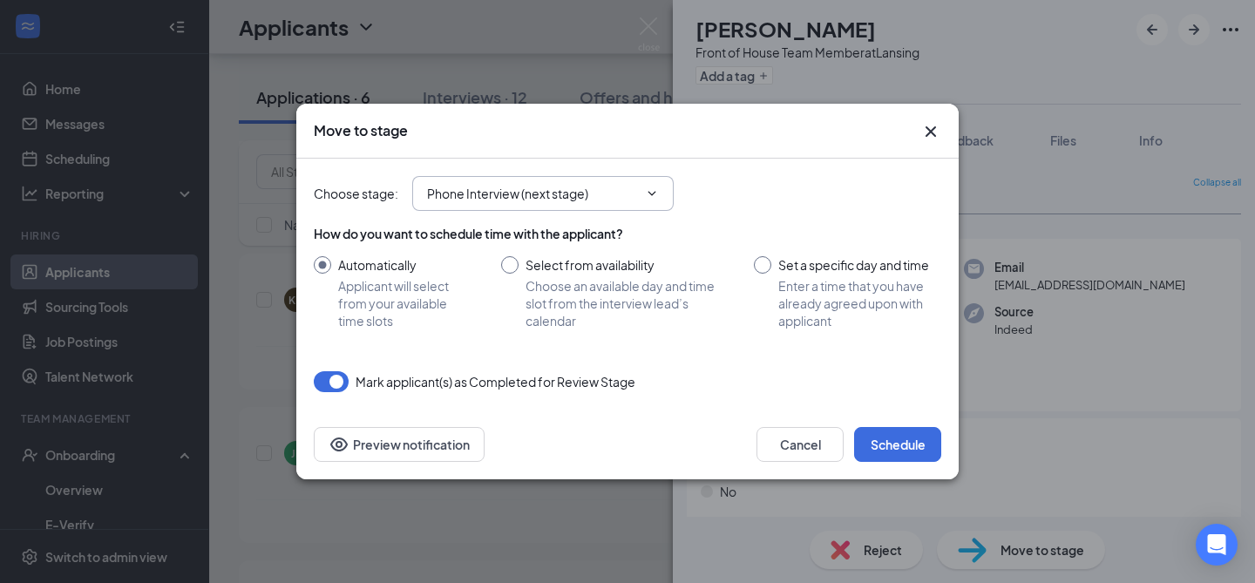
click at [642, 187] on span at bounding box center [650, 194] width 17 height 14
click at [608, 195] on input "Phone Interview (next stage)" at bounding box center [532, 193] width 211 height 19
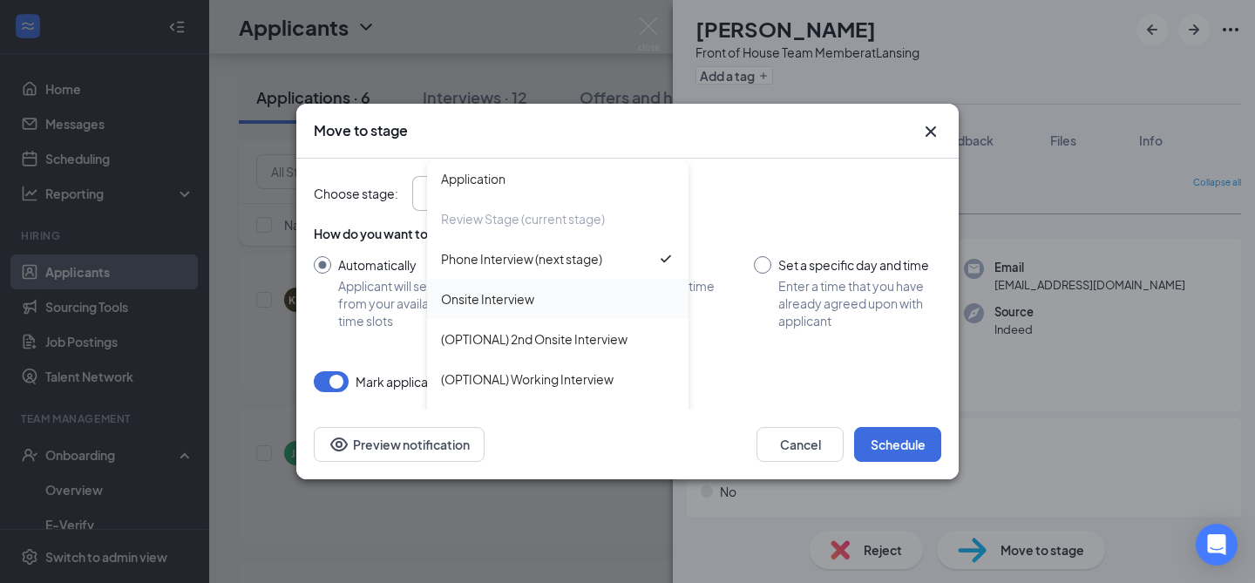
click at [560, 298] on div "Onsite Interview" at bounding box center [558, 298] width 234 height 19
type input "Onsite Interview"
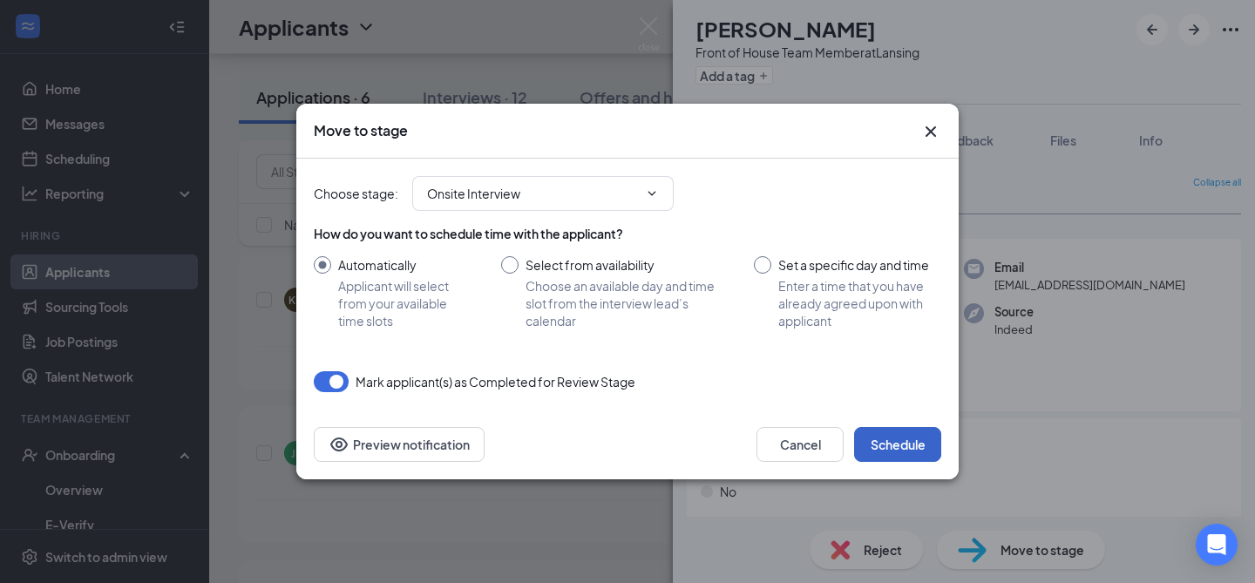
click at [922, 451] on button "Schedule" at bounding box center [897, 444] width 87 height 35
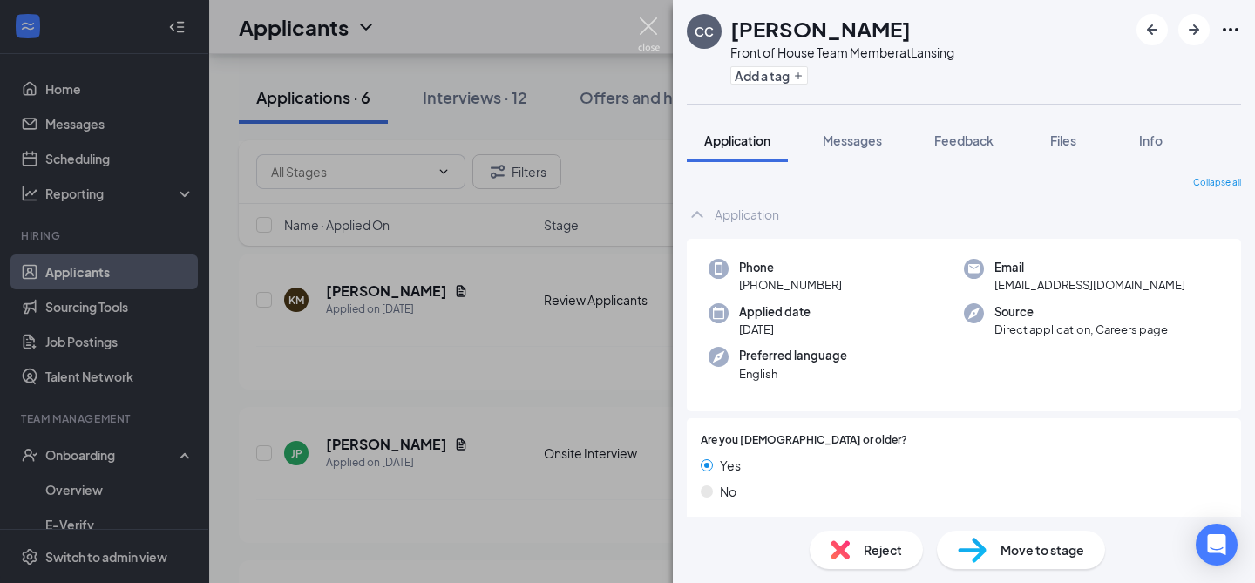
click at [644, 26] on img at bounding box center [649, 34] width 22 height 34
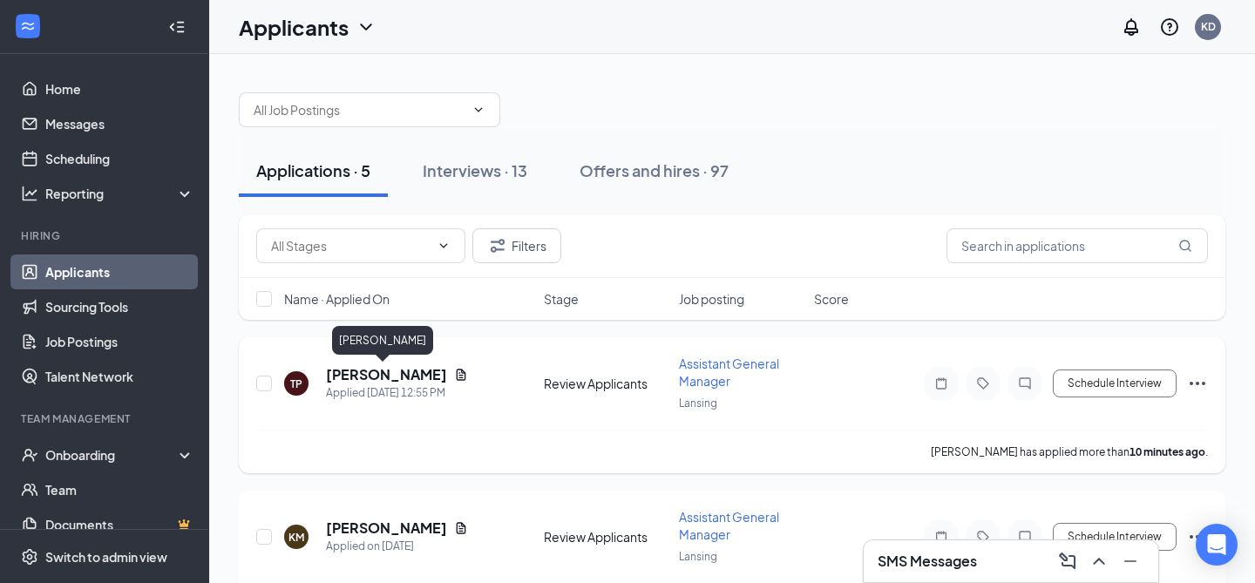
click at [409, 376] on h5 "[PERSON_NAME]" at bounding box center [386, 374] width 121 height 19
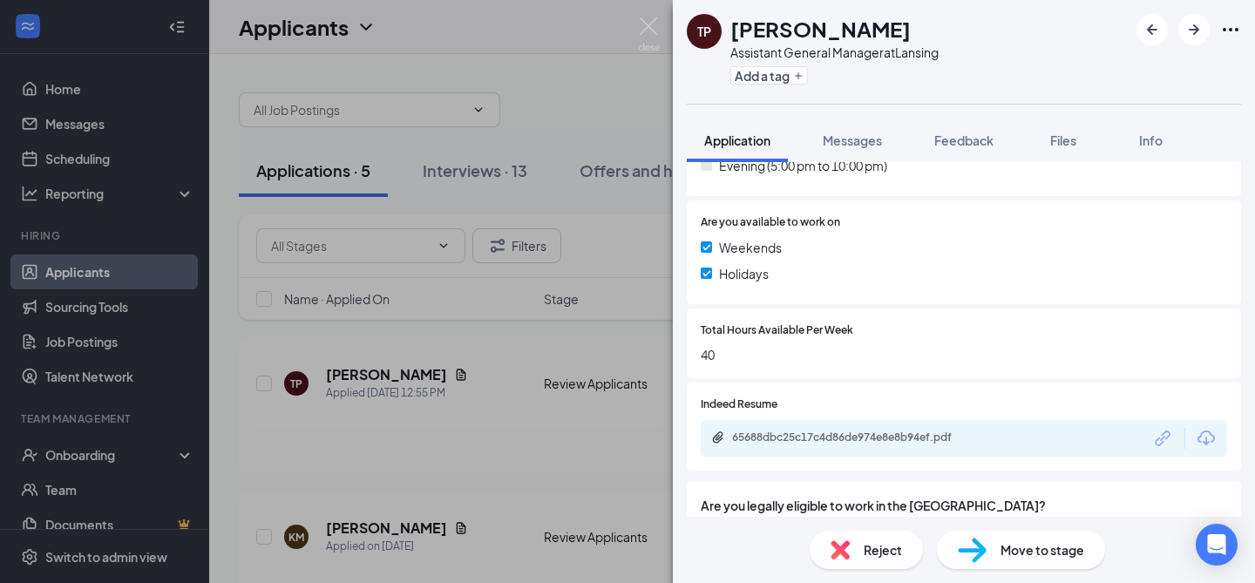
scroll to position [616, 0]
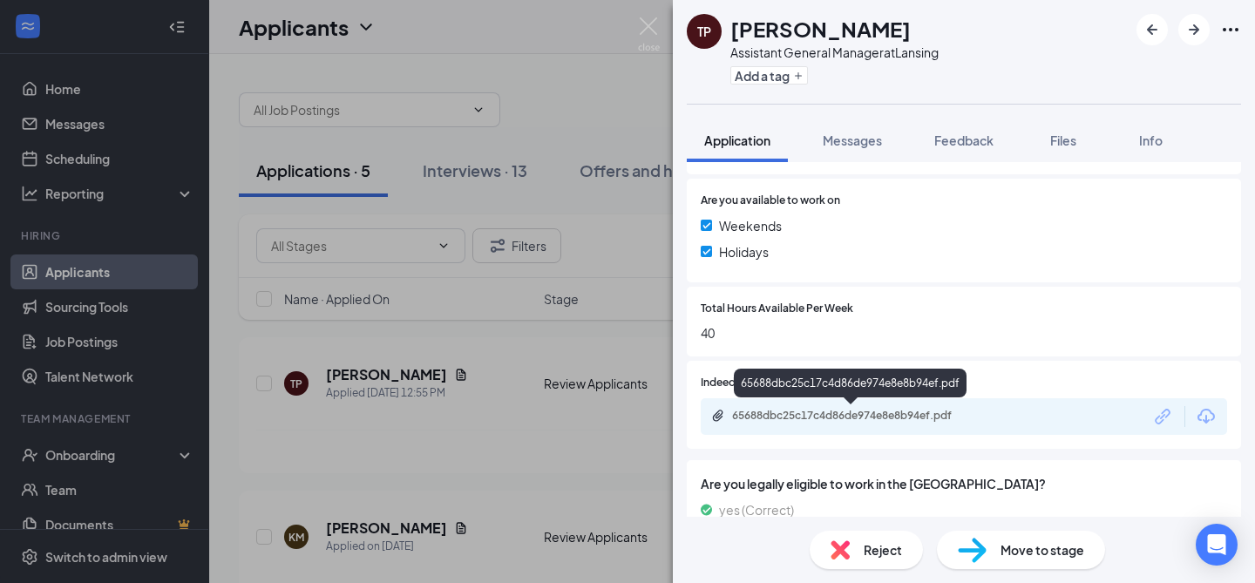
click at [886, 413] on div "65688dbc25c17c4d86de974e8e8b94ef.pdf" at bounding box center [854, 416] width 244 height 14
click at [886, 554] on span "Reject" at bounding box center [883, 549] width 38 height 19
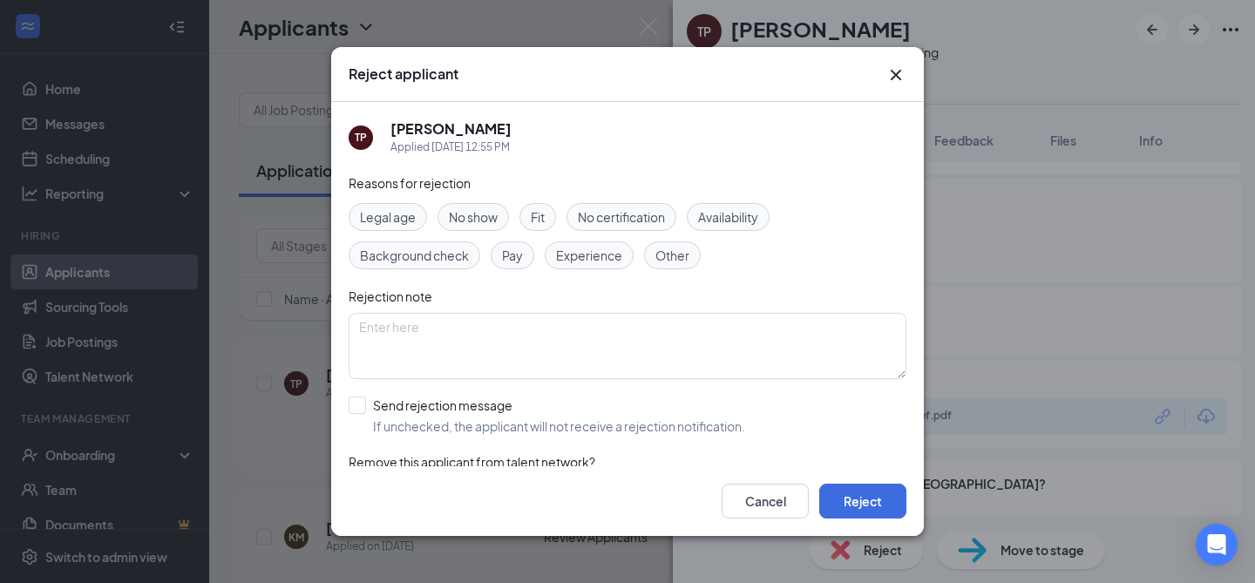
click at [594, 255] on span "Experience" at bounding box center [589, 255] width 66 height 19
click at [549, 353] on textarea at bounding box center [628, 346] width 558 height 66
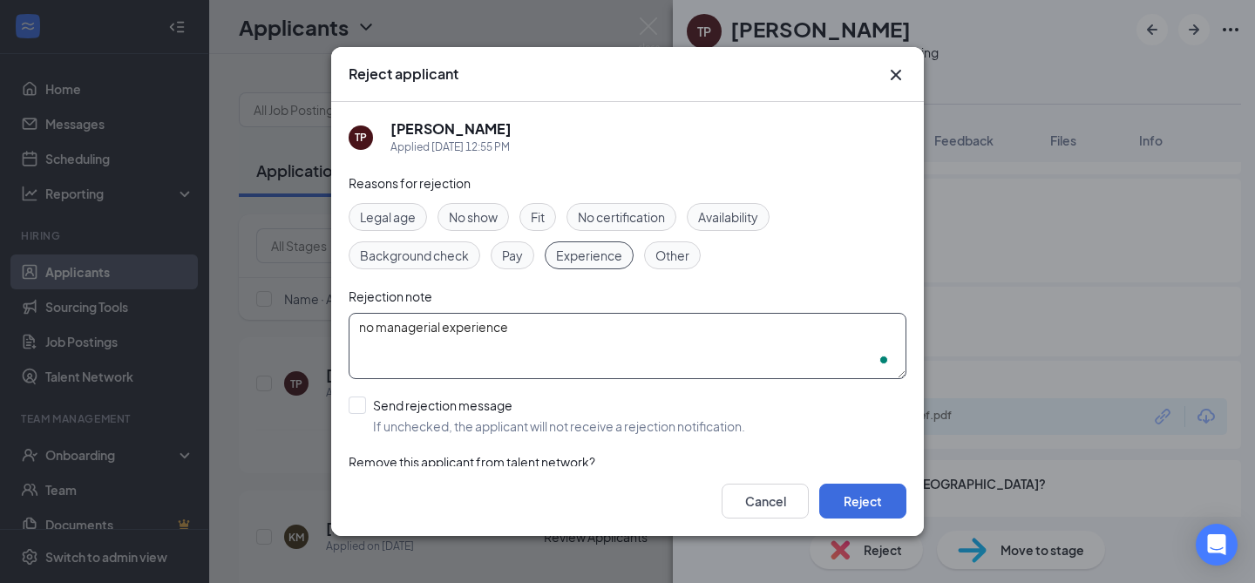
type textarea "no managerial experience"
click at [491, 440] on div "Reasons for rejection Legal age No show Fit No certification Availability Backg…" at bounding box center [628, 348] width 558 height 350
click at [456, 405] on input "Send rejection message If unchecked, the applicant will not receive a rejection…" at bounding box center [547, 416] width 397 height 38
checkbox input "true"
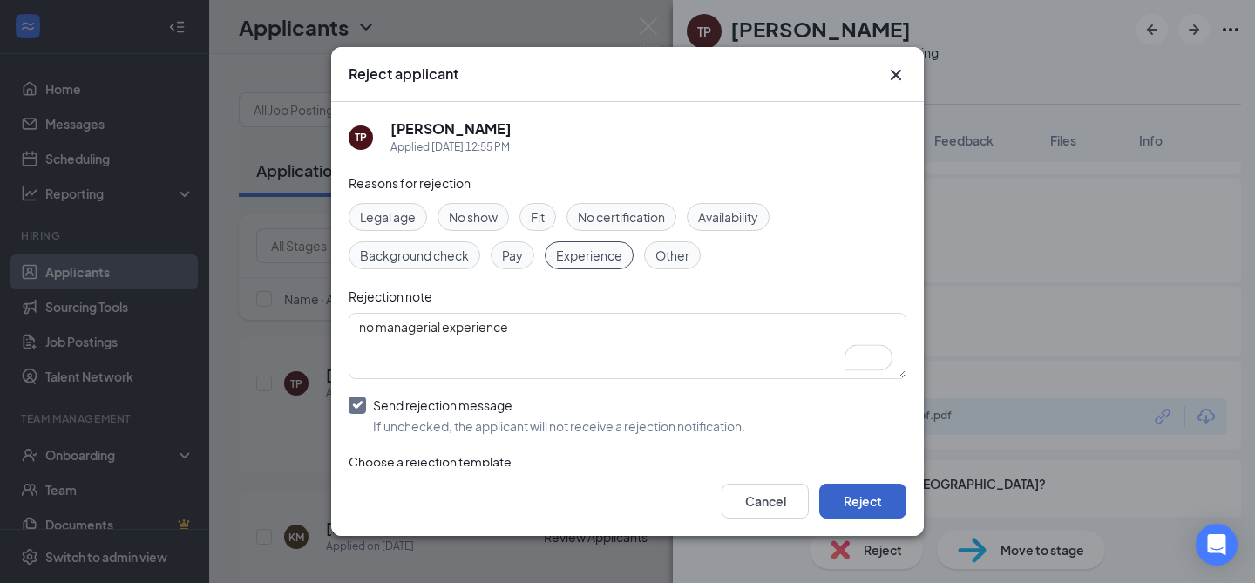
click at [876, 499] on button "Reject" at bounding box center [862, 501] width 87 height 35
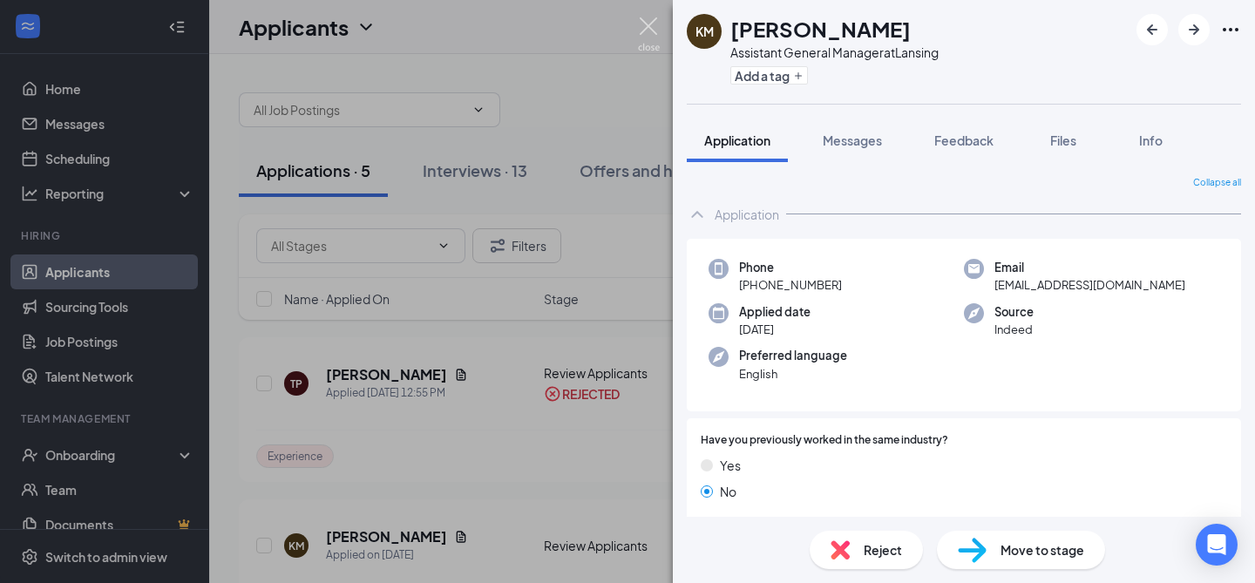
click at [647, 29] on img at bounding box center [649, 34] width 22 height 34
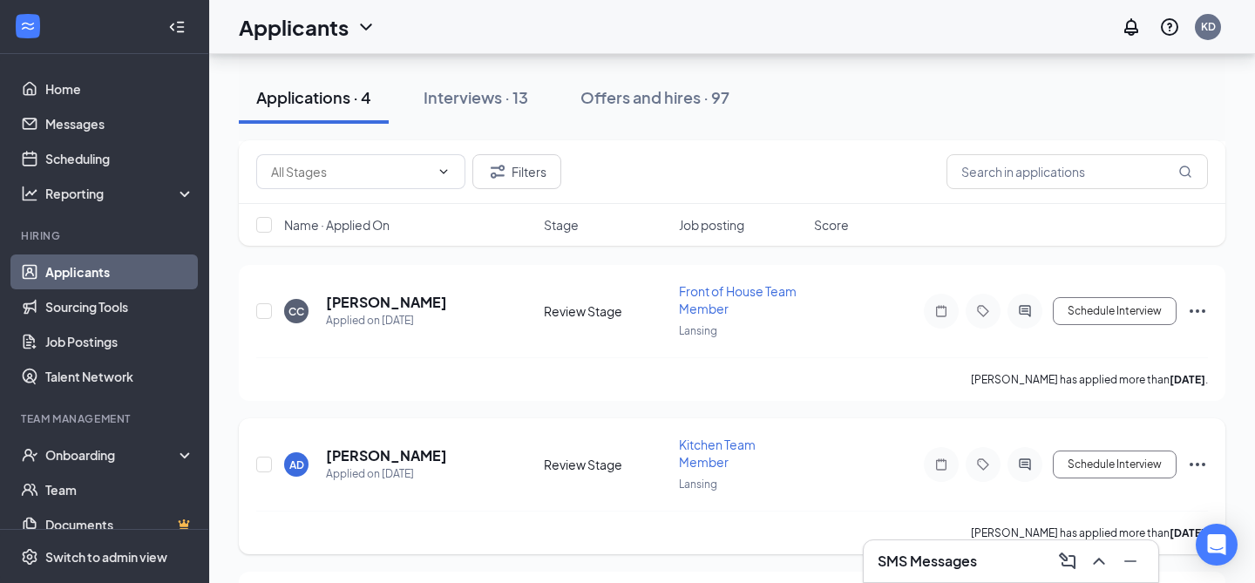
scroll to position [204, 0]
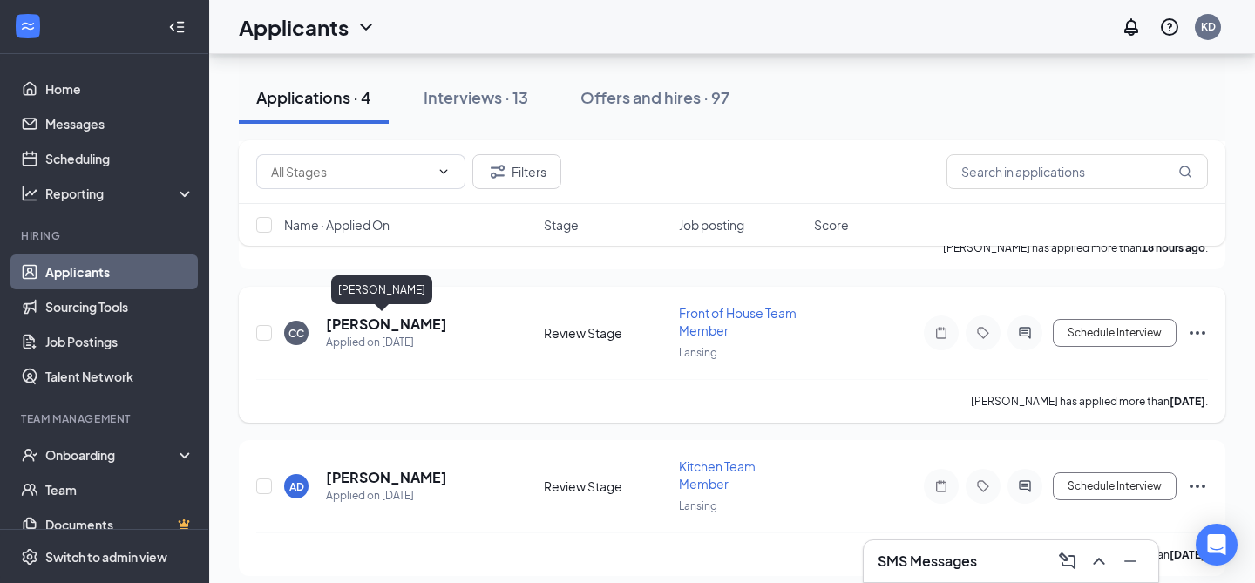
click at [362, 326] on h5 "[PERSON_NAME]" at bounding box center [386, 324] width 121 height 19
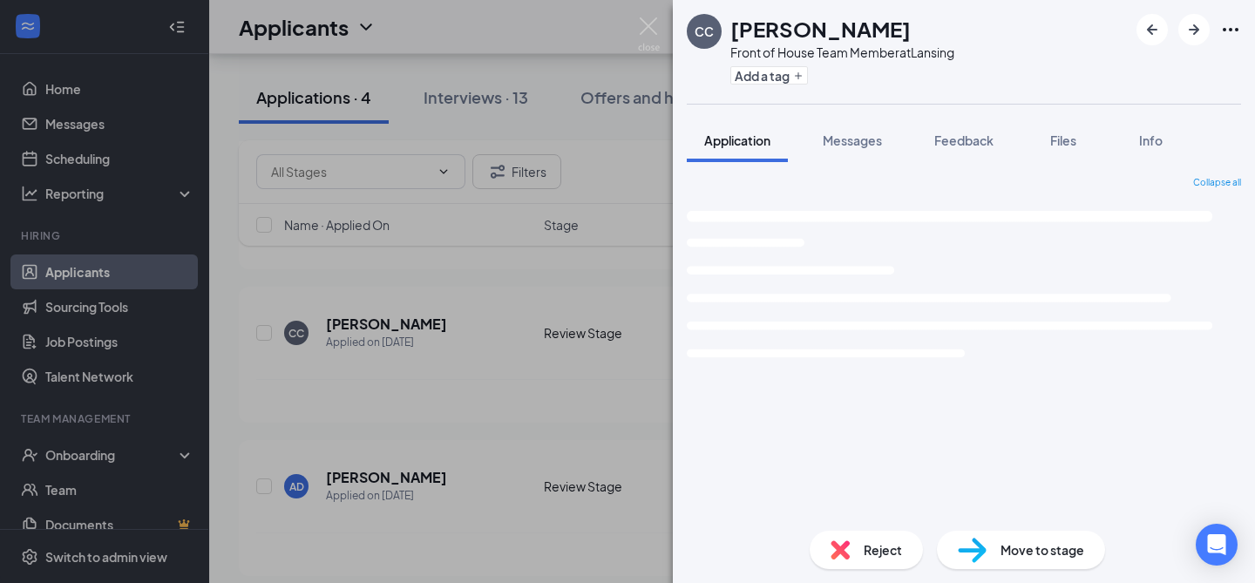
click at [866, 547] on span "Reject" at bounding box center [883, 549] width 38 height 19
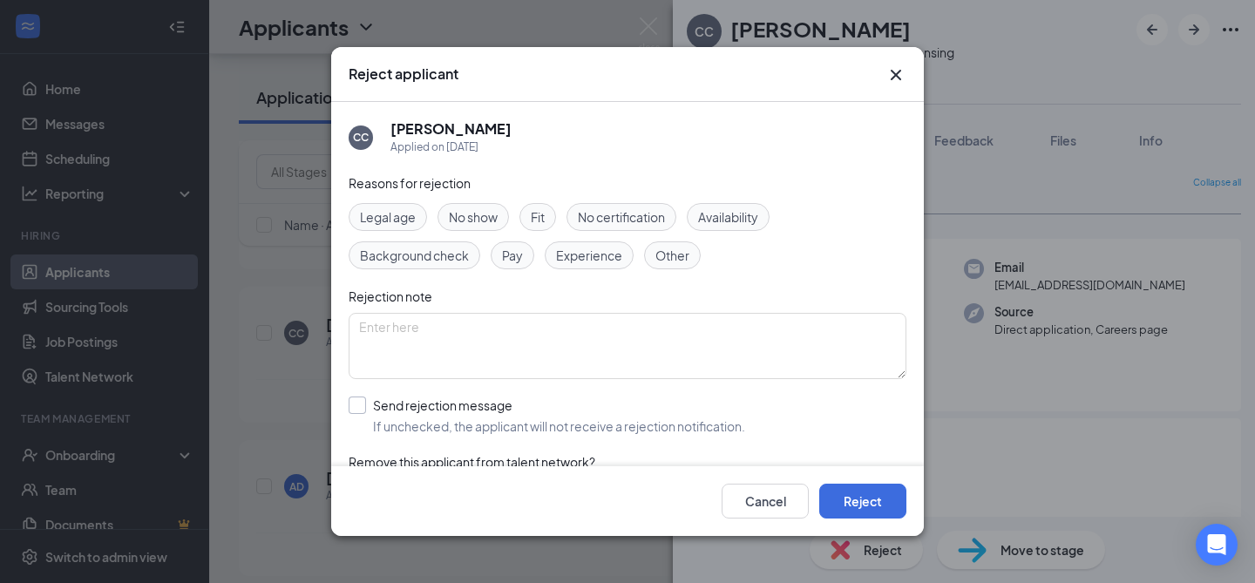
click at [494, 407] on input "Send rejection message If unchecked, the applicant will not receive a rejection…" at bounding box center [547, 416] width 397 height 38
checkbox input "true"
click at [636, 341] on textarea "To enrich screen reader interactions, please activate Accessibility in Grammarl…" at bounding box center [628, 346] width 558 height 66
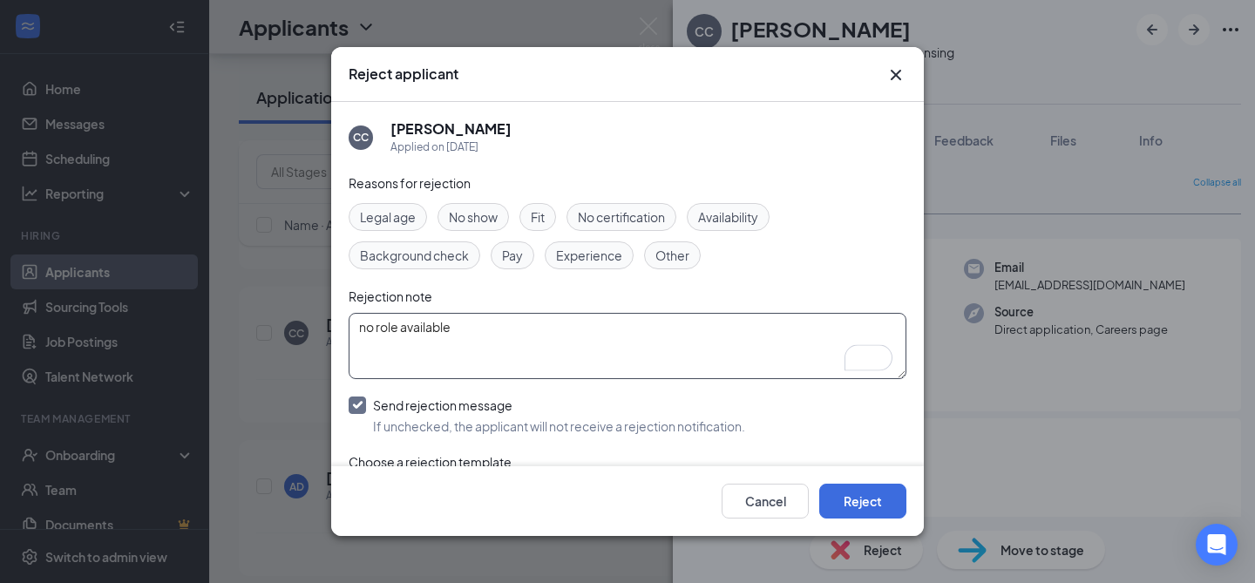
drag, startPoint x: 404, startPoint y: 326, endPoint x: 369, endPoint y: 326, distance: 34.9
click at [369, 326] on textarea "no role available" at bounding box center [628, 346] width 558 height 66
click at [501, 328] on textarea "no position available" at bounding box center [628, 346] width 558 height 66
drag, startPoint x: 591, startPoint y: 338, endPoint x: 329, endPoint y: 332, distance: 261.6
click at [329, 332] on div "Reject applicant CC [PERSON_NAME] Applied on [DATE] Reasons for rejection Legal…" at bounding box center [627, 291] width 1255 height 583
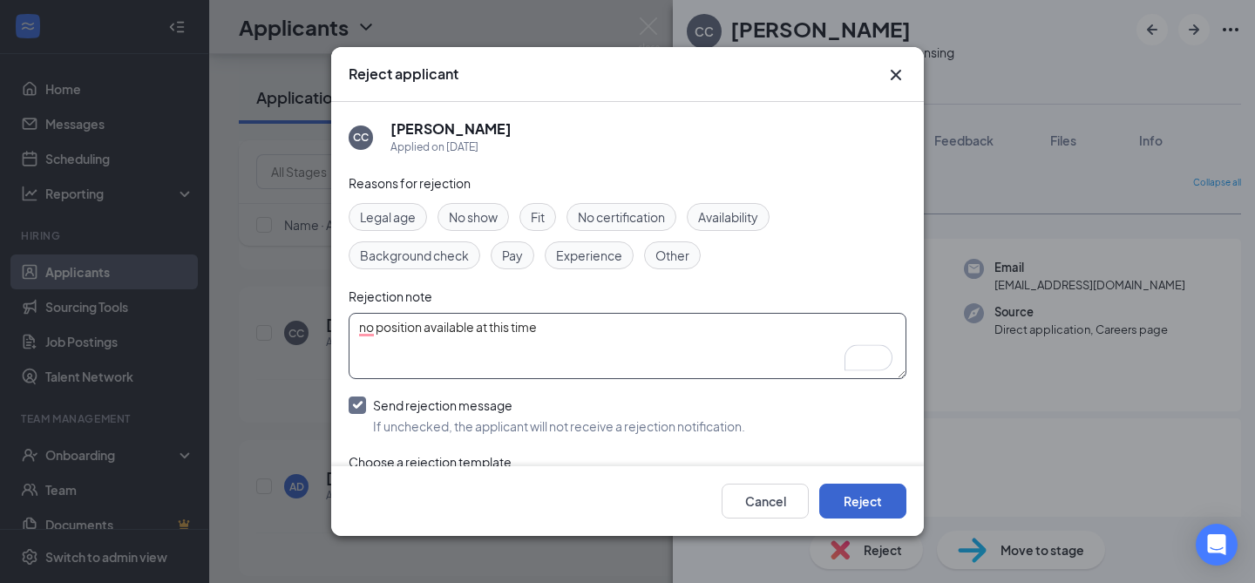
type textarea "no position available at this time"
click at [855, 505] on button "Reject" at bounding box center [862, 501] width 87 height 35
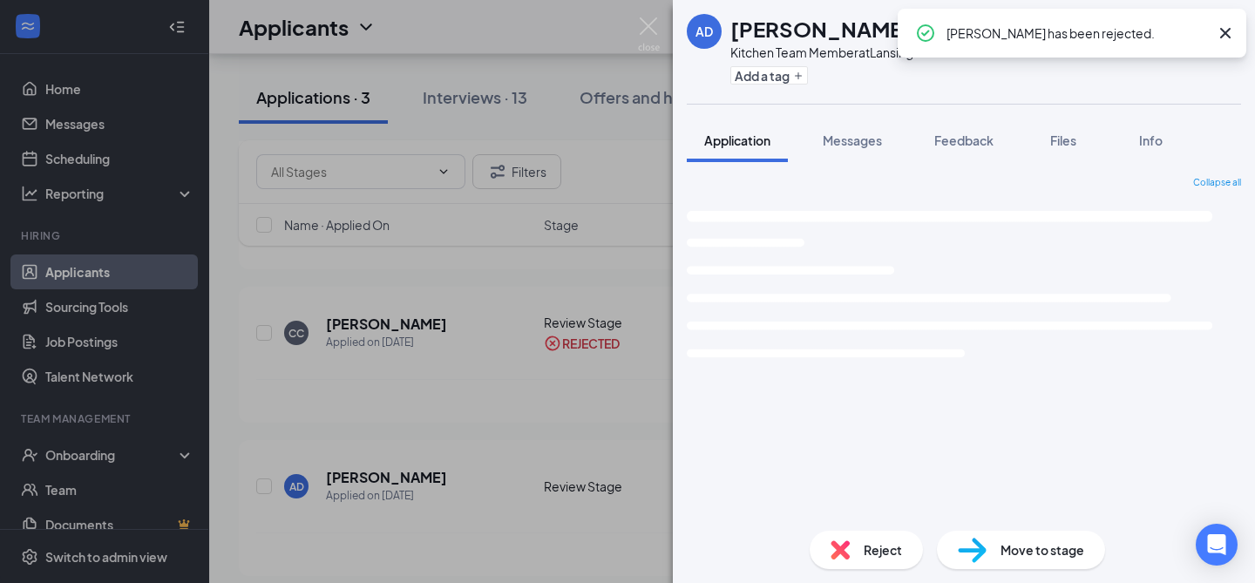
click at [876, 552] on span "Reject" at bounding box center [883, 549] width 38 height 19
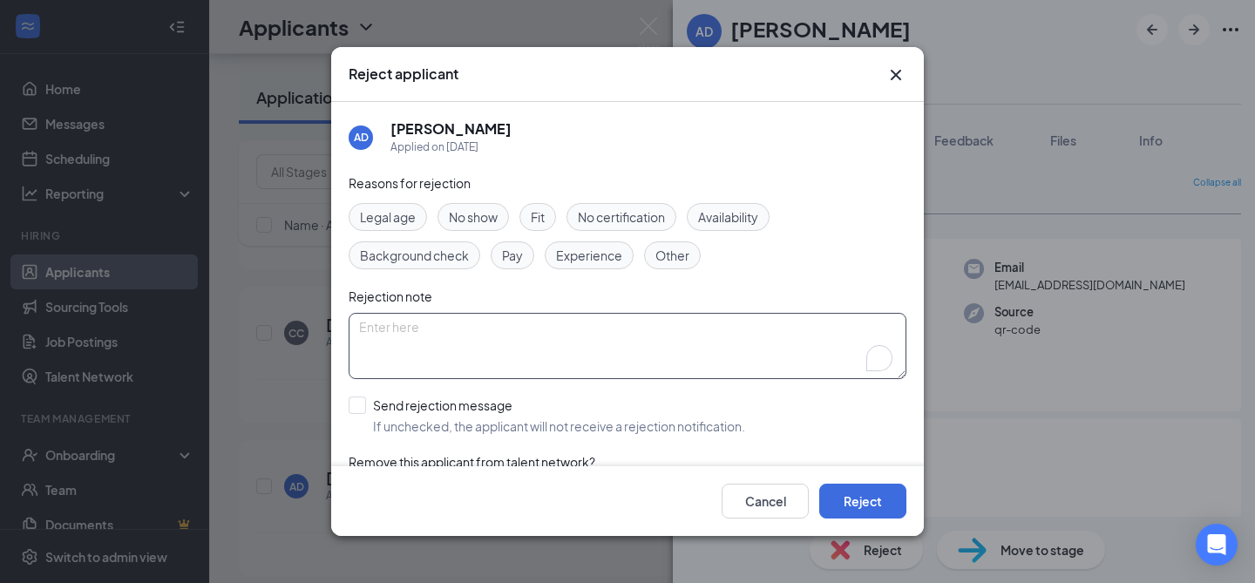
click at [520, 332] on textarea "To enrich screen reader interactions, please activate Accessibility in Grammarl…" at bounding box center [628, 346] width 558 height 66
paste textarea "no position available at this time"
type textarea "no position available at this time"
click at [499, 411] on input "Send rejection message If unchecked, the applicant will not receive a rejection…" at bounding box center [547, 416] width 397 height 38
checkbox input "true"
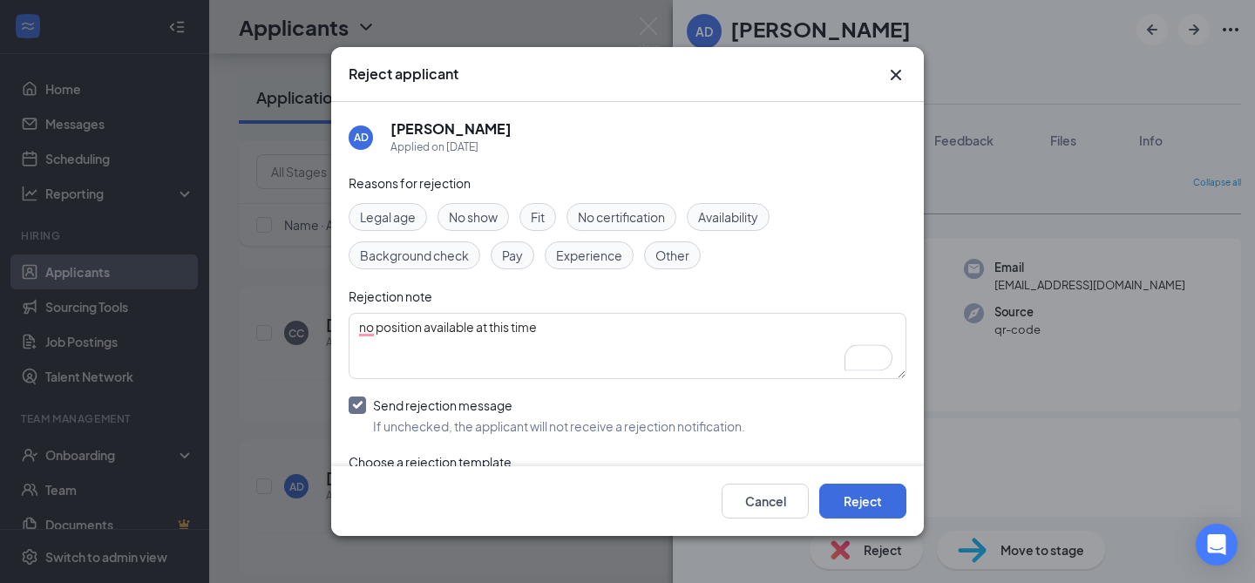
click at [667, 261] on span "Other" at bounding box center [672, 255] width 34 height 19
click at [860, 498] on button "Reject" at bounding box center [862, 501] width 87 height 35
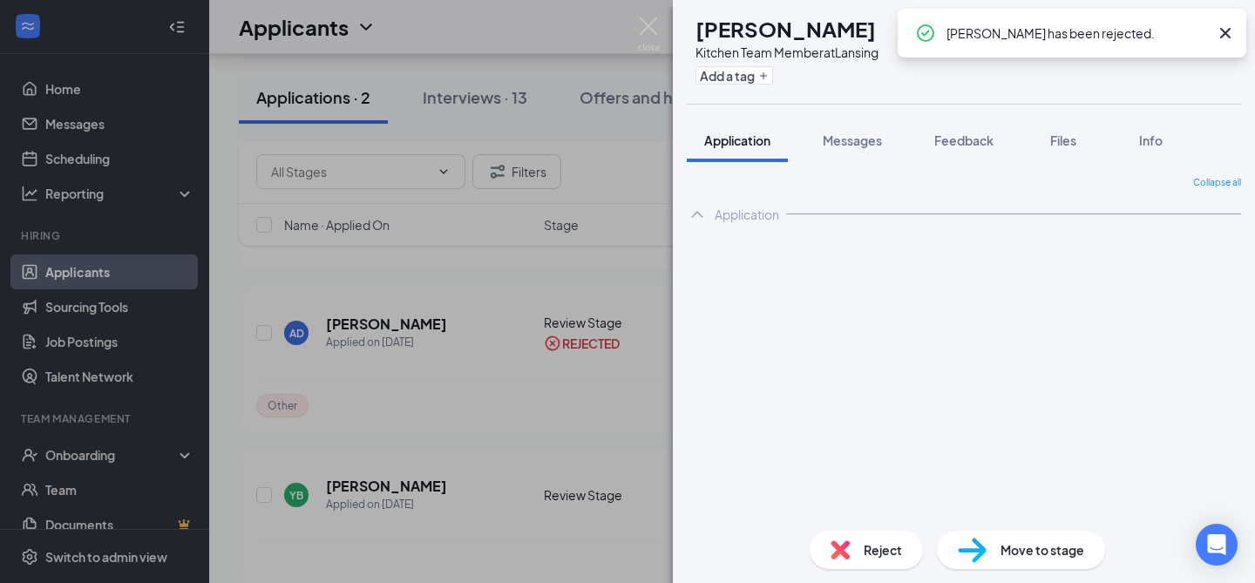
click at [871, 555] on span "Reject" at bounding box center [883, 549] width 38 height 19
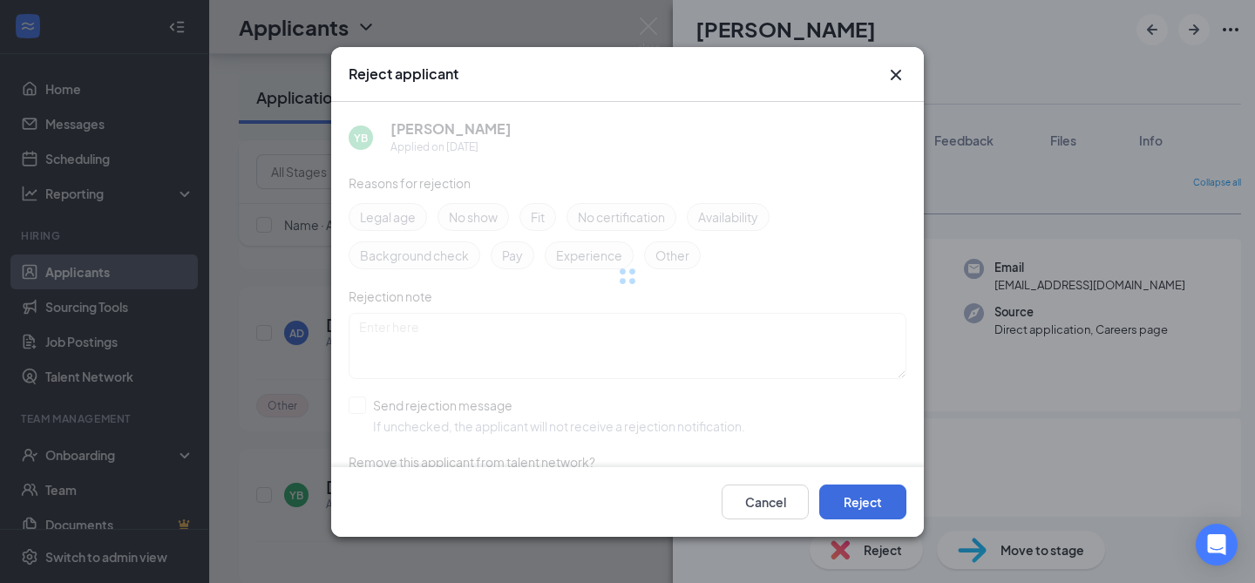
click at [501, 332] on div at bounding box center [628, 276] width 558 height 349
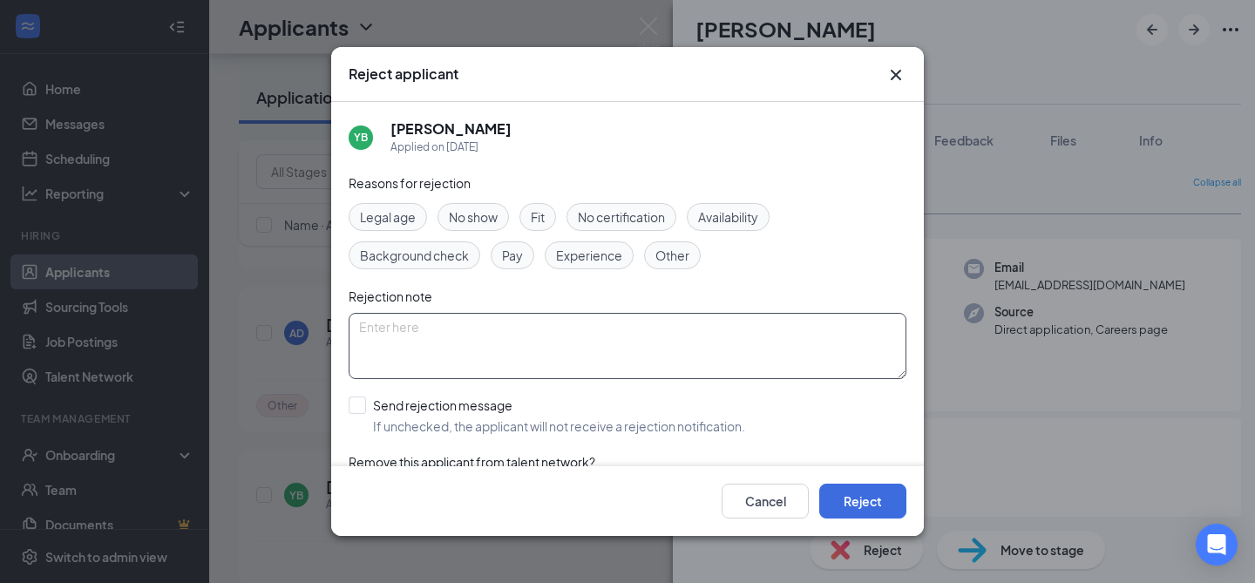
click at [501, 332] on textarea at bounding box center [628, 346] width 558 height 66
paste textarea "no position available at this time"
type textarea "no position available at this time"
click at [443, 409] on input "Send rejection message If unchecked, the applicant will not receive a rejection…" at bounding box center [547, 416] width 397 height 38
checkbox input "true"
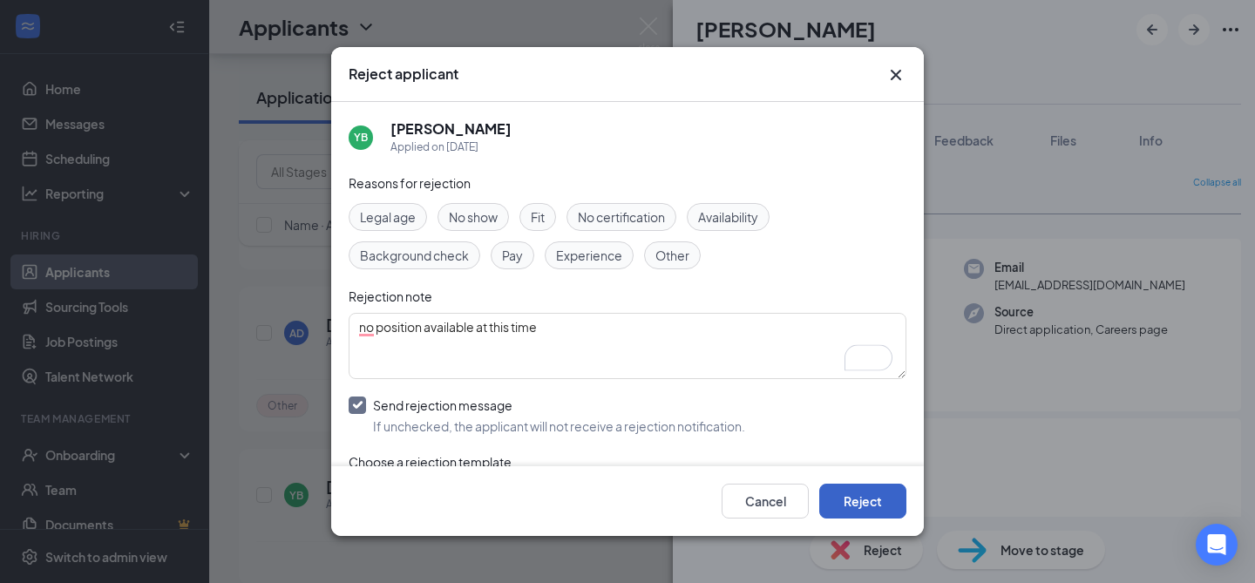
click at [859, 504] on button "Reject" at bounding box center [862, 501] width 87 height 35
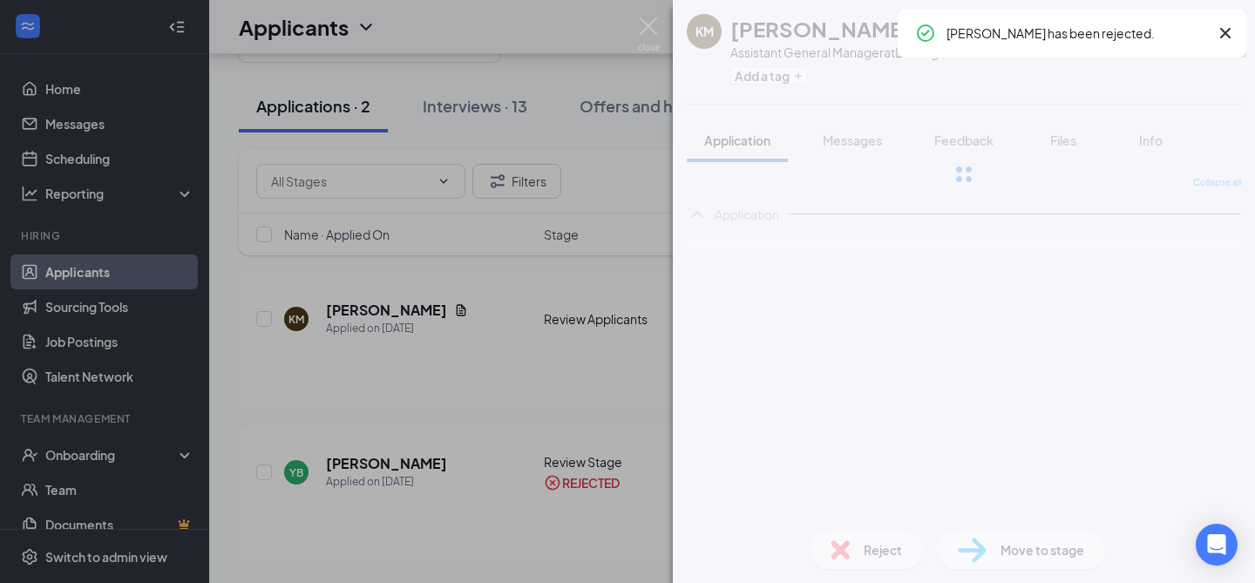
scroll to position [65, 0]
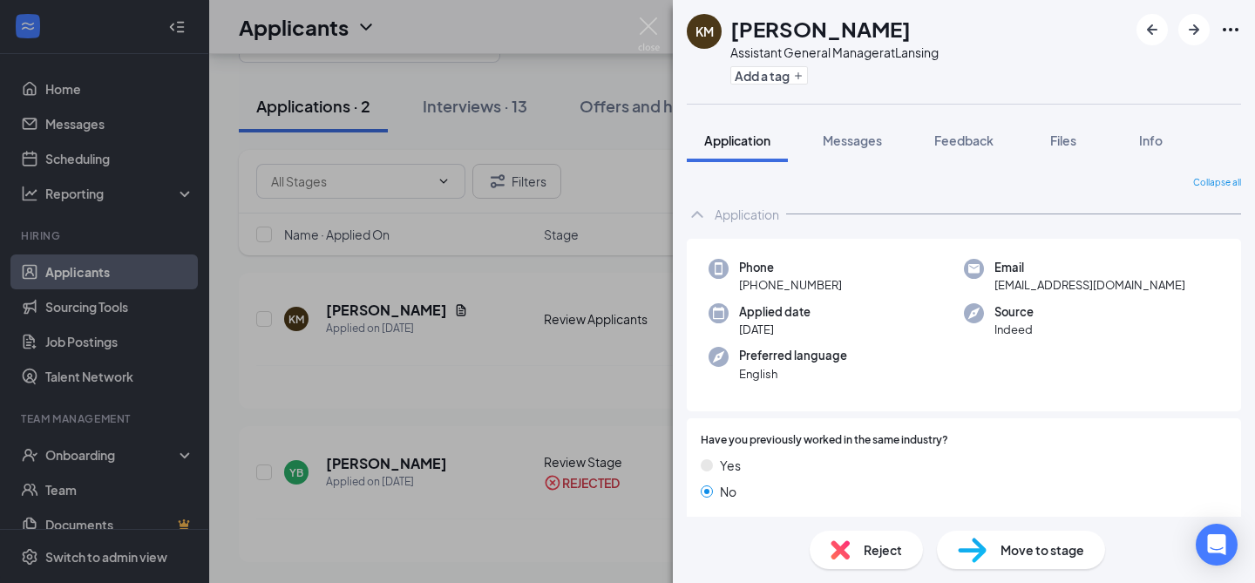
click at [434, 390] on div "KM [PERSON_NAME] Assistant General Manager at Lansing Add a tag Application Mes…" at bounding box center [627, 291] width 1255 height 583
